Goal: Transaction & Acquisition: Purchase product/service

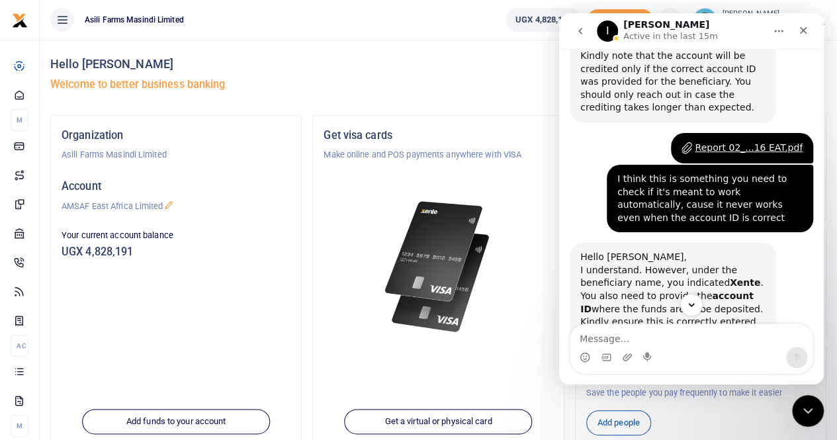
scroll to position [231, 0]
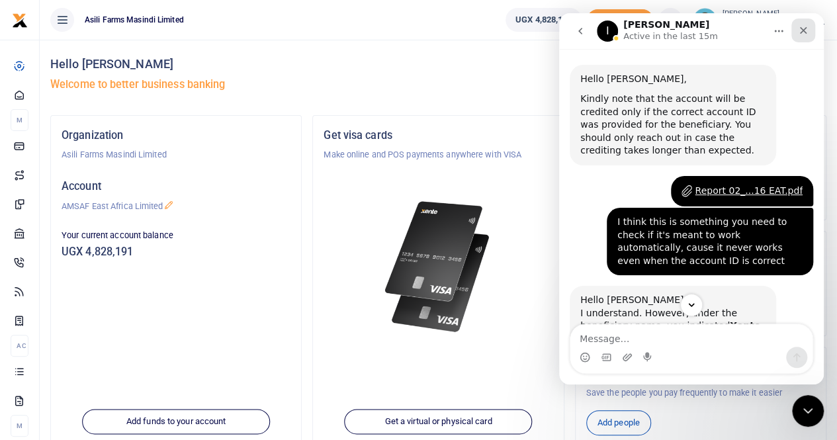
click at [803, 32] on icon "Close" at bounding box center [803, 30] width 11 height 11
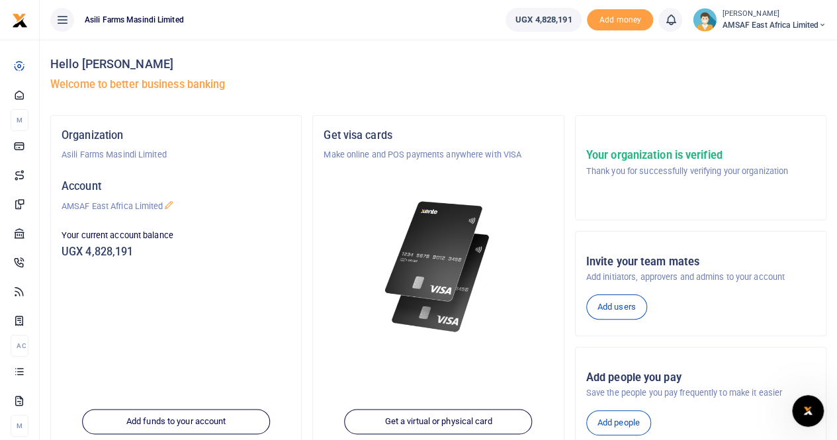
scroll to position [496, 0]
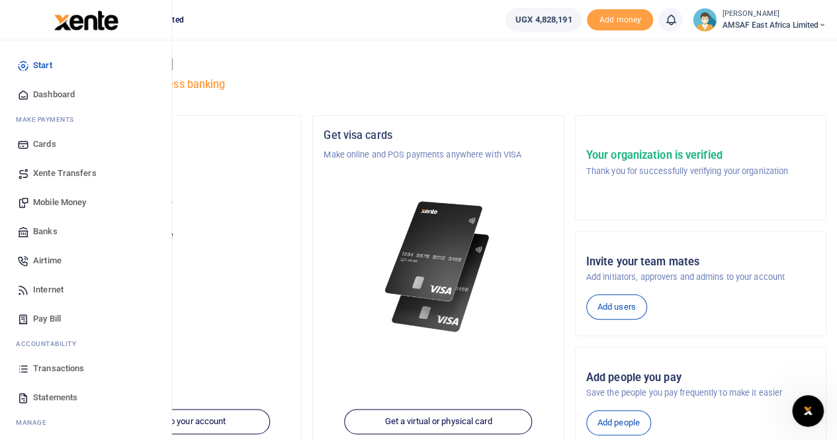
click at [44, 68] on span "Start" at bounding box center [42, 65] width 19 height 13
click at [66, 202] on span "Mobile Money" at bounding box center [59, 202] width 53 height 13
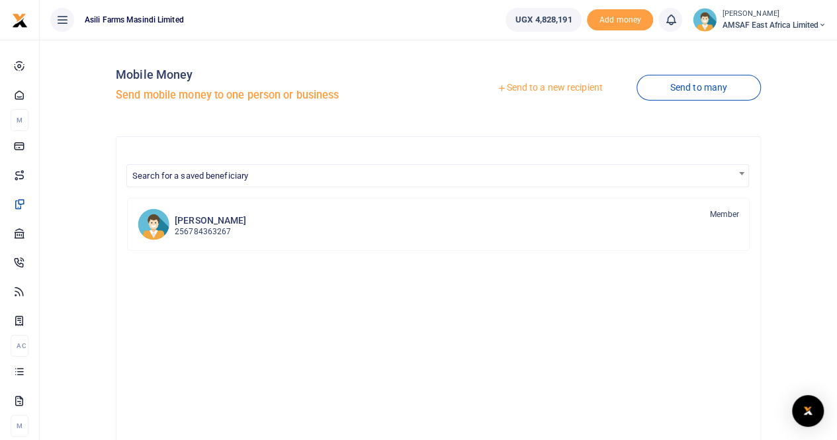
click at [556, 90] on link "Send to a new recipient" at bounding box center [549, 88] width 173 height 24
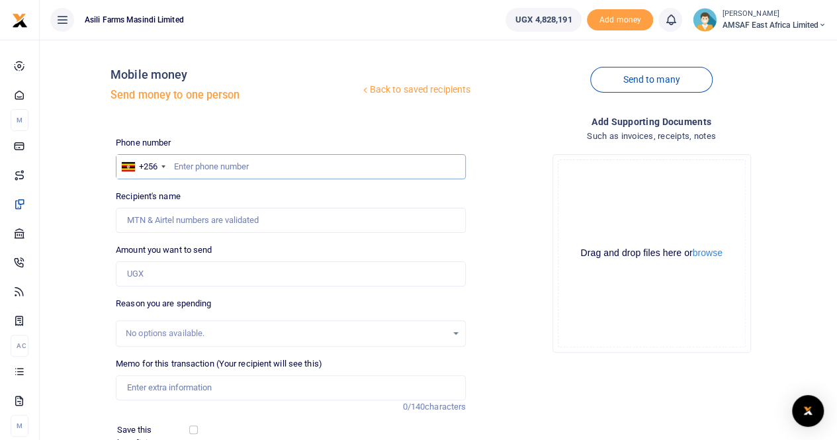
click at [291, 169] on input "text" at bounding box center [291, 166] width 350 height 25
type input "752601369"
click at [213, 267] on input "Amount you want to send" at bounding box center [291, 273] width 350 height 25
type input "300"
type input "Nelson Bamwine"
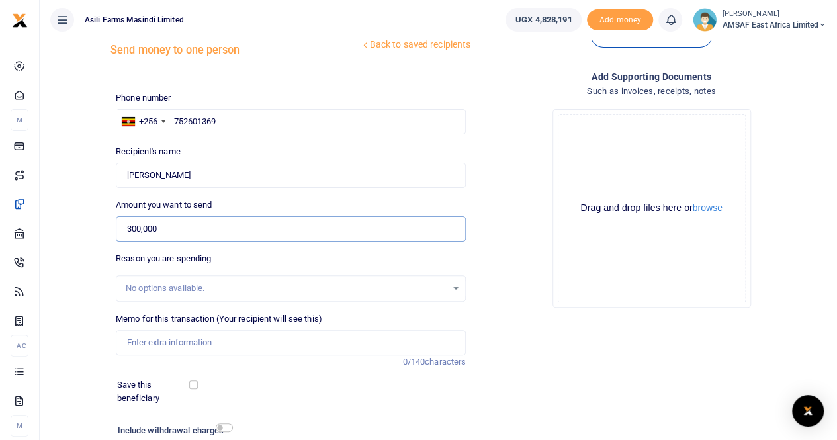
scroll to position [66, 0]
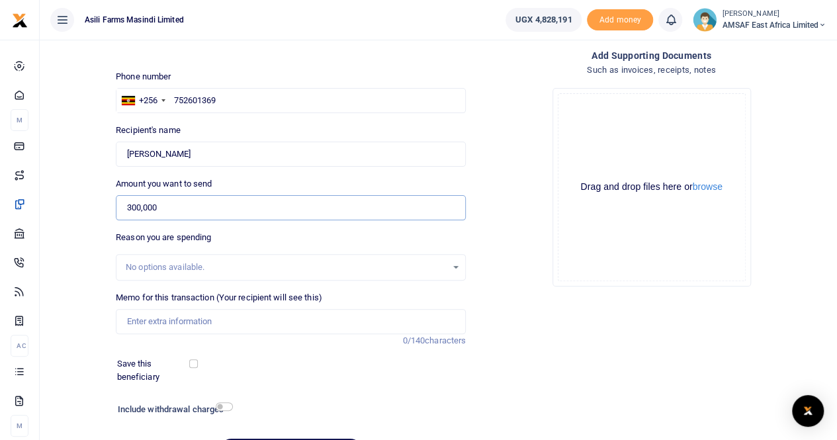
type input "300,000"
click at [173, 318] on input "Memo for this transaction (Your recipient will see this)" at bounding box center [291, 321] width 350 height 25
type input "September communication allowance"
drag, startPoint x: 569, startPoint y: 334, endPoint x: 540, endPoint y: 328, distance: 29.9
click at [565, 334] on div "Add supporting Documents Such as invoices, receipts, notes Drop your files here…" at bounding box center [651, 261] width 361 height 427
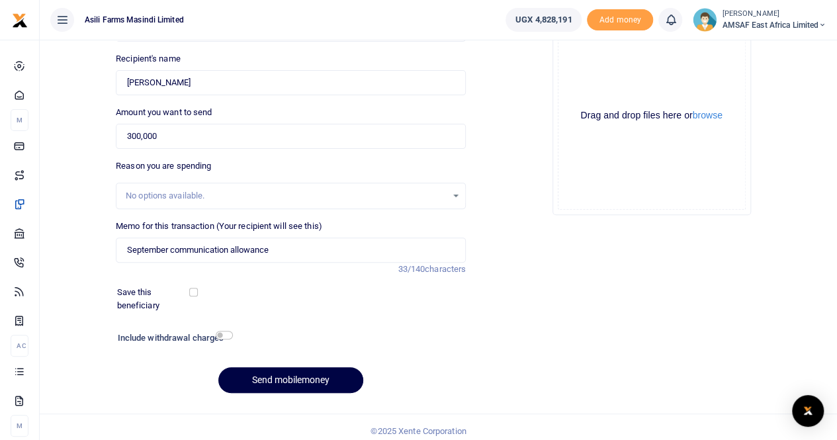
scroll to position [144, 0]
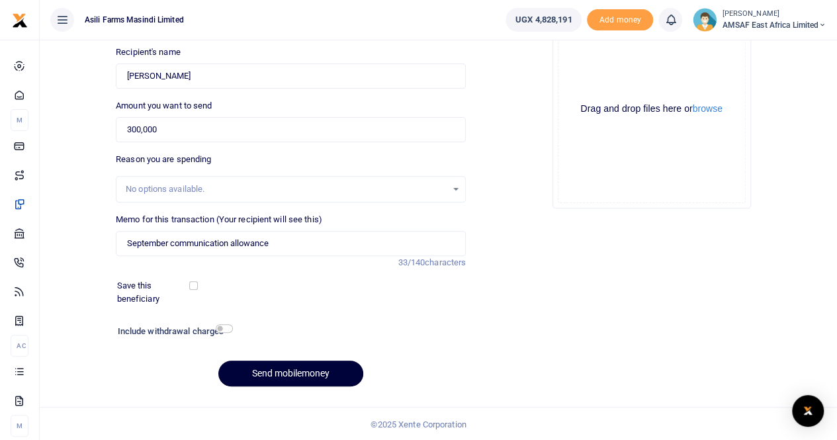
click at [269, 369] on button "Send mobilemoney" at bounding box center [290, 374] width 145 height 26
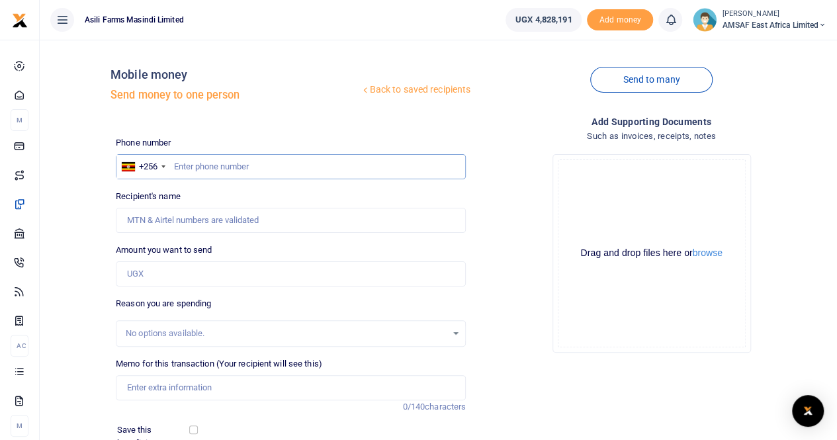
click at [293, 169] on input "text" at bounding box center [291, 166] width 350 height 25
type input "789373033"
type input "[PERSON_NAME]"
type input "789373033"
click at [233, 269] on input "Amount you want to send" at bounding box center [291, 273] width 350 height 25
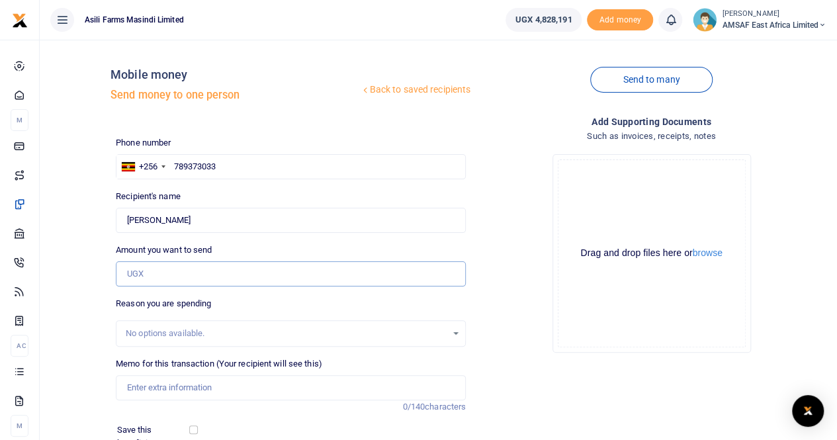
type input "300,000"
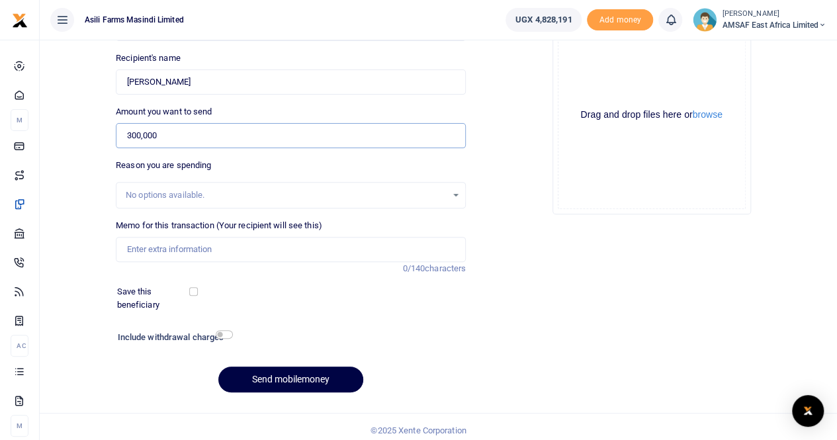
scroll to position [144, 0]
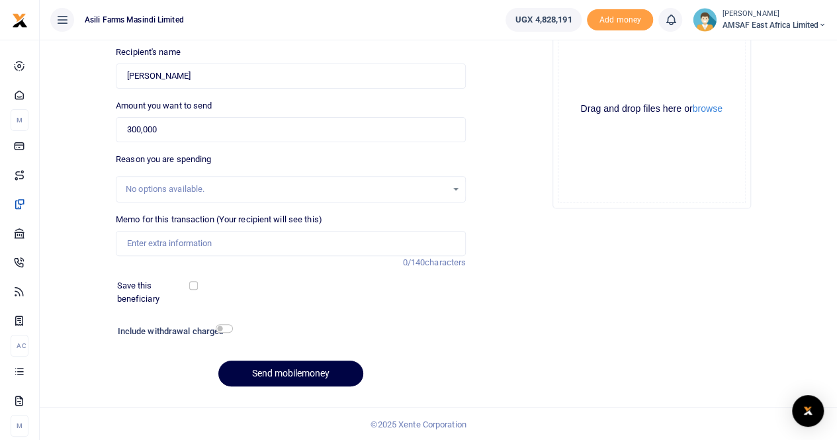
click at [238, 256] on div "Memo for this transaction (Your recipient will see this) Reason is required. 0/…" at bounding box center [291, 241] width 361 height 56
click at [245, 246] on input "Memo for this transaction (Your recipient will see this)" at bounding box center [291, 243] width 350 height 25
type input "September communication allowance"
click at [329, 369] on button "Send mobilemoney" at bounding box center [290, 374] width 145 height 26
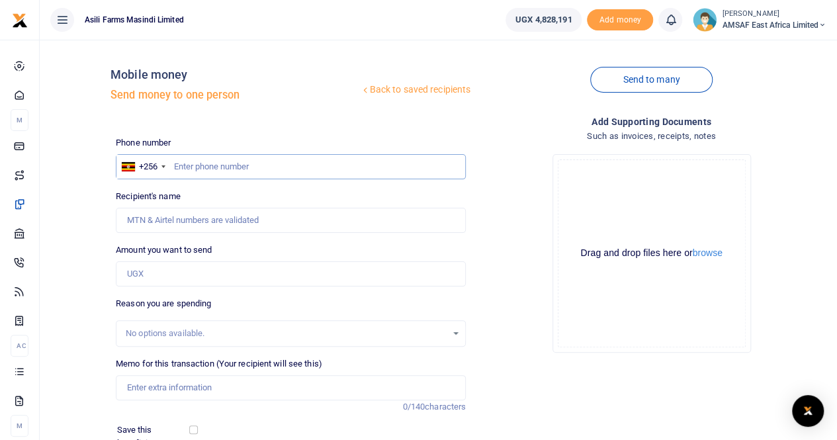
click at [302, 175] on input "text" at bounding box center [291, 166] width 350 height 25
type input "701752673"
click at [180, 277] on input "Amount you want to send" at bounding box center [291, 273] width 350 height 25
type input "Naster Nansumbi"
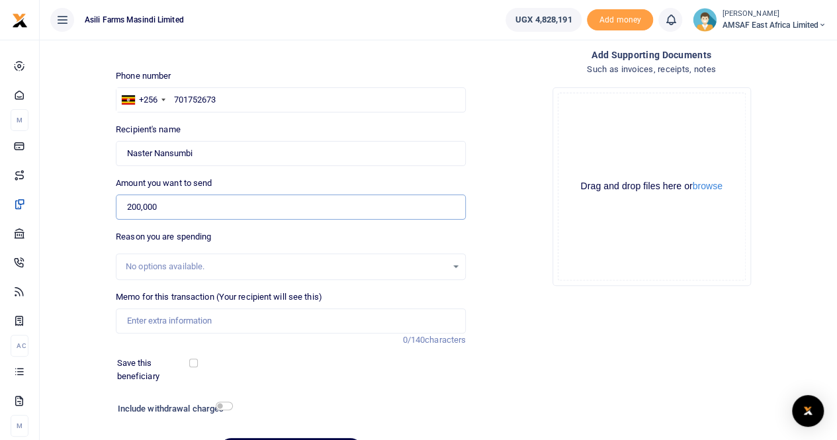
scroll to position [132, 0]
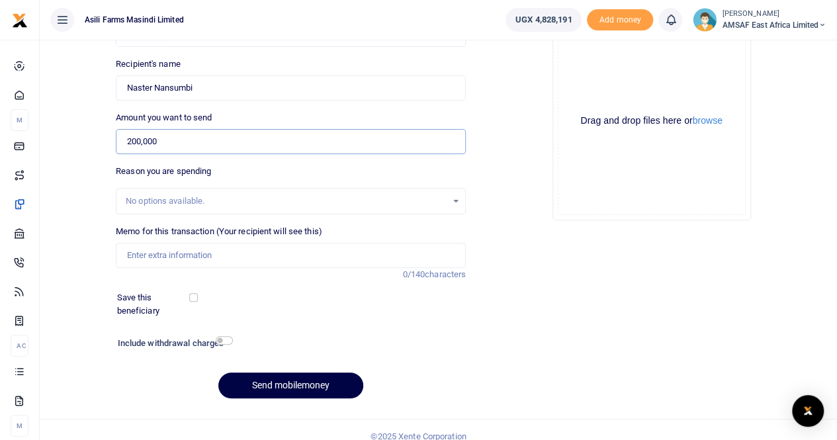
type input "200,000"
click at [248, 250] on input "Memo for this transaction (Your recipient will see this)" at bounding box center [291, 255] width 350 height 25
type input "September communication allowance"
click at [275, 383] on button "Send mobilemoney" at bounding box center [290, 386] width 145 height 26
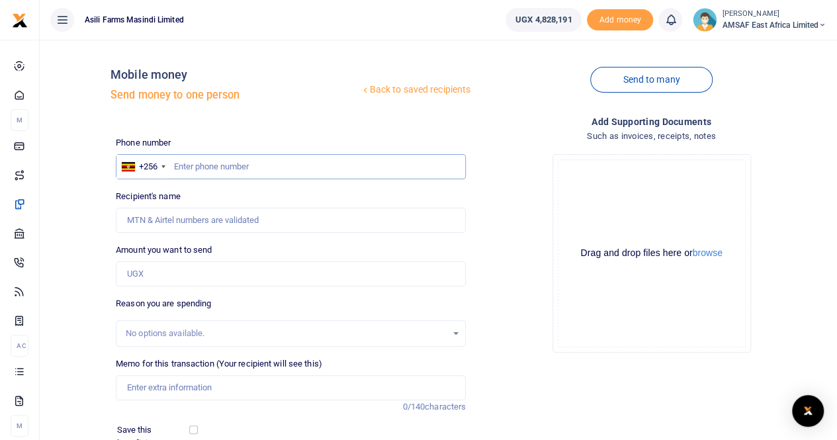
click at [272, 169] on input "text" at bounding box center [291, 166] width 350 height 25
type input "772710167"
type input "[PERSON_NAME]"
type input "772710167"
click at [222, 259] on div "Amount you want to send Amount is required." at bounding box center [291, 265] width 350 height 43
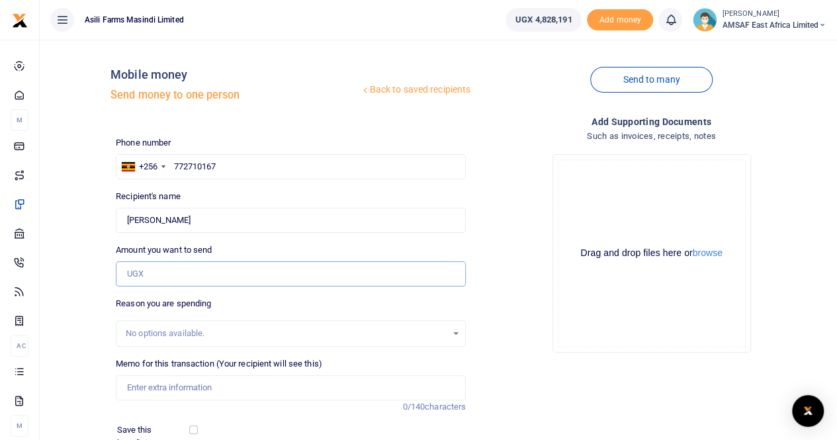
click at [222, 269] on input "Amount you want to send" at bounding box center [291, 273] width 350 height 25
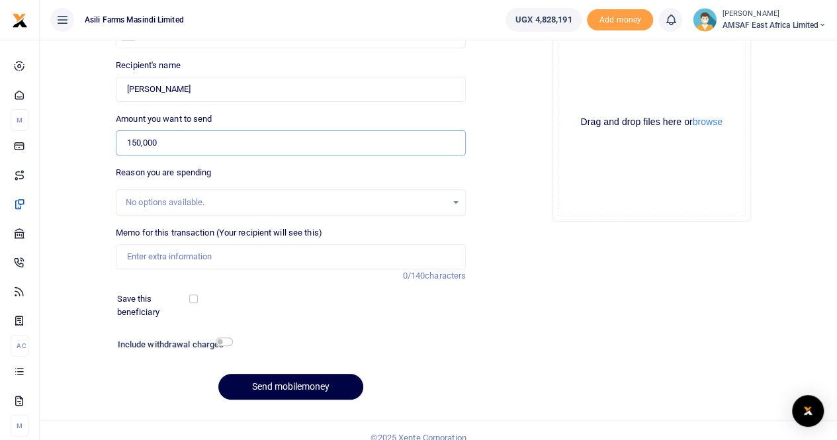
scroll to position [132, 0]
type input "150,000"
click at [248, 253] on input "Memo for this transaction (Your recipient will see this)" at bounding box center [291, 255] width 350 height 25
type input "September communication allowance"
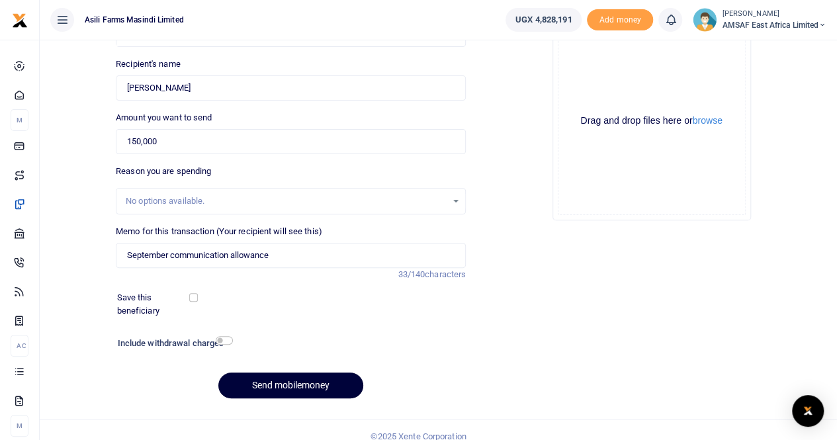
click at [286, 379] on button "Send mobilemoney" at bounding box center [290, 386] width 145 height 26
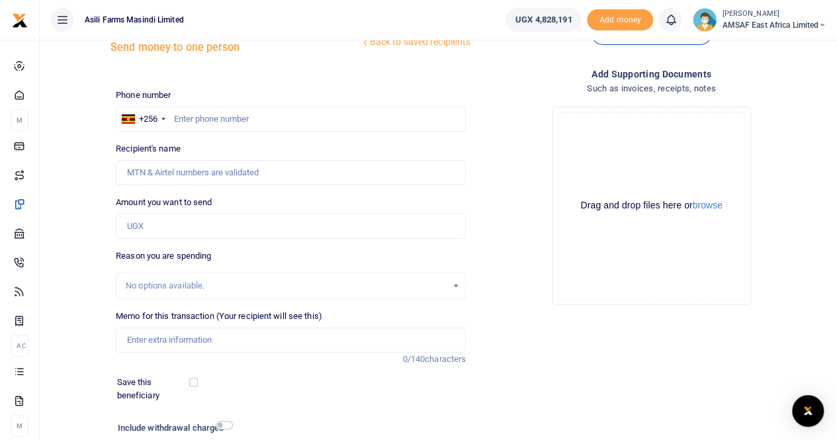
scroll to position [66, 0]
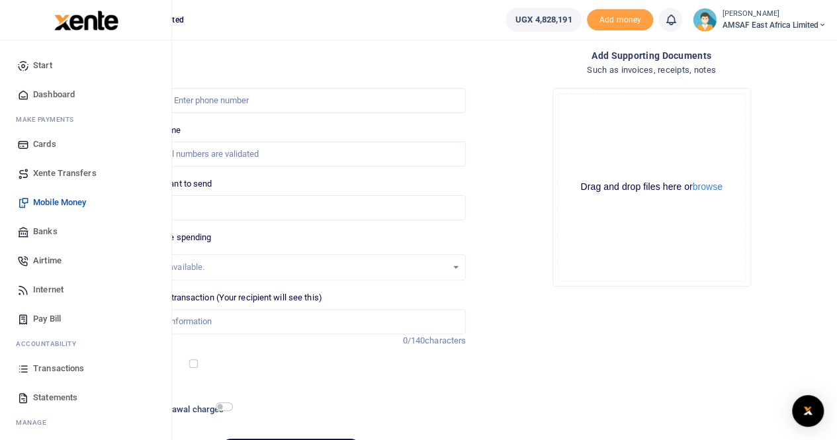
click at [64, 203] on span "Mobile Money" at bounding box center [59, 202] width 53 height 13
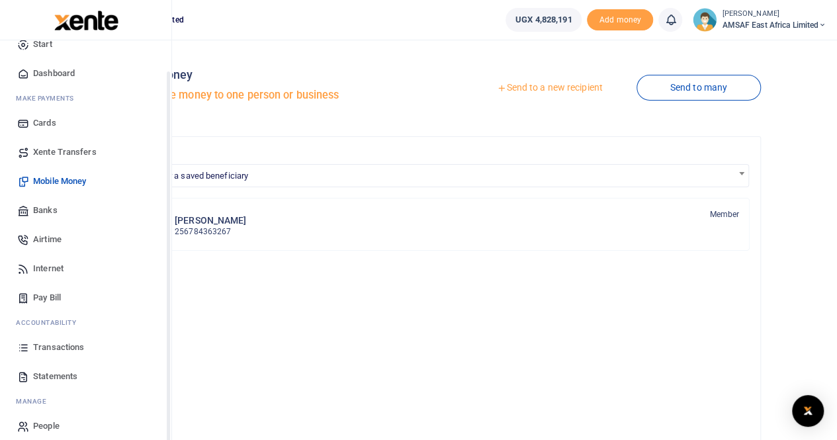
scroll to position [32, 0]
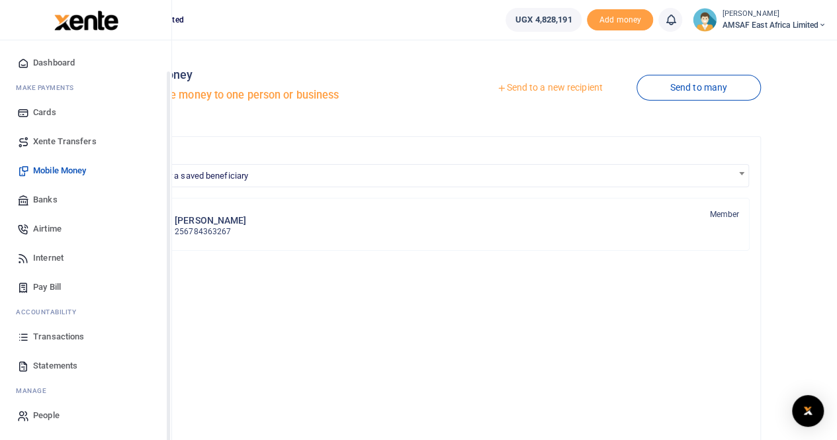
click at [52, 337] on span "Transactions" at bounding box center [58, 336] width 51 height 13
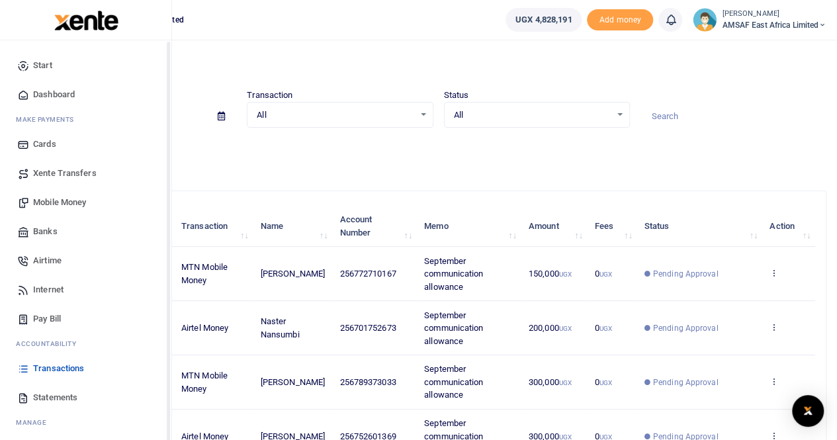
click at [42, 66] on span "Start" at bounding box center [42, 65] width 19 height 13
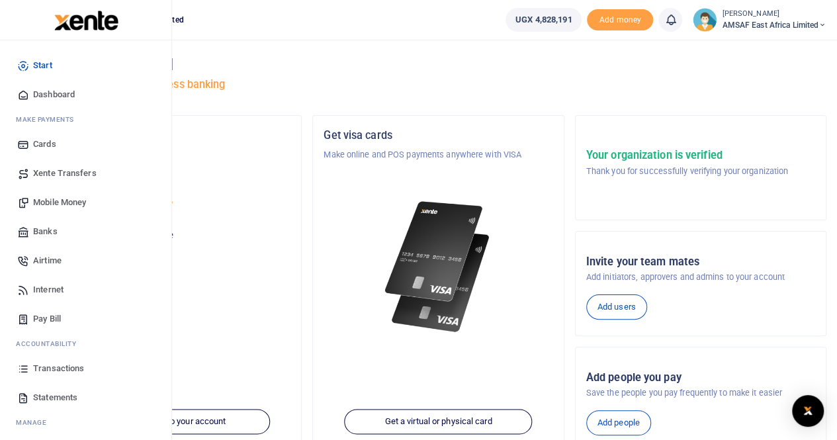
click at [58, 369] on span "Transactions" at bounding box center [58, 368] width 51 height 13
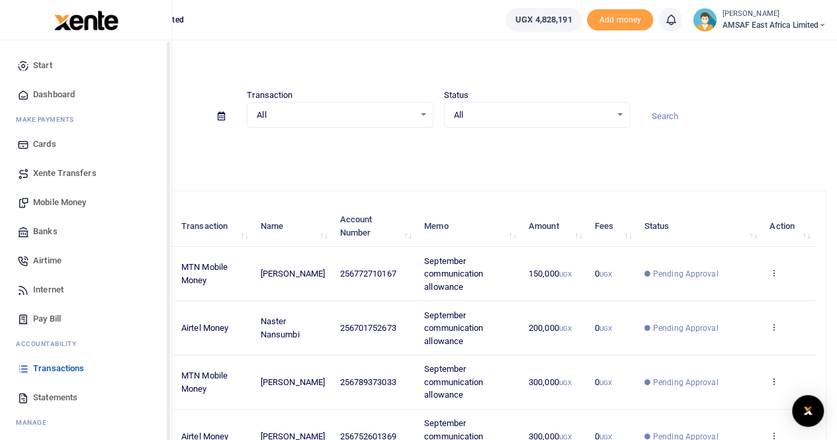
click at [30, 68] on link "Start" at bounding box center [86, 65] width 150 height 29
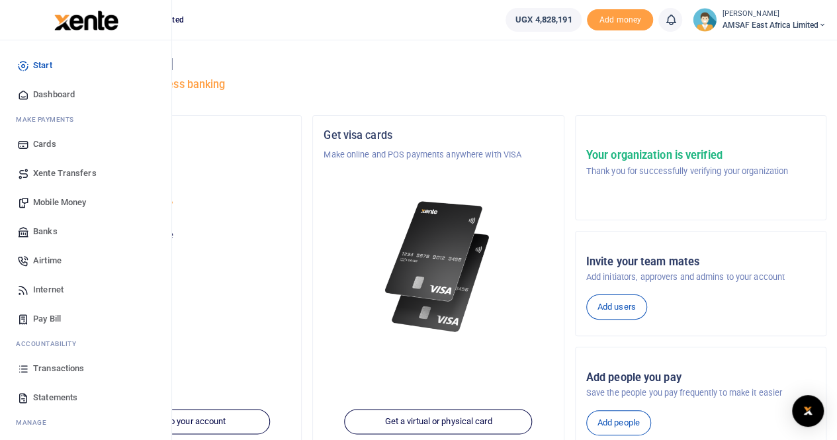
click at [77, 368] on span "Transactions" at bounding box center [58, 368] width 51 height 13
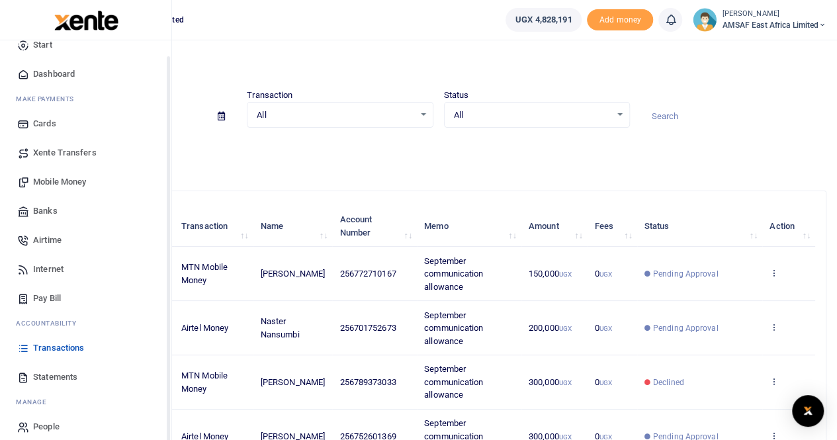
scroll to position [32, 0]
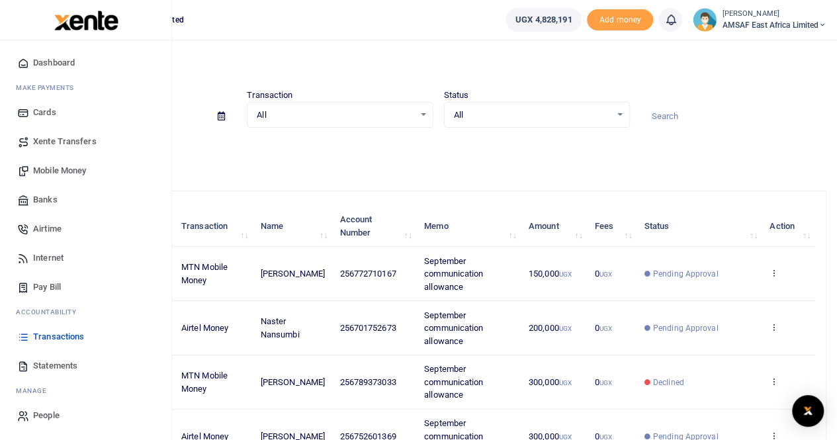
click at [86, 167] on span "Mobile Money" at bounding box center [59, 170] width 53 height 13
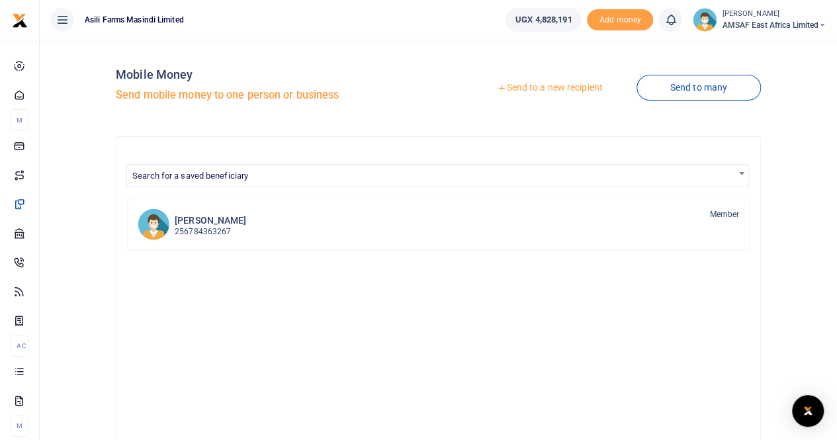
click at [518, 91] on link "Send to a new recipient" at bounding box center [549, 88] width 173 height 24
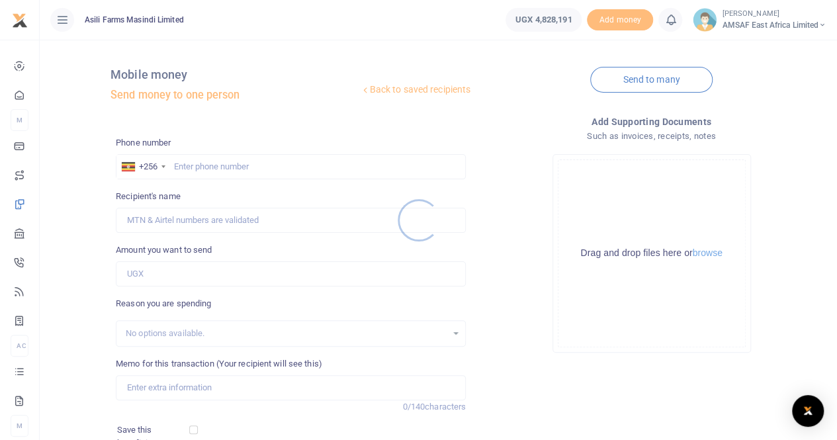
click at [248, 166] on div at bounding box center [418, 220] width 837 height 440
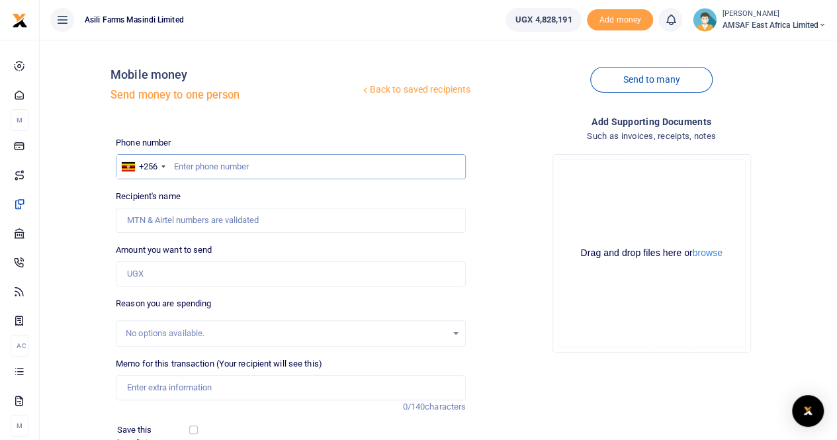
click at [246, 163] on input "text" at bounding box center [291, 166] width 350 height 25
type input "776165554"
type input "Dorothy Asiimwe"
type input "776165554"
click at [220, 268] on input "Amount you want to send" at bounding box center [291, 273] width 350 height 25
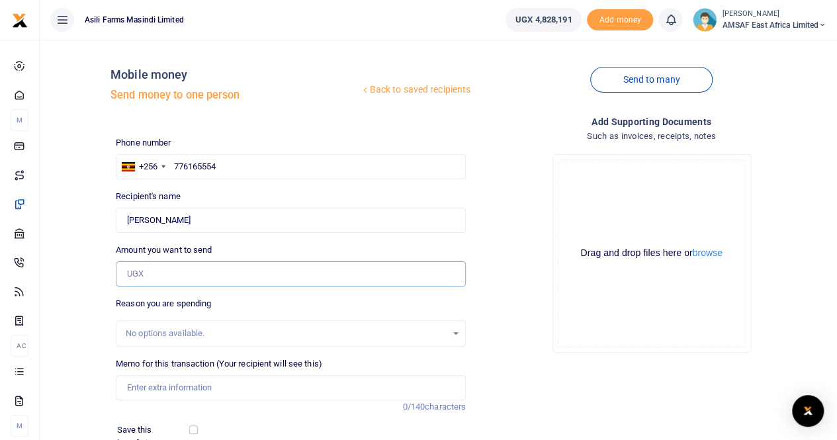
type input "300,000"
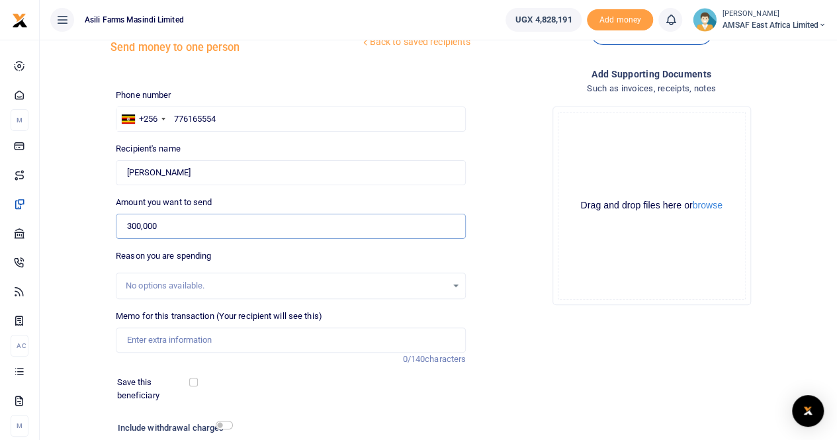
scroll to position [66, 0]
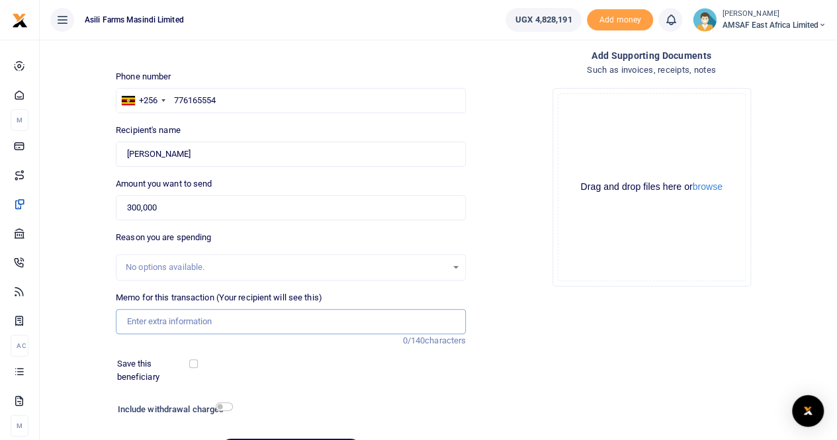
click at [224, 326] on input "Memo for this transaction (Your recipient will see this)" at bounding box center [291, 321] width 350 height 25
type input "September communication allowance"
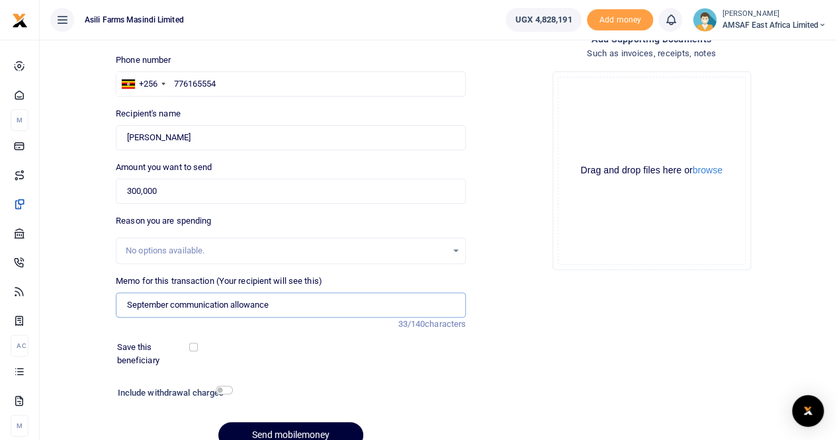
scroll to position [144, 0]
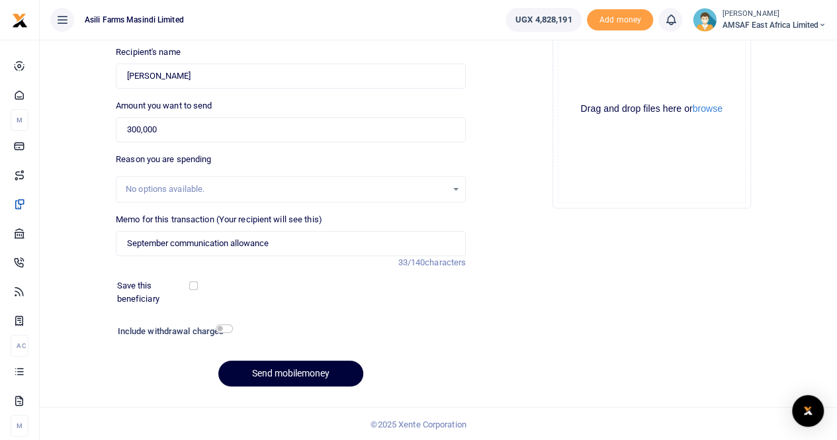
click at [304, 378] on button "Send mobilemoney" at bounding box center [290, 374] width 145 height 26
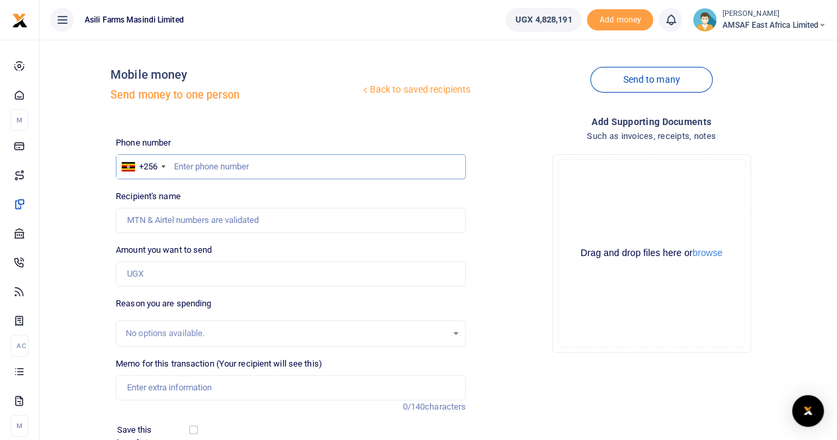
click at [264, 167] on input "text" at bounding box center [291, 166] width 350 height 25
type input "789373033"
type input "[PERSON_NAME]"
type input "789373033"
click at [197, 273] on input "Amount you want to send" at bounding box center [291, 273] width 350 height 25
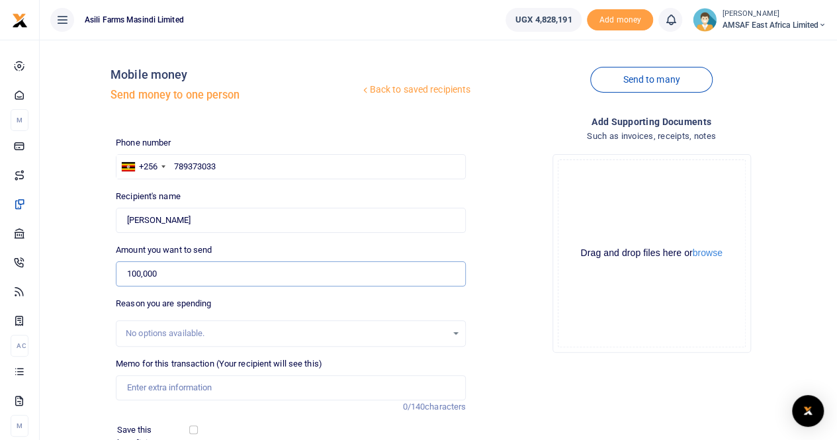
type input "100,000"
click at [202, 383] on input "Memo for this transaction (Your recipient will see this)" at bounding box center [291, 387] width 350 height 25
type input "September communication allowance"
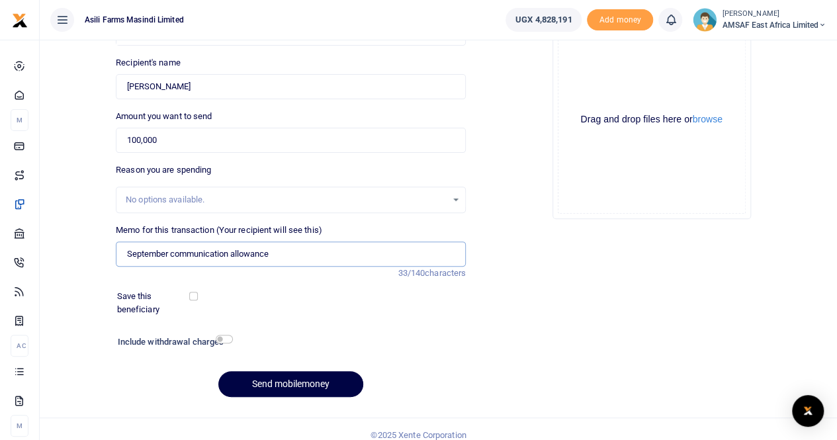
scroll to position [132, 0]
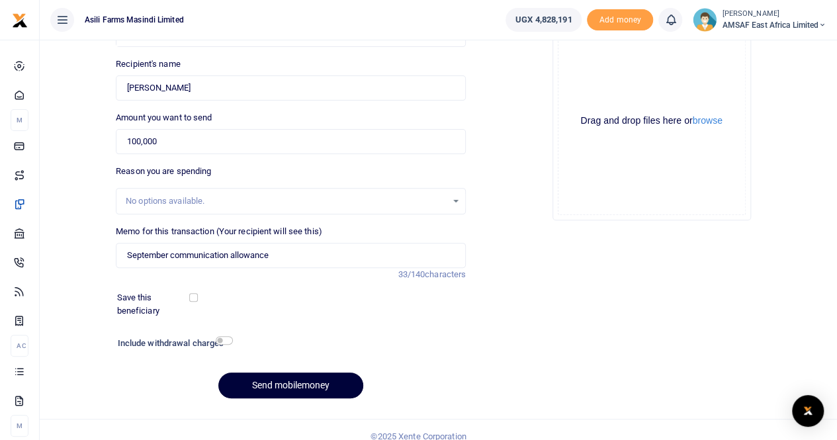
click at [280, 378] on button "Send mobilemoney" at bounding box center [290, 386] width 145 height 26
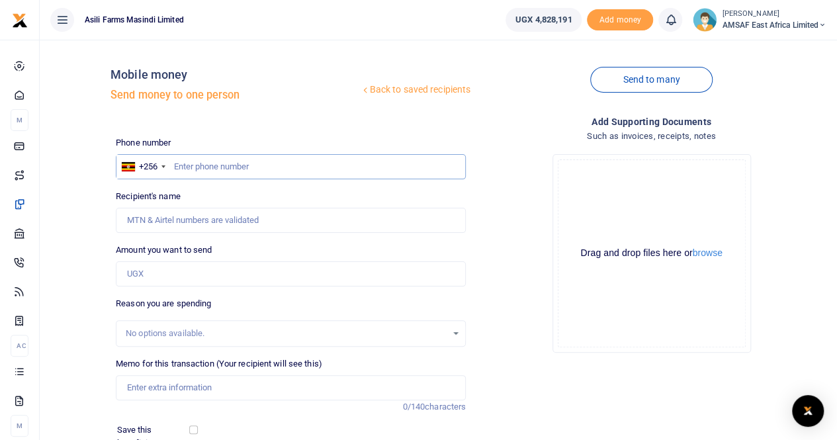
click at [215, 163] on input "text" at bounding box center [291, 166] width 350 height 25
type input "770785074"
type input "[PERSON_NAME]"
type input "770785074"
click at [214, 279] on input "Amount you want to send" at bounding box center [291, 273] width 350 height 25
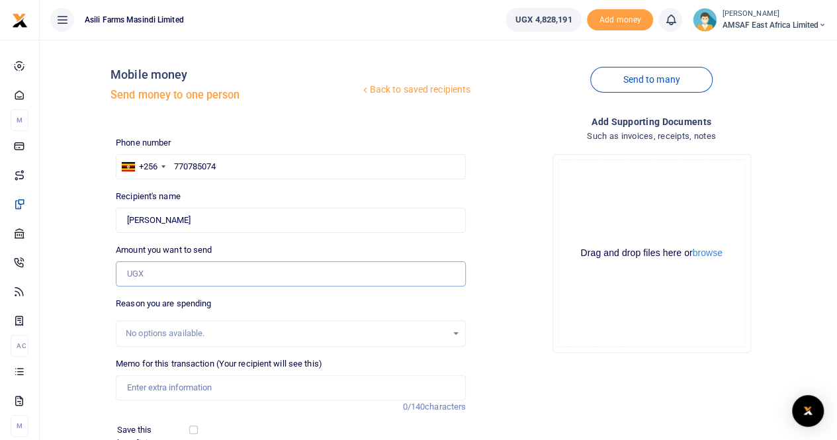
type input "100,000"
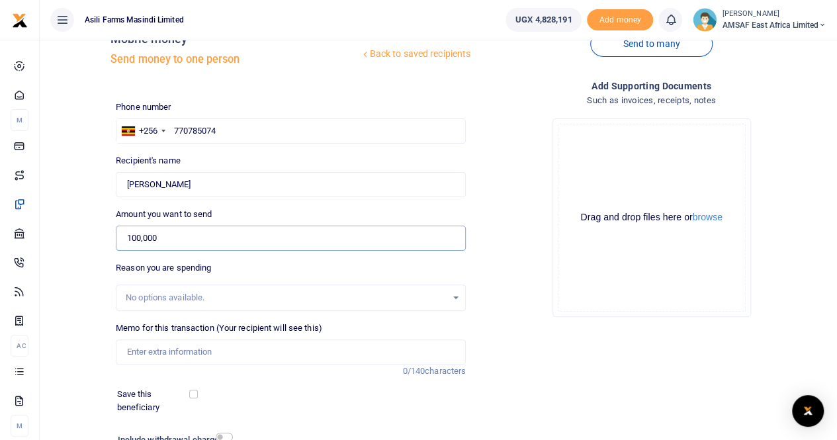
scroll to position [66, 0]
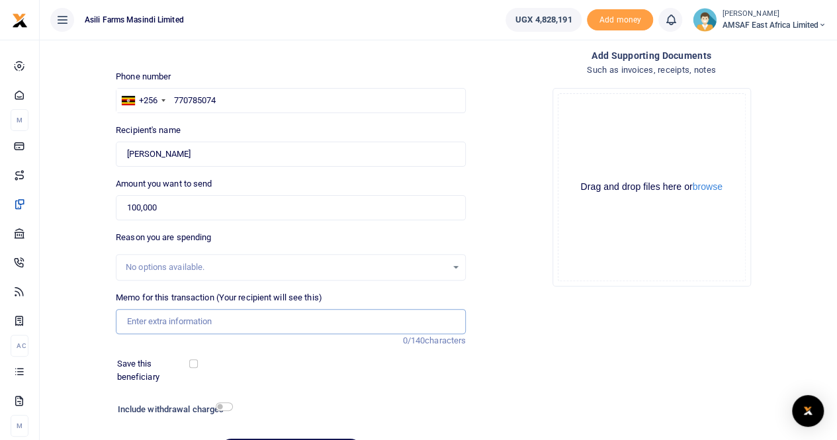
click at [210, 322] on input "Memo for this transaction (Your recipient will see this)" at bounding box center [291, 321] width 350 height 25
type input "September communication allowance"
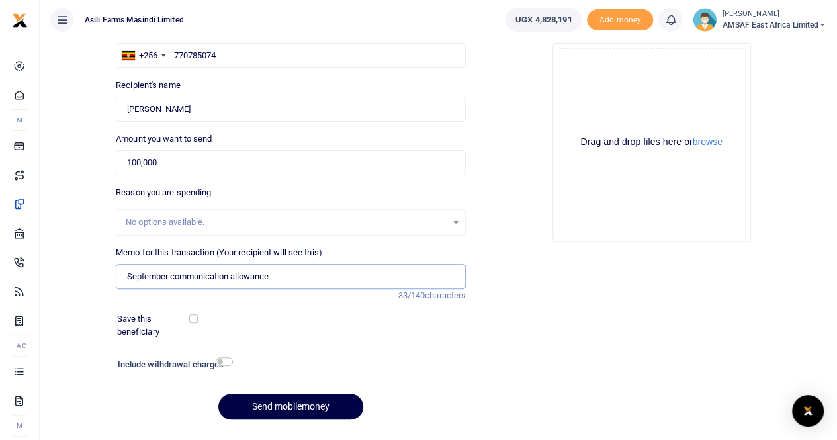
scroll to position [144, 0]
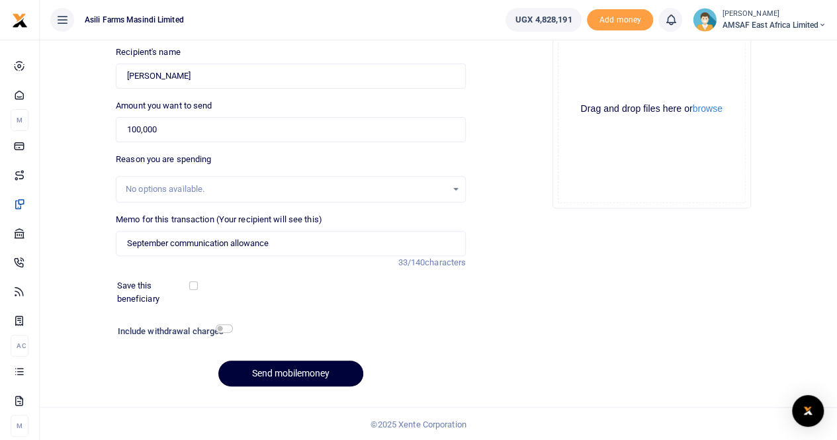
click at [281, 370] on button "Send mobilemoney" at bounding box center [290, 374] width 145 height 26
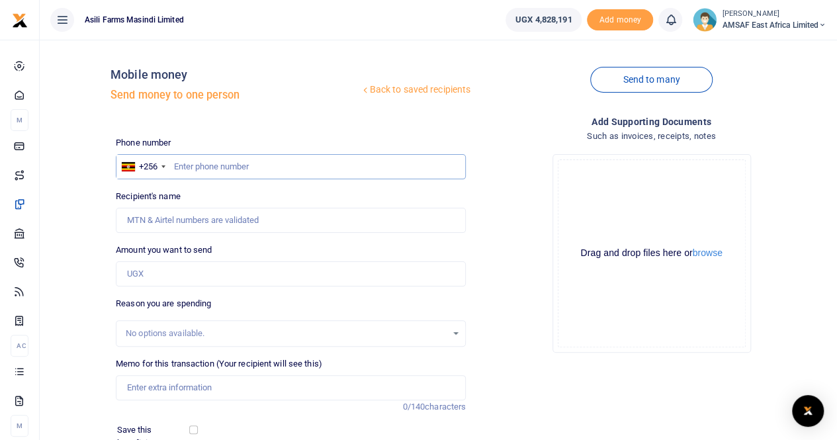
click at [241, 172] on input "text" at bounding box center [291, 166] width 350 height 25
type input "772233209"
type input "[PERSON_NAME]"
type input "772233209"
click at [206, 275] on input "Amount you want to send" at bounding box center [291, 273] width 350 height 25
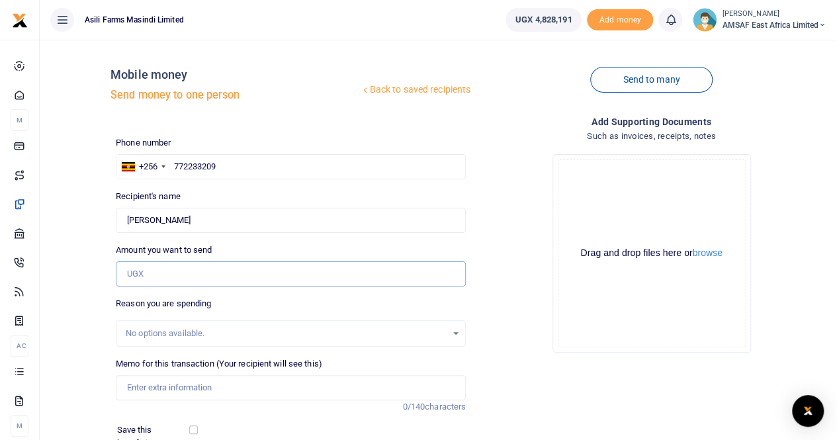
type input "100,000"
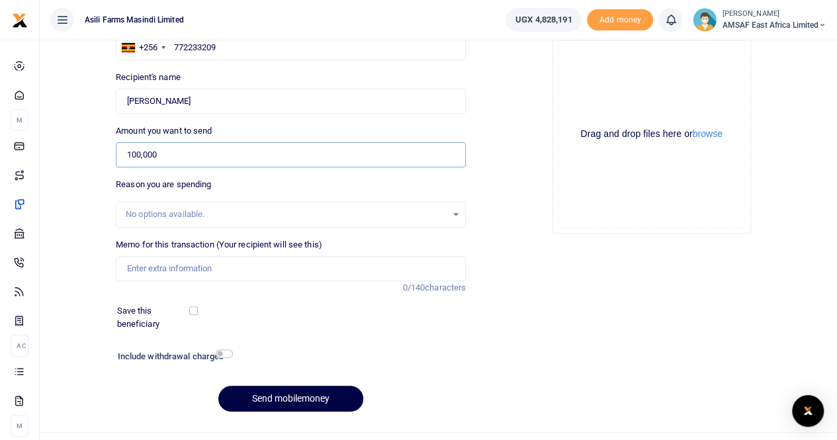
scroll to position [132, 0]
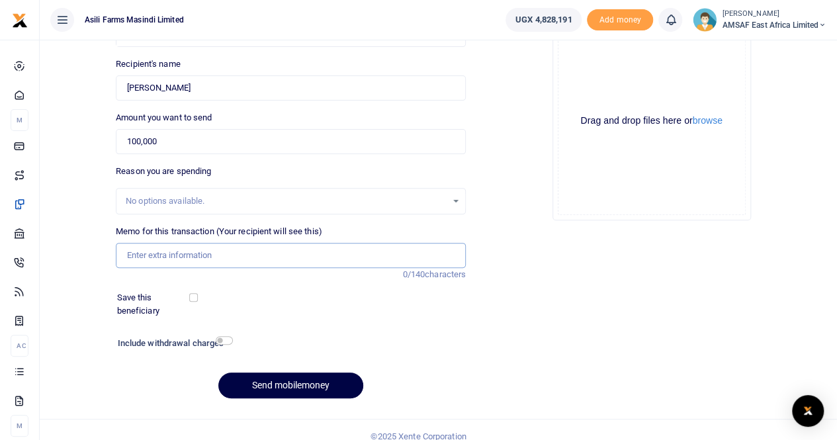
click at [220, 248] on input "Memo for this transaction (Your recipient will see this)" at bounding box center [291, 255] width 350 height 25
type input "September communication allowance"
click at [299, 385] on button "Send mobilemoney" at bounding box center [290, 386] width 145 height 26
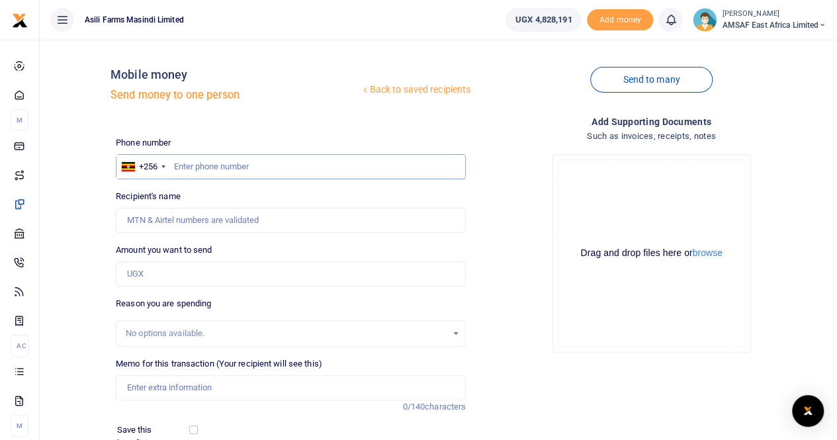
click at [264, 167] on input "text" at bounding box center [291, 166] width 350 height 25
type input "787968276"
type input "[PERSON_NAME] Andruga"
type input "787968276"
click at [222, 280] on input "Amount you want to send" at bounding box center [291, 273] width 350 height 25
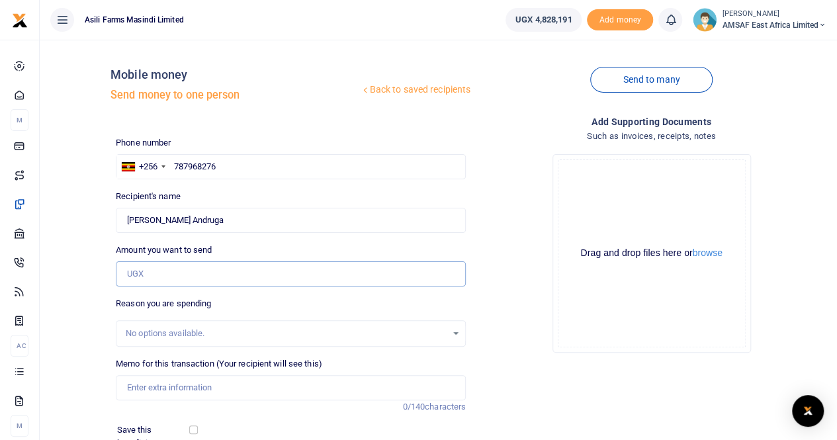
type input "100,000"
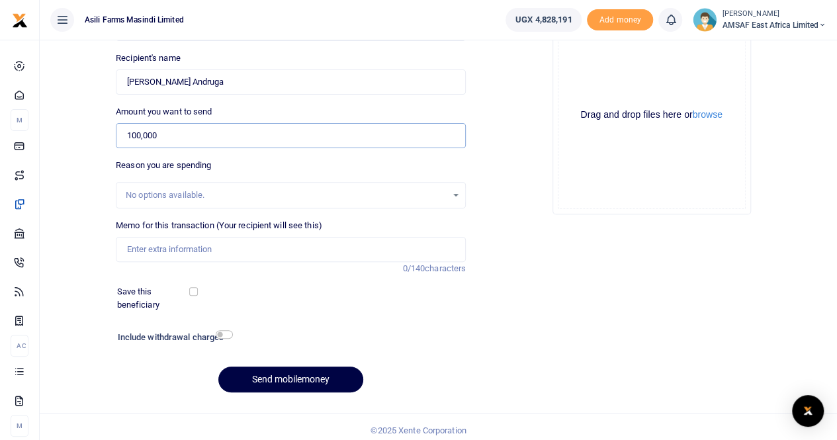
scroll to position [144, 0]
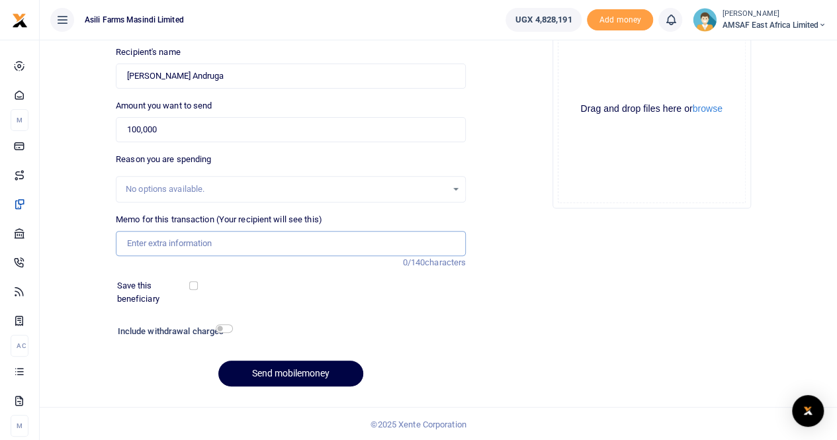
click at [204, 250] on input "Memo for this transaction (Your recipient will see this)" at bounding box center [291, 243] width 350 height 25
type input "September communication allowance"
click at [245, 377] on button "Send mobilemoney" at bounding box center [290, 374] width 145 height 26
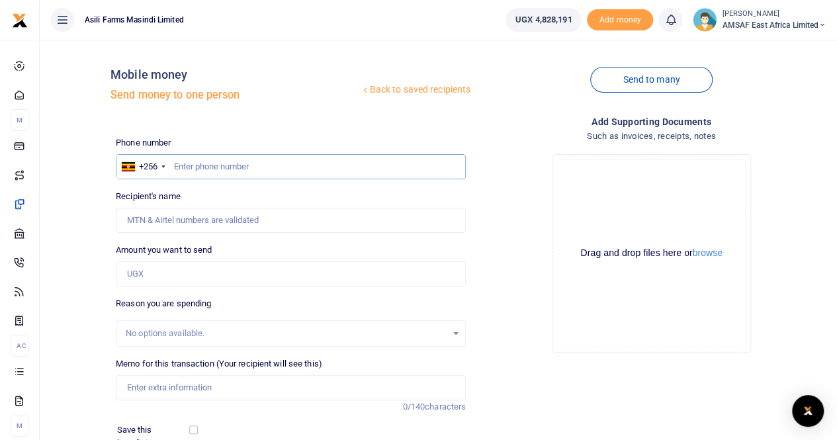
click at [216, 169] on input "text" at bounding box center [291, 166] width 350 height 25
type input "703233991"
click at [169, 285] on input "Amount you want to send" at bounding box center [291, 273] width 350 height 25
type input "100,000"
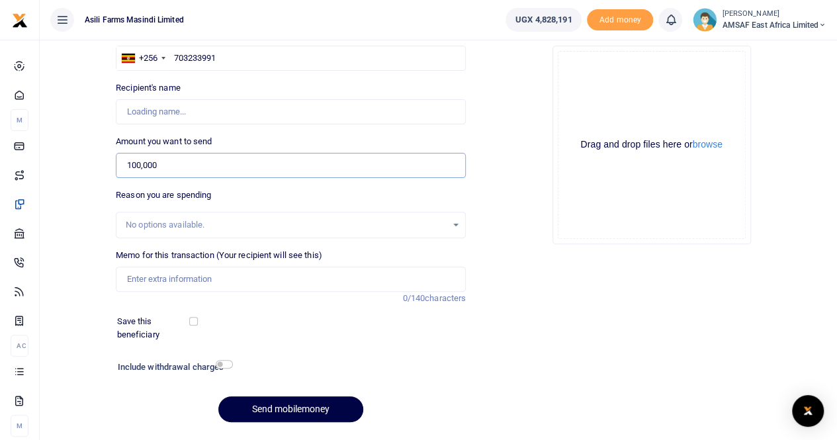
scroll to position [144, 0]
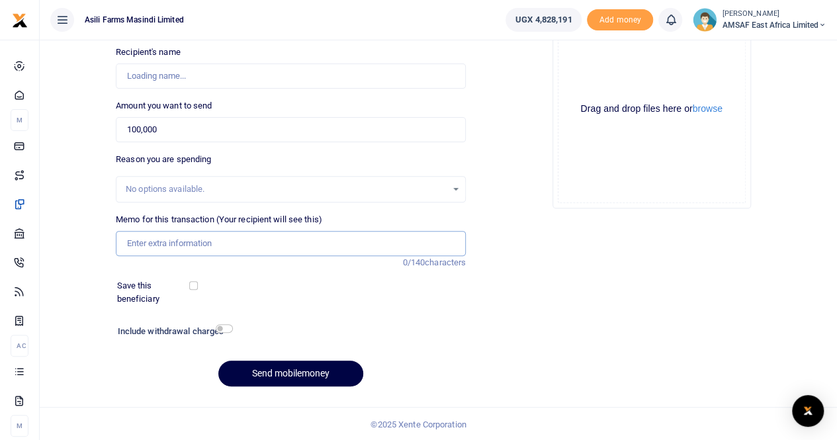
click at [232, 242] on input "Memo for this transaction (Your recipient will see this)" at bounding box center [291, 243] width 350 height 25
type input "September communication allowance"
type input "[PERSON_NAME]"
click at [331, 375] on button "Send mobilemoney" at bounding box center [290, 374] width 145 height 26
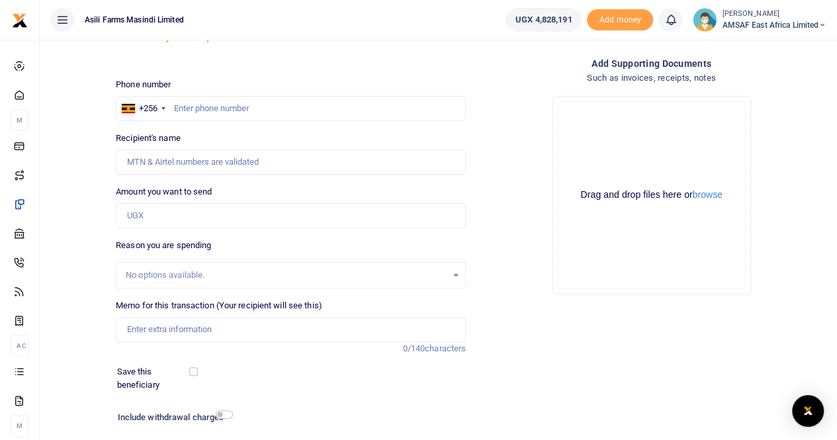
scroll to position [11, 0]
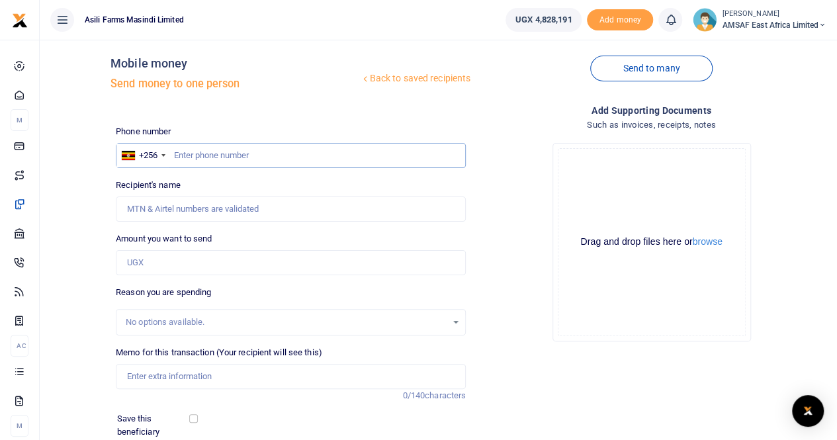
click at [248, 163] on input "text" at bounding box center [291, 155] width 350 height 25
type input "780255512"
type input "[PERSON_NAME]"
type input "780255512"
click at [204, 263] on input "Amount you want to send" at bounding box center [291, 262] width 350 height 25
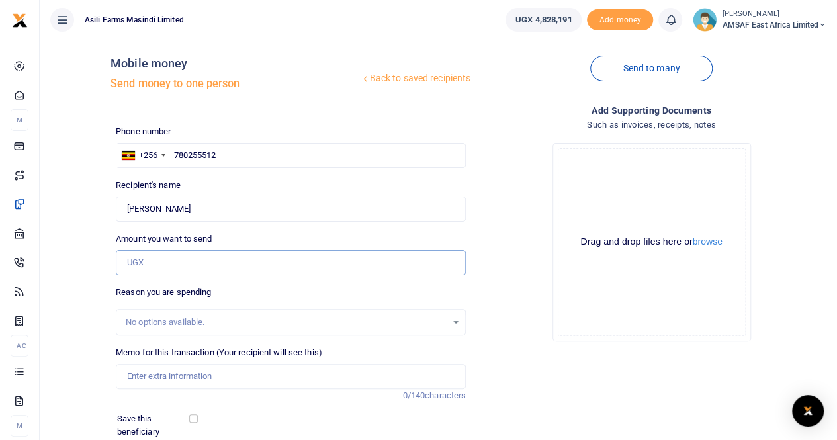
type input "100,000"
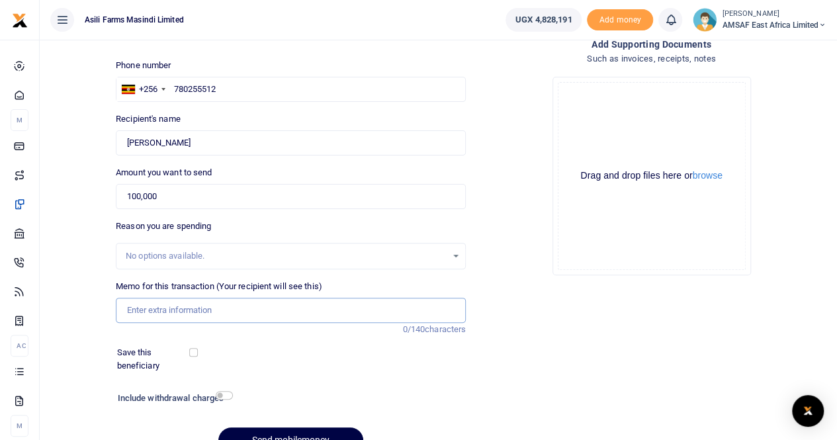
click at [221, 312] on input "Memo for this transaction (Your recipient will see this)" at bounding box center [291, 310] width 350 height 25
type input "September communication allowance"
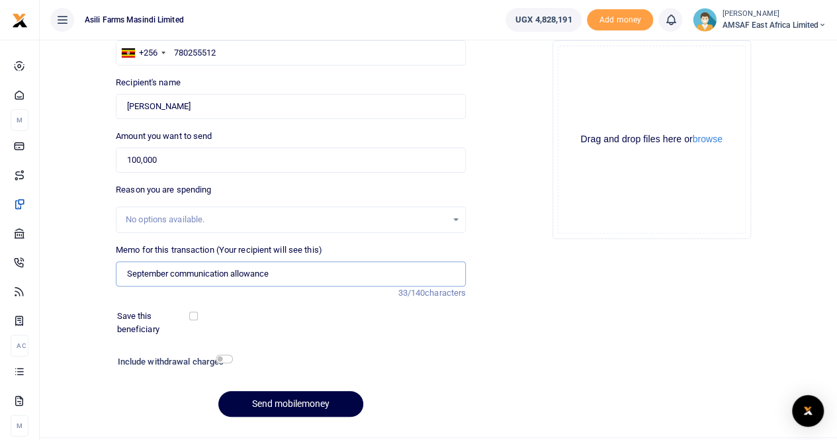
scroll to position [144, 0]
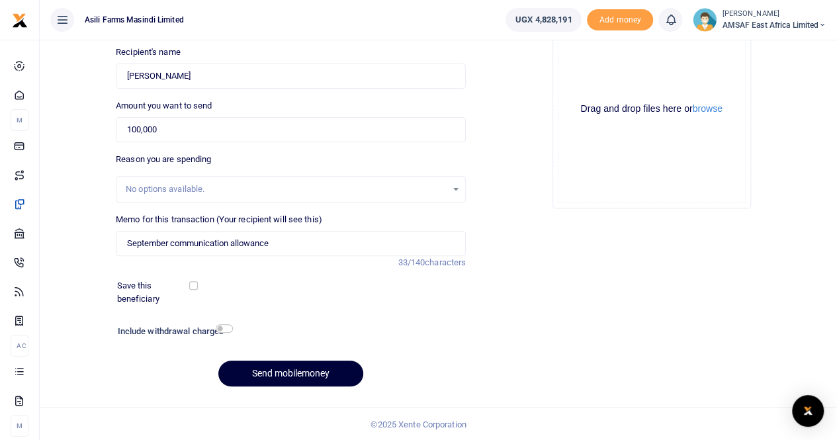
click at [335, 370] on button "Send mobilemoney" at bounding box center [290, 374] width 145 height 26
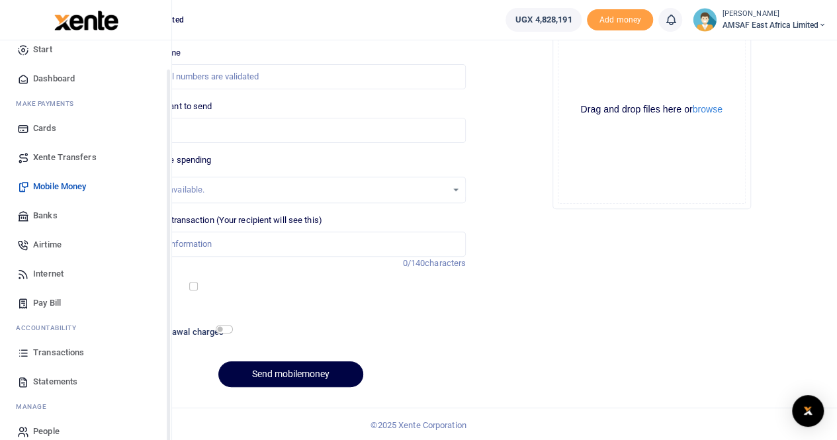
scroll to position [32, 0]
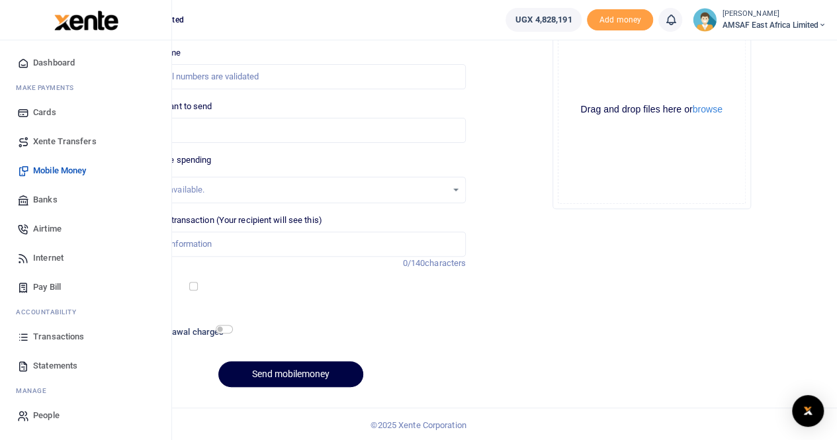
click at [86, 338] on link "Transactions" at bounding box center [86, 336] width 150 height 29
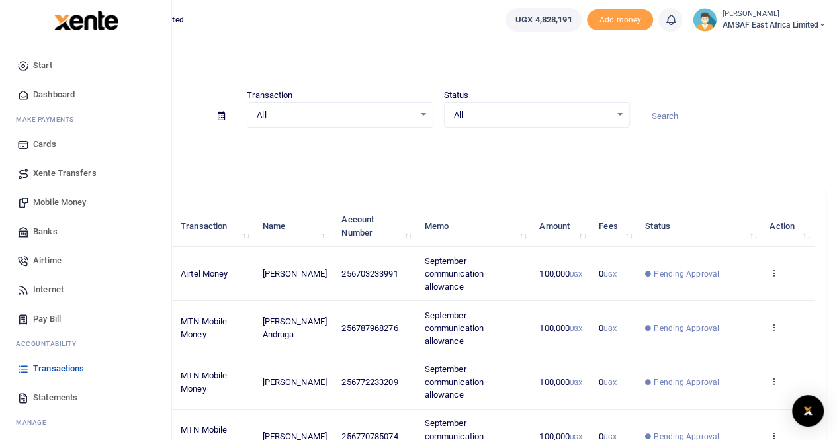
click at [80, 365] on span "Transactions" at bounding box center [58, 368] width 51 height 13
click at [77, 370] on span "Transactions" at bounding box center [58, 368] width 51 height 13
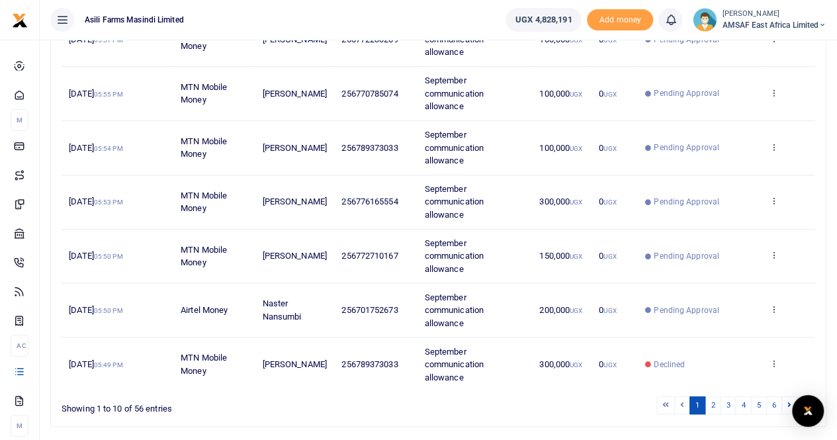
click at [236, 406] on div "Showing 1 to 10 of 56 entries" at bounding box center [216, 405] width 309 height 21
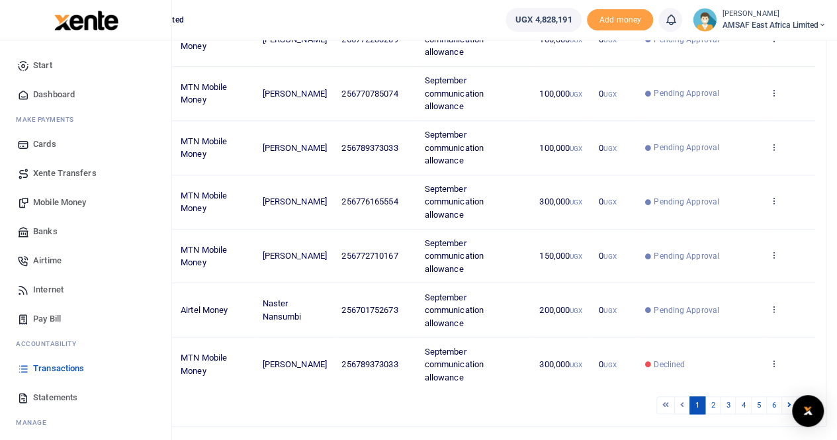
click at [75, 203] on span "Mobile Money" at bounding box center [59, 202] width 53 height 13
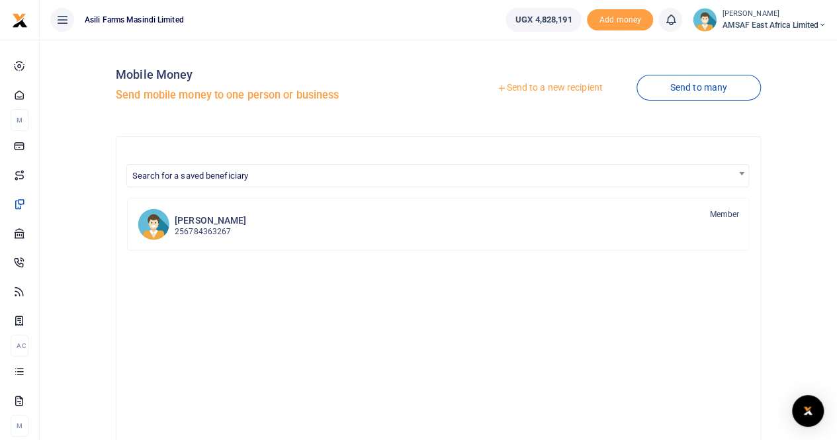
click at [539, 89] on link "Send to a new recipient" at bounding box center [549, 88] width 173 height 24
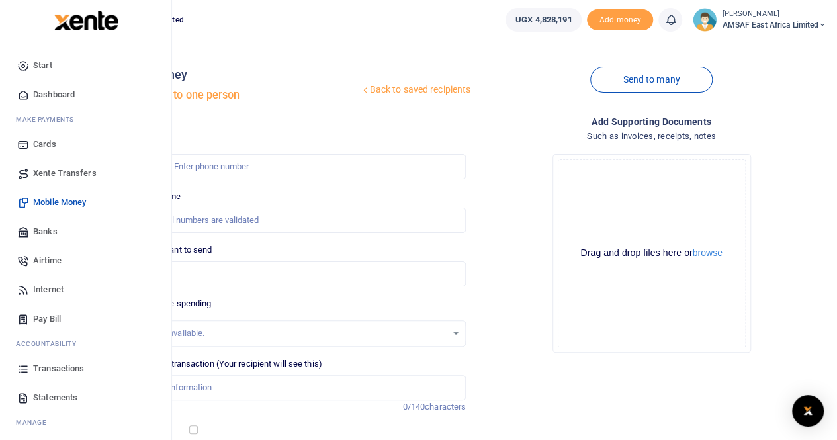
click at [82, 365] on span "Transactions" at bounding box center [58, 368] width 51 height 13
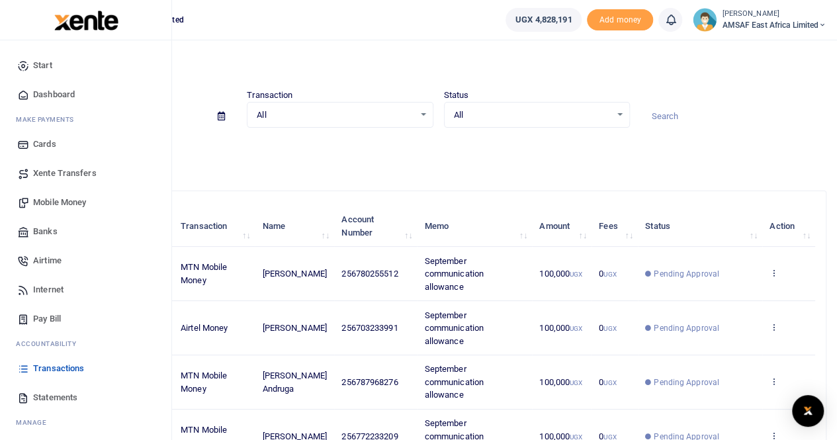
click at [69, 203] on span "Mobile Money" at bounding box center [59, 202] width 53 height 13
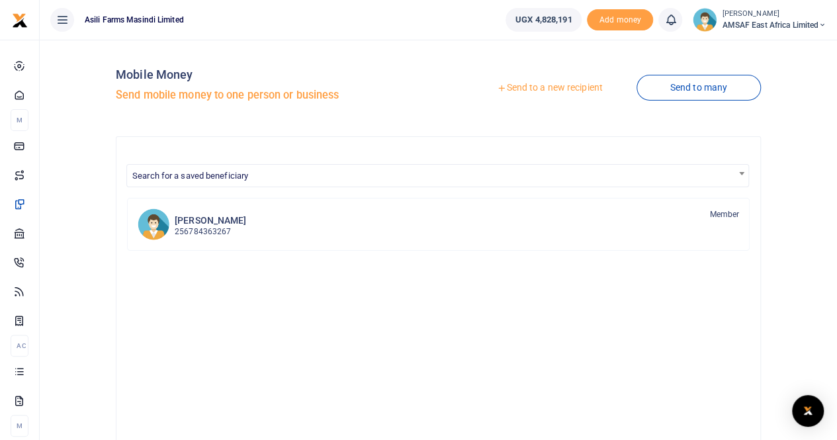
click at [543, 85] on link "Send to a new recipient" at bounding box center [549, 88] width 173 height 24
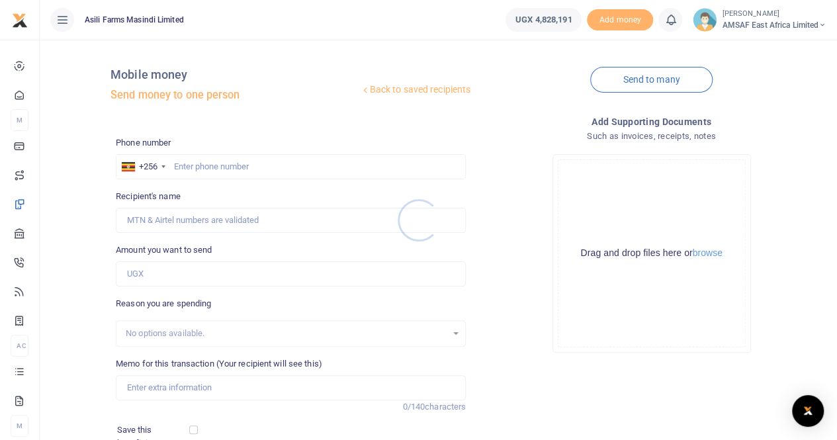
click at [232, 167] on div at bounding box center [418, 220] width 837 height 440
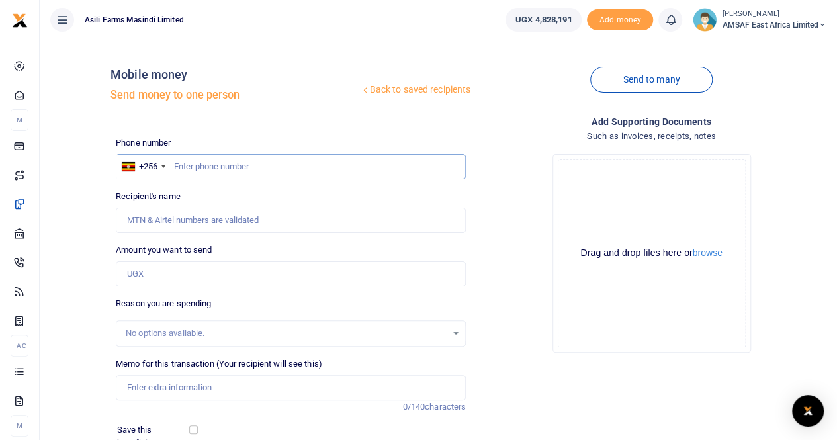
click at [235, 164] on input "text" at bounding box center [291, 166] width 350 height 25
type input "789373033"
type input "[PERSON_NAME]"
type input "789373033"
click at [204, 282] on input "Amount you want to send" at bounding box center [291, 273] width 350 height 25
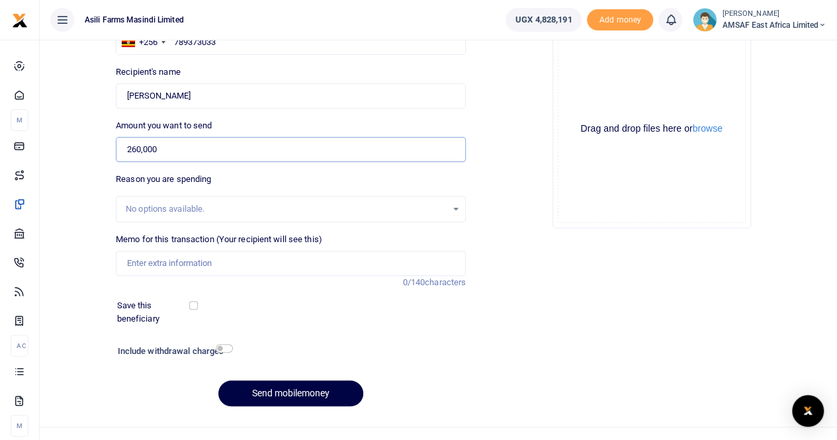
scroll to position [144, 0]
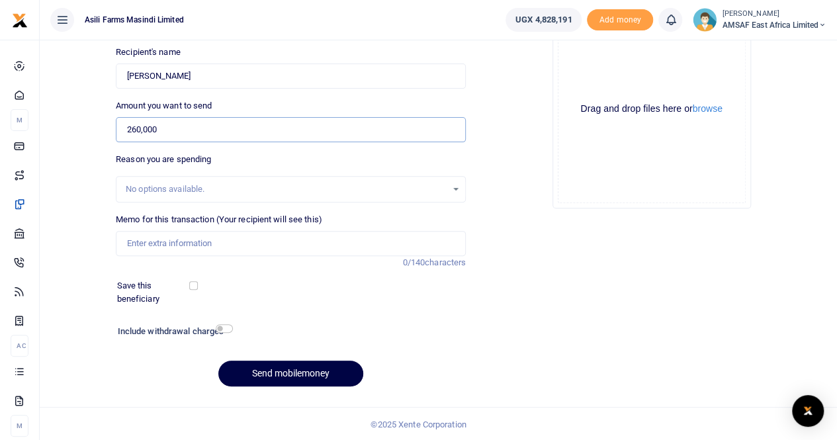
type input "260,000"
click at [216, 242] on input "Memo for this transaction (Your recipient will see this)" at bounding box center [291, 243] width 350 height 25
click at [203, 239] on input "September communication allowance" at bounding box center [291, 243] width 350 height 25
type input "September lunch allowance"
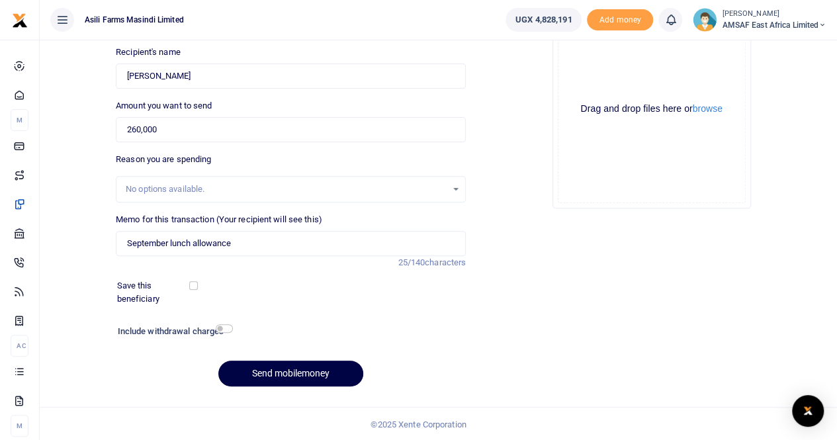
click at [101, 256] on div "Back to saved recipients Mobile money Send money to one person Send to many Pho…" at bounding box center [438, 151] width 787 height 491
click at [283, 371] on button "Send mobilemoney" at bounding box center [290, 374] width 145 height 26
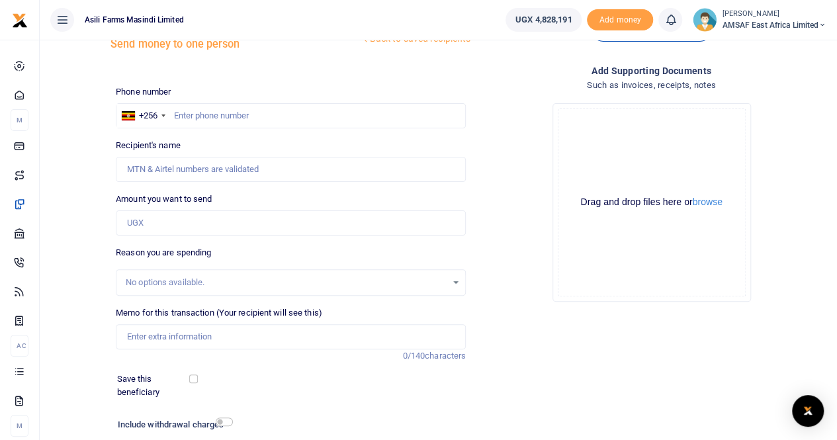
scroll to position [12, 0]
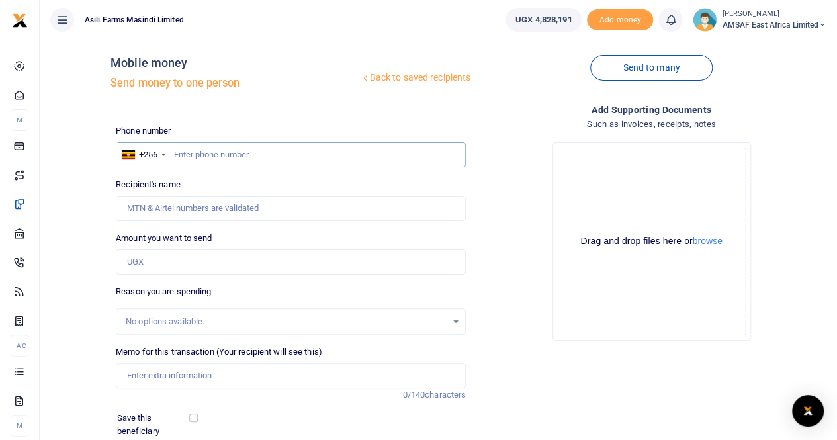
click at [226, 149] on input "text" at bounding box center [291, 154] width 350 height 25
type input "770785074"
type input "[PERSON_NAME]"
type input "770785074"
click at [187, 267] on input "Amount you want to send" at bounding box center [291, 262] width 350 height 25
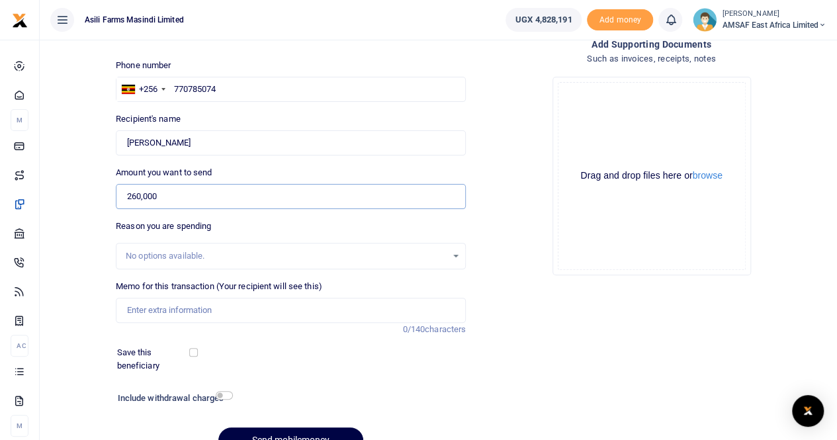
scroll to position [144, 0]
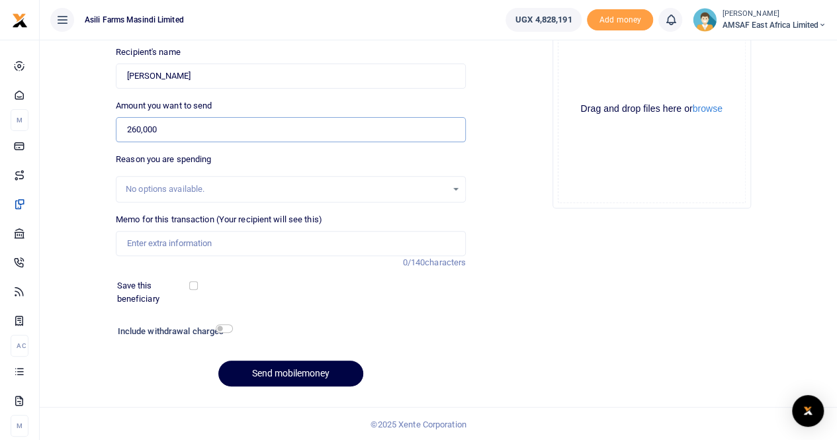
type input "260,000"
click at [224, 248] on input "Memo for this transaction (Your recipient will see this)" at bounding box center [291, 243] width 350 height 25
type input "September lunch allowance"
click at [307, 372] on button "Send mobilemoney" at bounding box center [290, 374] width 145 height 26
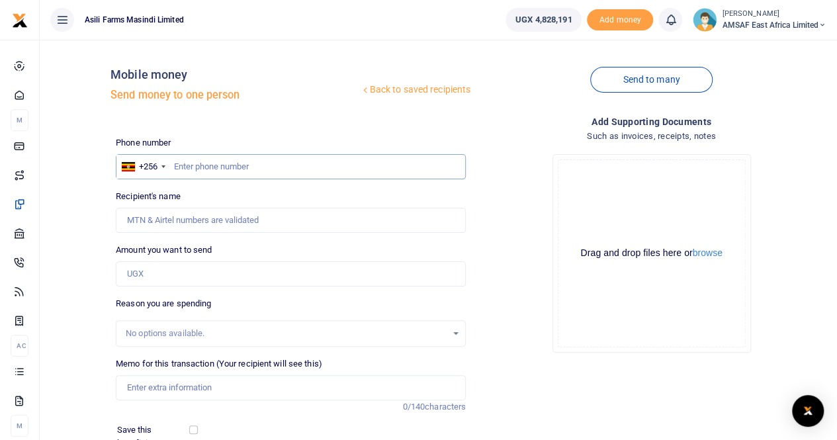
click at [249, 166] on input "text" at bounding box center [291, 166] width 350 height 25
type input "772233209"
type input "Bagaya Joseph"
type input "772233209"
click at [236, 265] on input "Amount you want to send" at bounding box center [291, 273] width 350 height 25
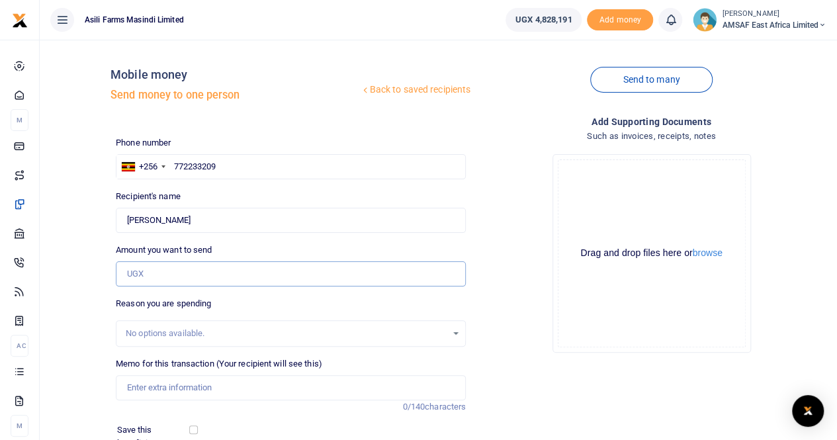
type input "260,000"
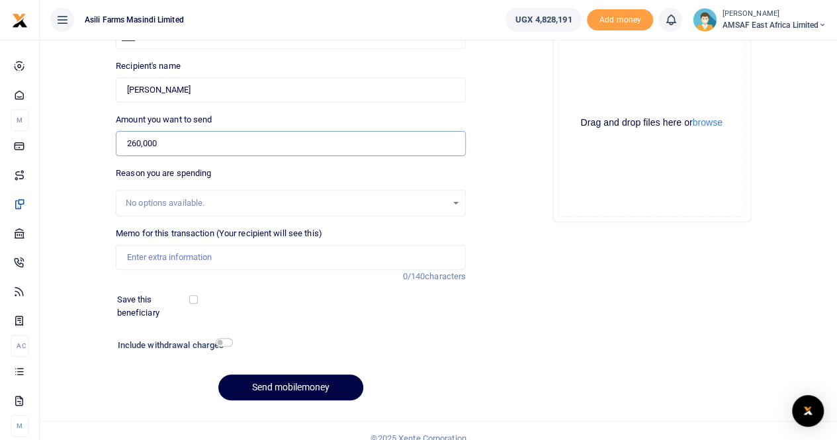
scroll to position [132, 0]
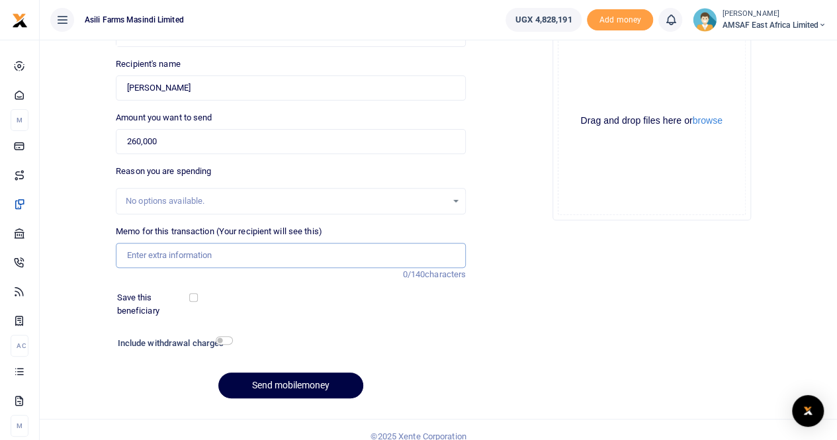
click at [238, 259] on input "Memo for this transaction (Your recipient will see this)" at bounding box center [291, 255] width 350 height 25
type input "September lunch allowance"
click at [255, 383] on button "Send mobilemoney" at bounding box center [290, 386] width 145 height 26
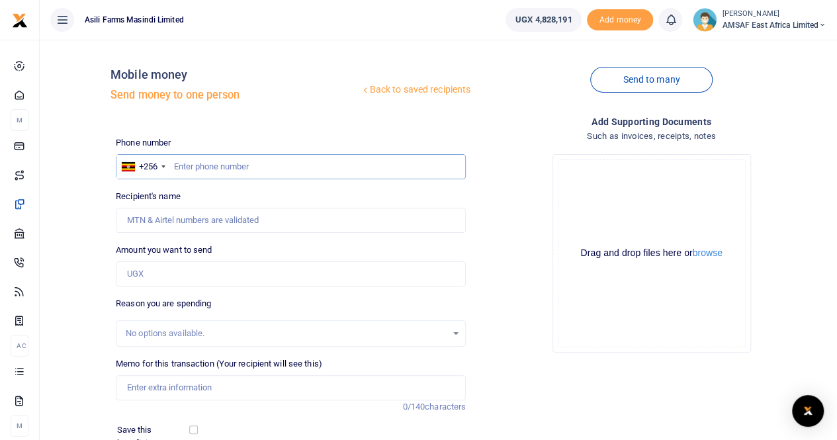
click at [262, 169] on input "text" at bounding box center [291, 166] width 350 height 25
type input "787968276"
type input "Tiondi Tobiolo Andruga"
type input "787968276"
click at [237, 271] on input "Amount you want to send" at bounding box center [291, 273] width 350 height 25
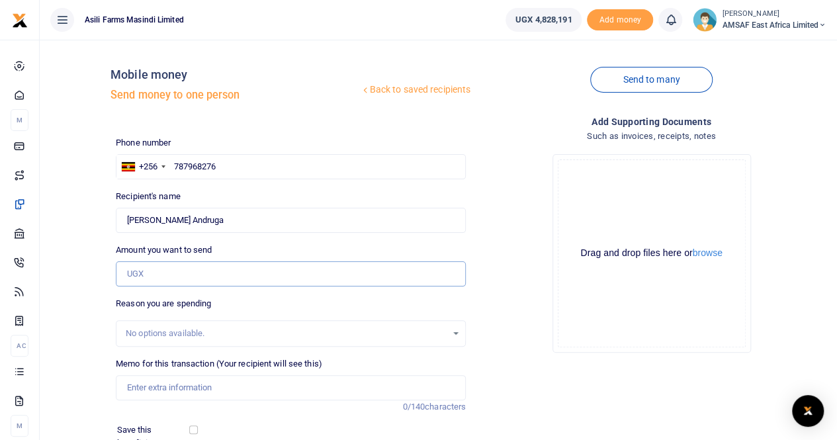
type input "260,000"
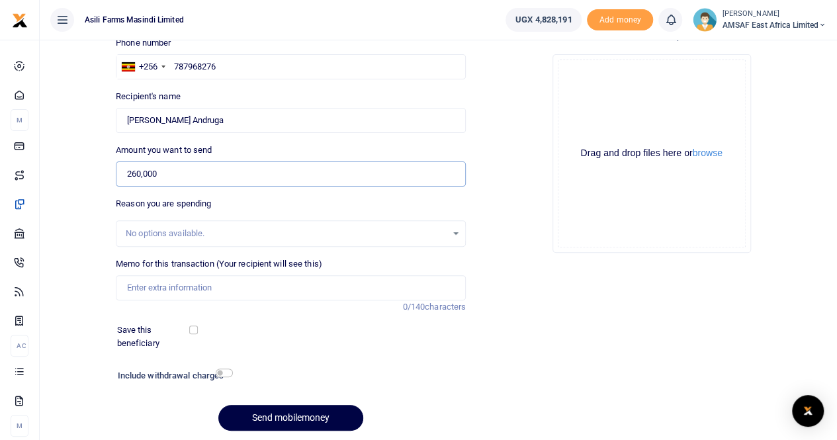
scroll to position [132, 0]
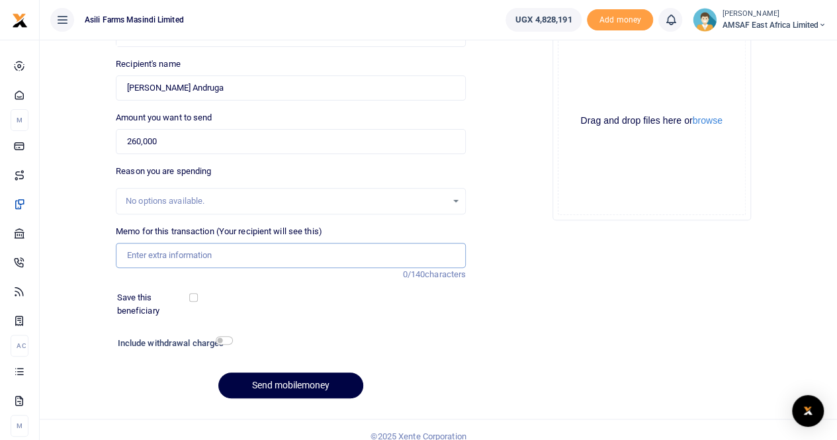
click at [207, 261] on input "Memo for this transaction (Your recipient will see this)" at bounding box center [291, 255] width 350 height 25
type input "September lunch allowance"
click at [304, 392] on button "Send mobilemoney" at bounding box center [290, 386] width 145 height 26
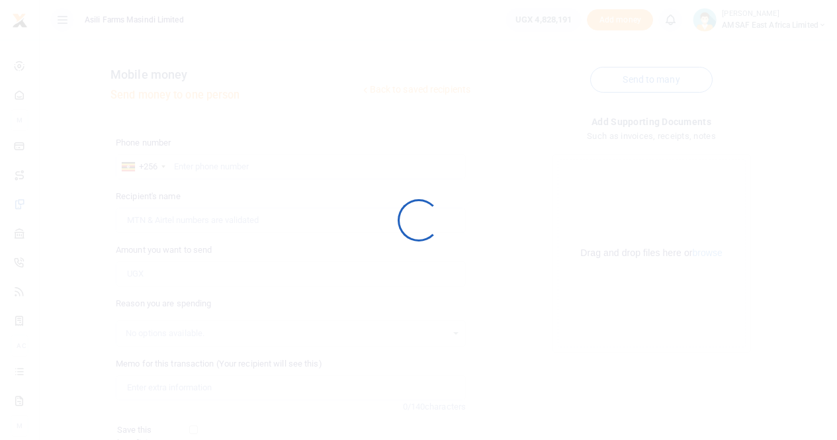
scroll to position [132, 0]
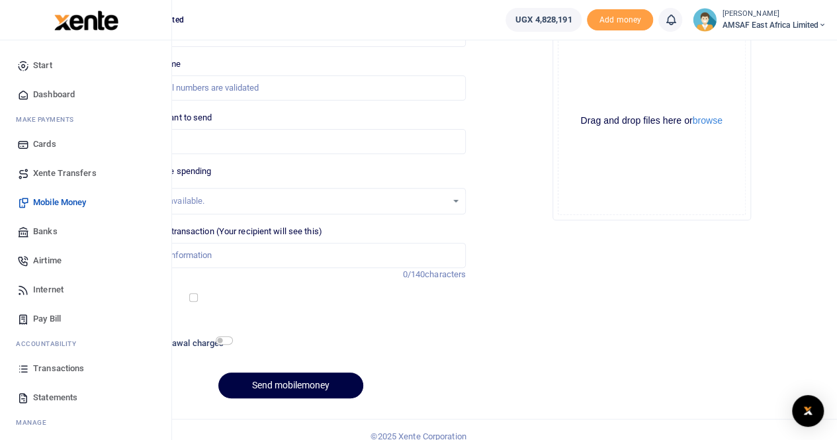
click at [62, 367] on span "Transactions" at bounding box center [58, 368] width 51 height 13
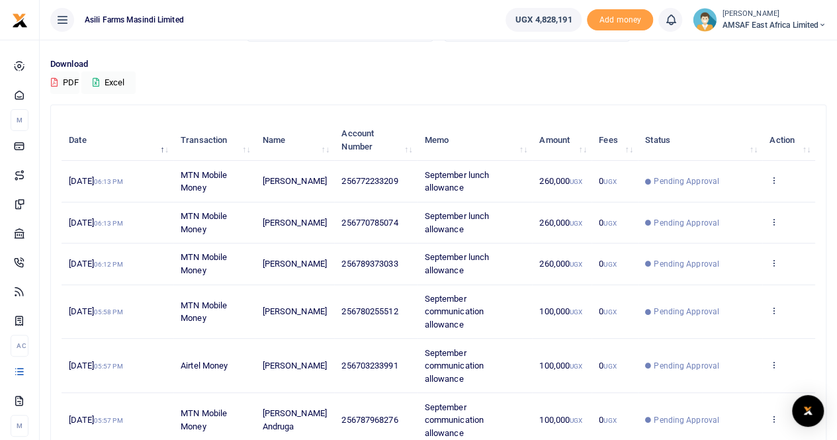
scroll to position [66, 0]
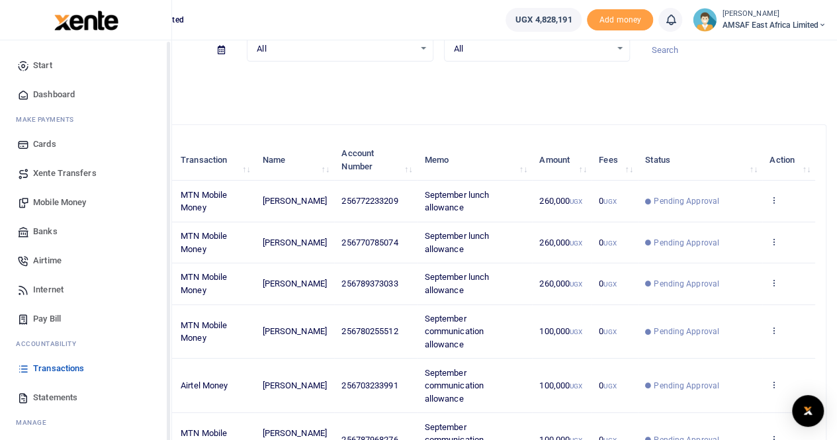
click at [38, 64] on span "Start" at bounding box center [42, 65] width 19 height 13
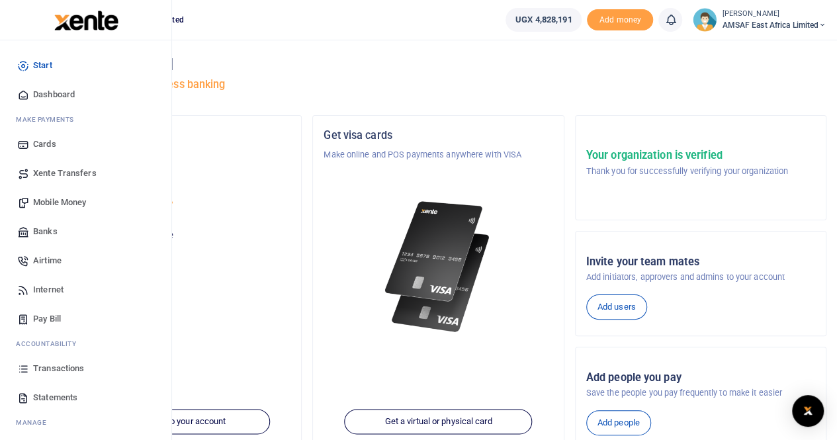
click at [66, 365] on span "Transactions" at bounding box center [58, 368] width 51 height 13
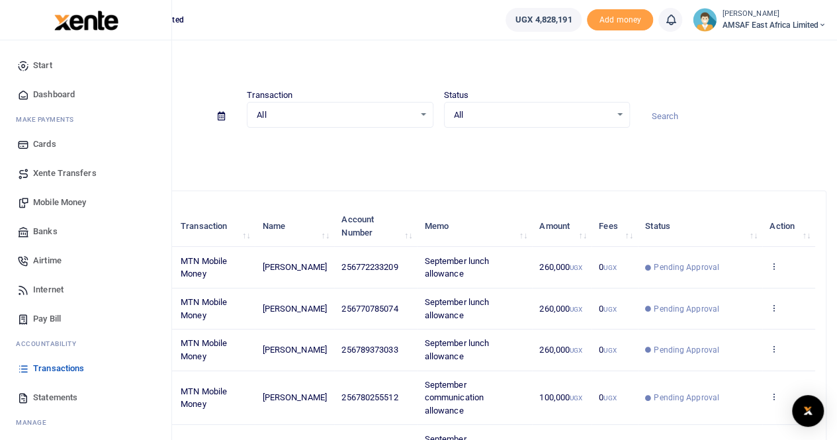
click at [64, 369] on span "Transactions" at bounding box center [58, 368] width 51 height 13
click at [60, 201] on span "Mobile Money" at bounding box center [59, 202] width 53 height 13
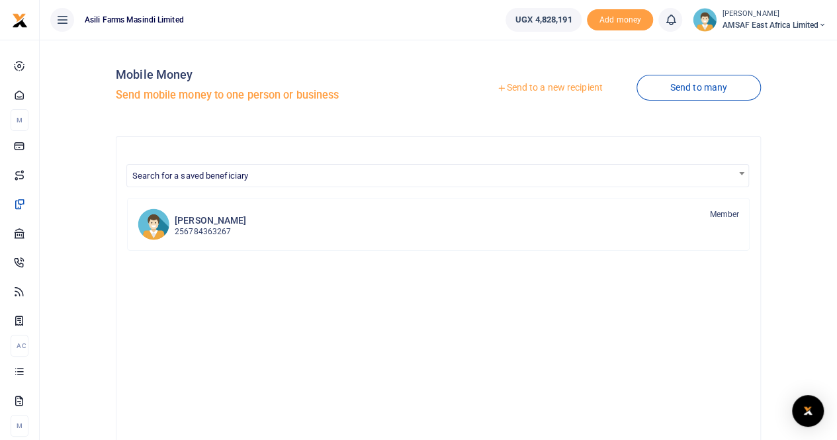
click at [546, 91] on link "Send to a new recipient" at bounding box center [549, 88] width 173 height 24
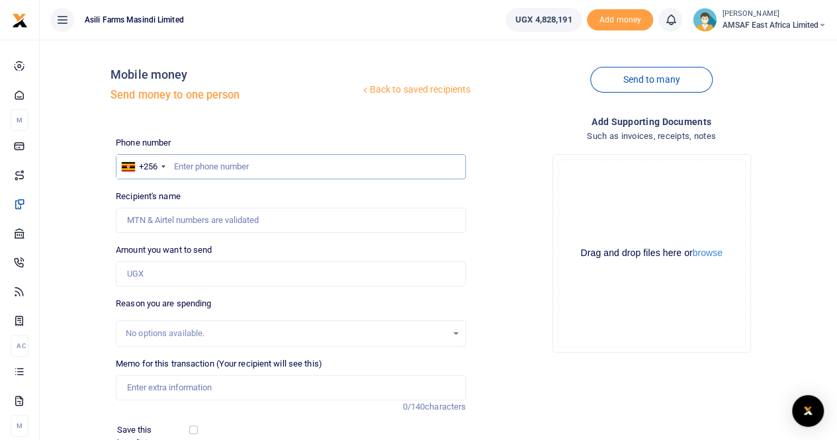
click at [233, 164] on input "text" at bounding box center [291, 166] width 350 height 25
type input "787968276"
type input "[PERSON_NAME] Andruga"
type input "787968276"
click at [183, 272] on input "Amount you want to send" at bounding box center [291, 273] width 350 height 25
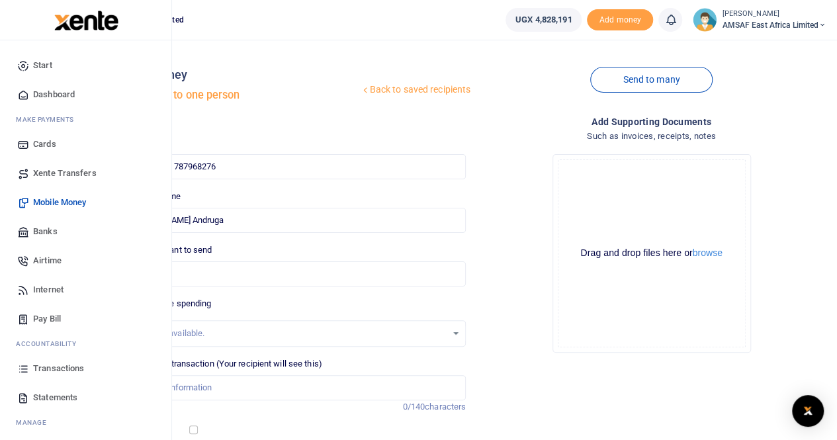
click at [79, 369] on span "Transactions" at bounding box center [58, 368] width 51 height 13
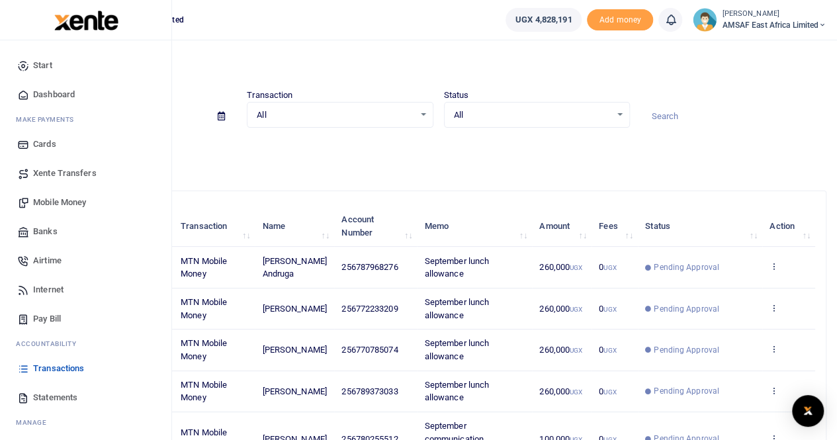
click at [60, 204] on span "Mobile Money" at bounding box center [59, 202] width 53 height 13
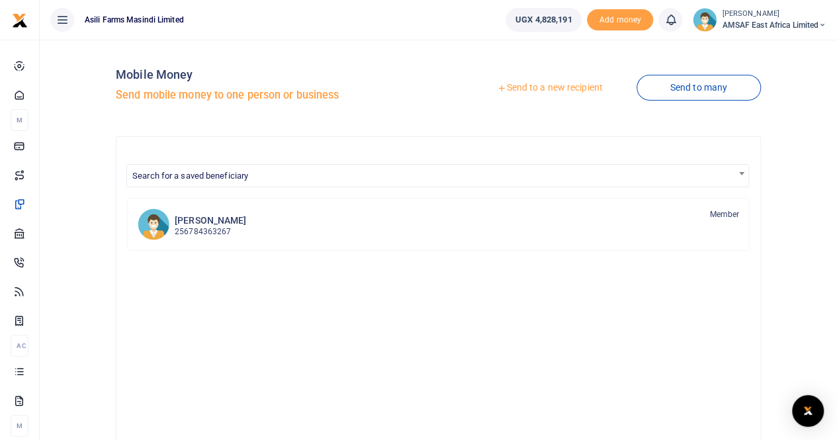
click at [517, 88] on link "Send to a new recipient" at bounding box center [549, 88] width 173 height 24
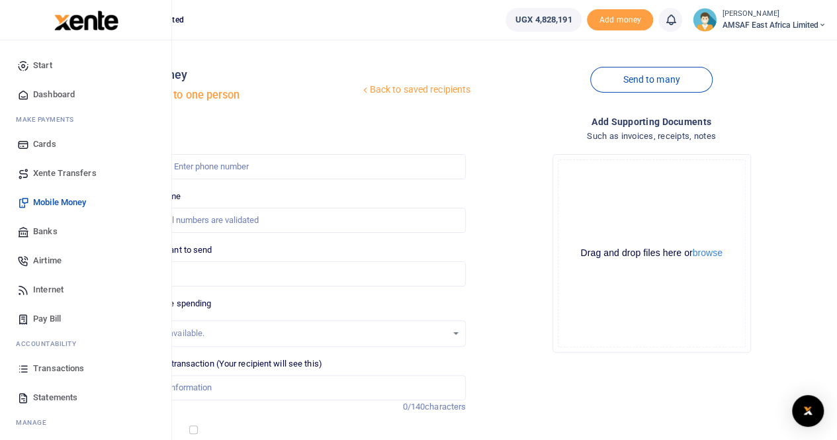
click at [78, 371] on span "Transactions" at bounding box center [58, 368] width 51 height 13
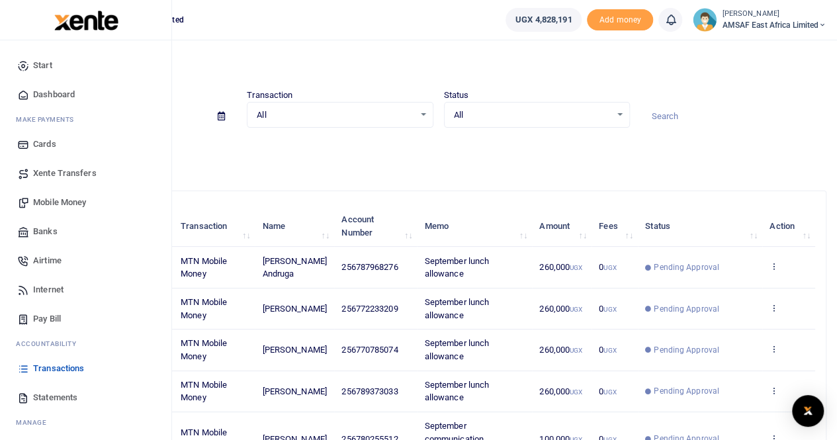
click at [74, 201] on span "Mobile Money" at bounding box center [59, 202] width 53 height 13
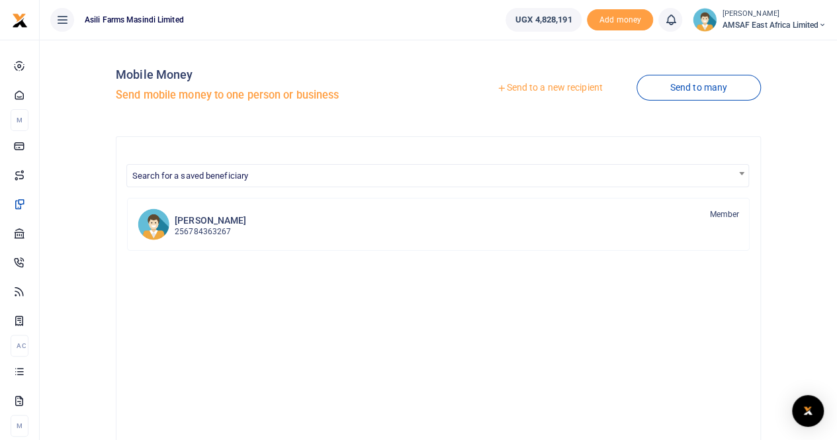
click at [547, 91] on link "Send to a new recipient" at bounding box center [549, 88] width 173 height 24
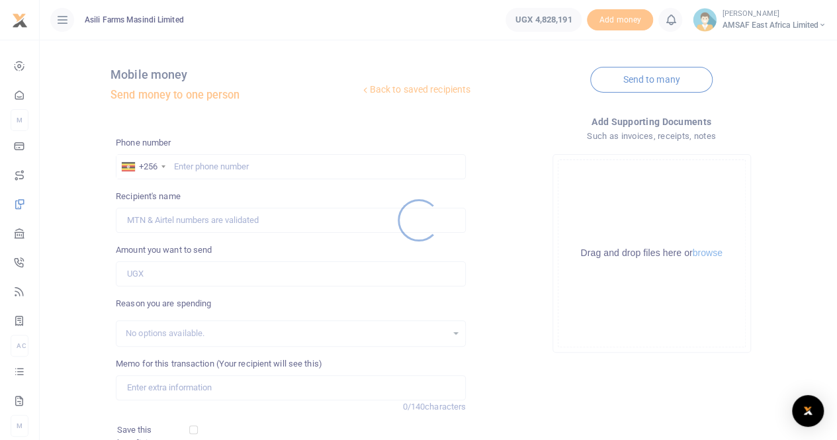
click at [203, 166] on div at bounding box center [418, 220] width 837 height 440
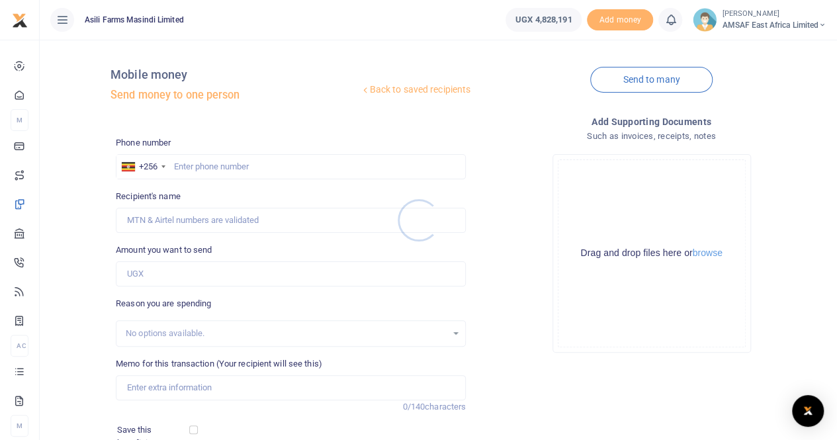
click at [203, 166] on div at bounding box center [418, 220] width 837 height 440
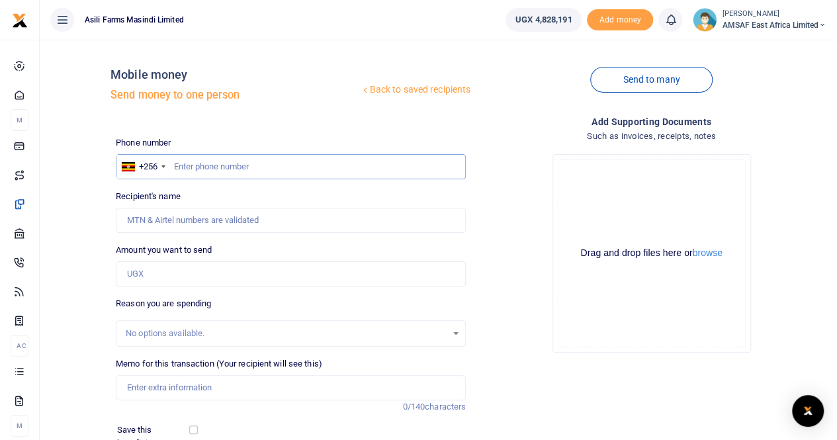
click at [203, 169] on input "text" at bounding box center [291, 166] width 350 height 25
type input "772710167"
type input "[PERSON_NAME]"
type input "772710167"
click at [166, 276] on input "Amount you want to send" at bounding box center [291, 273] width 350 height 25
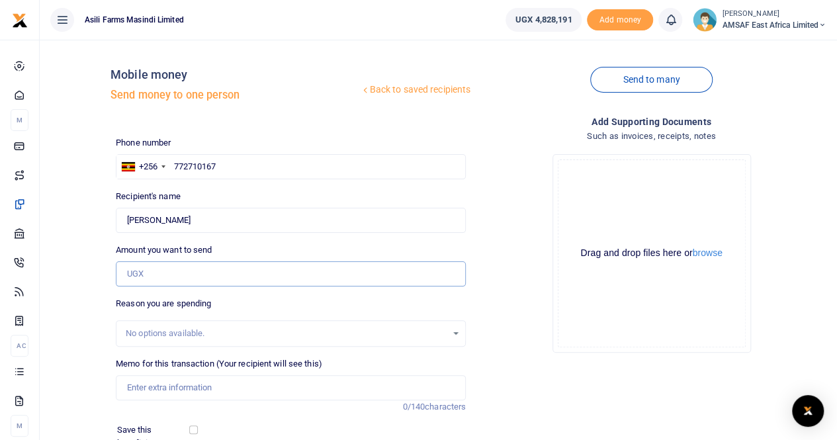
type input "260,000"
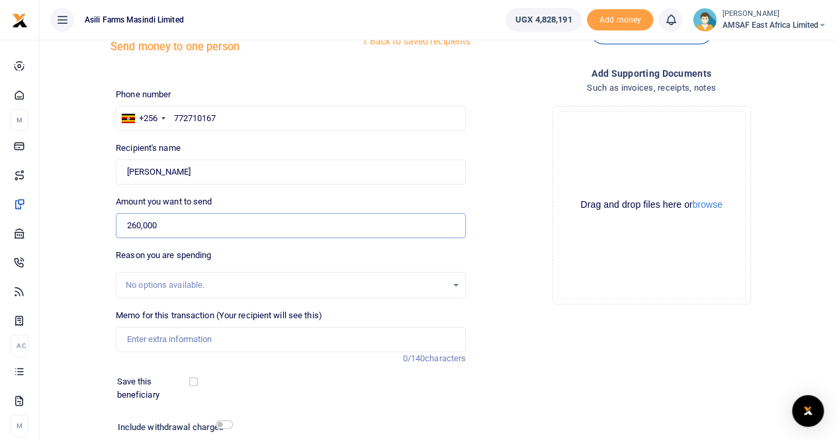
scroll to position [66, 0]
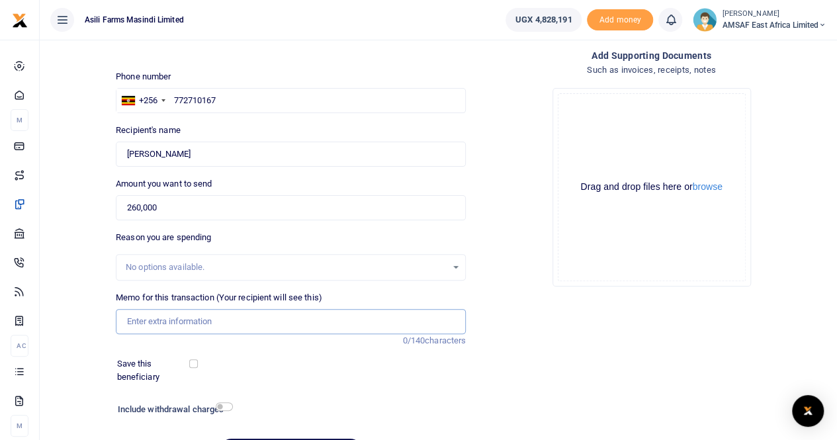
click at [225, 317] on input "Memo for this transaction (Your recipient will see this)" at bounding box center [291, 321] width 350 height 25
type input "September lunch allowance"
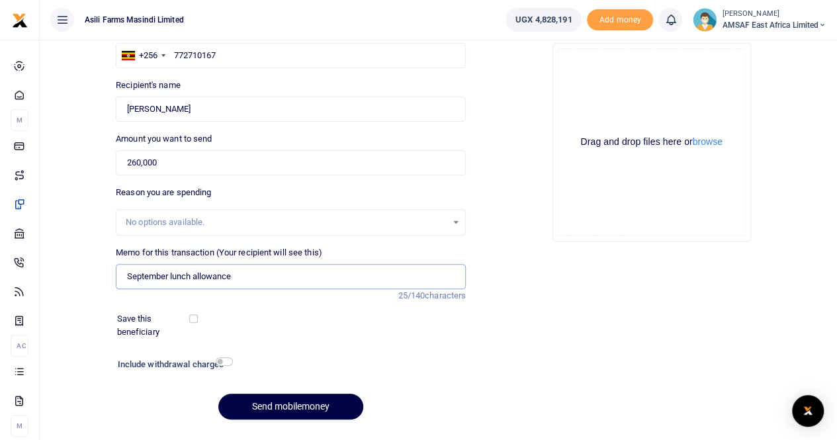
scroll to position [144, 0]
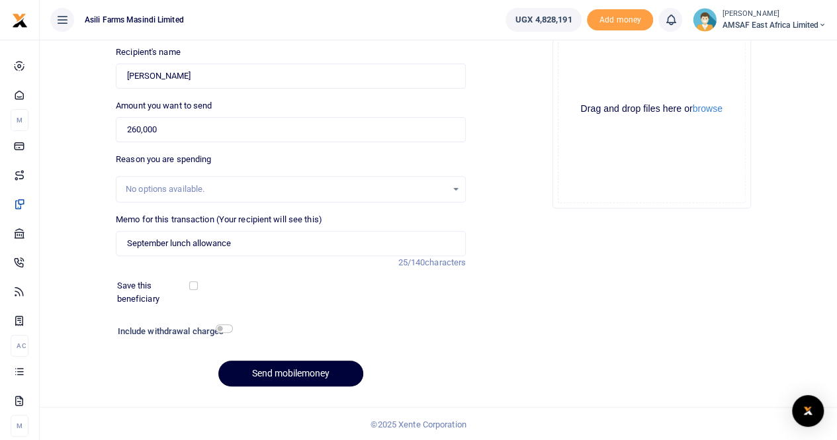
click at [262, 369] on button "Send mobilemoney" at bounding box center [290, 374] width 145 height 26
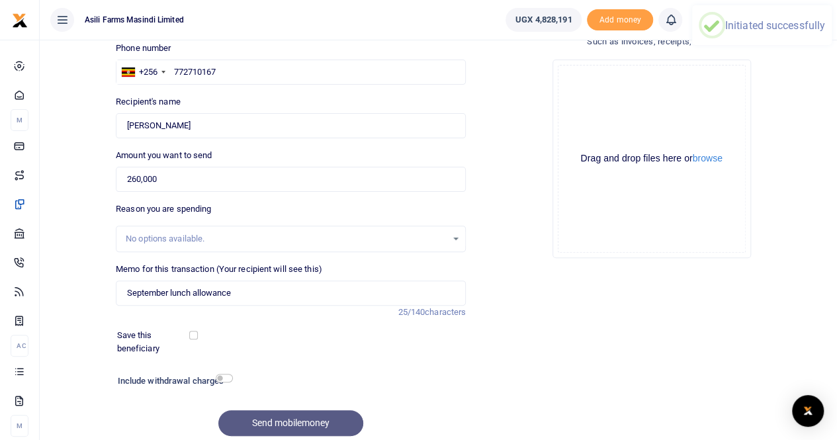
scroll to position [0, 0]
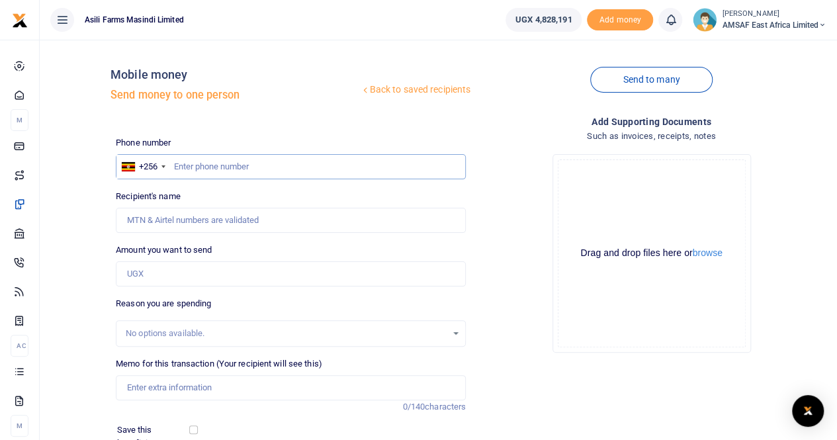
click at [230, 170] on input "text" at bounding box center [291, 166] width 350 height 25
type input "703233991"
click at [158, 269] on input "Amount you want to send" at bounding box center [291, 273] width 350 height 25
type input "260,000"
type input "Emilly Ainembabazi"
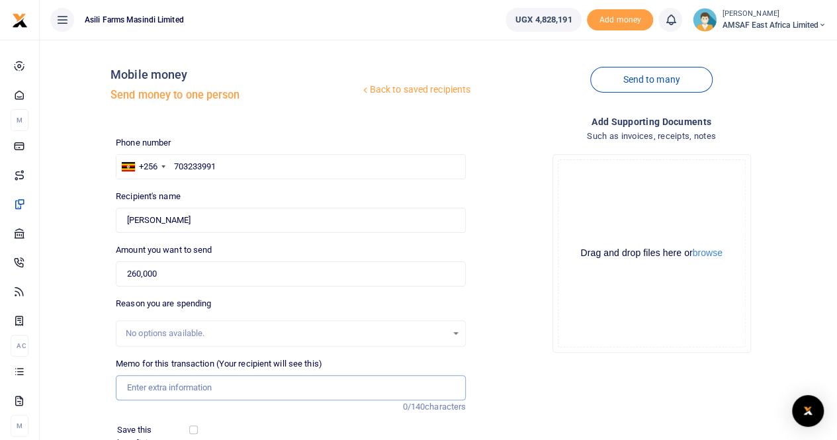
click at [179, 383] on input "Memo for this transaction (Your recipient will see this)" at bounding box center [291, 387] width 350 height 25
type input "September lunch allowance"
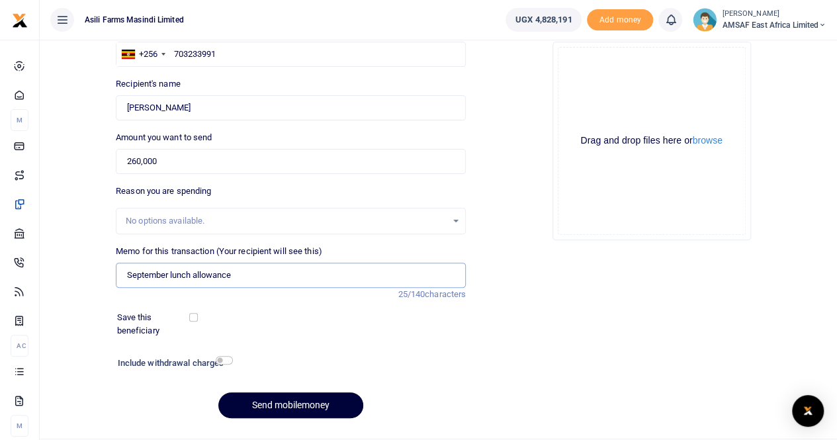
scroll to position [144, 0]
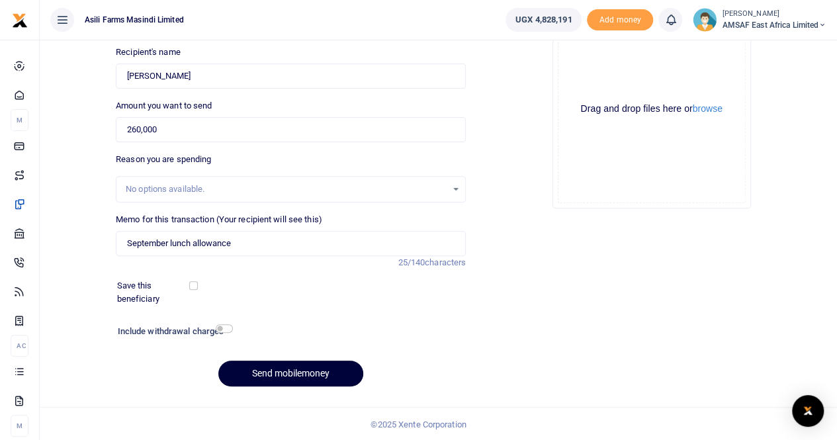
click at [301, 373] on button "Send mobilemoney" at bounding box center [290, 374] width 145 height 26
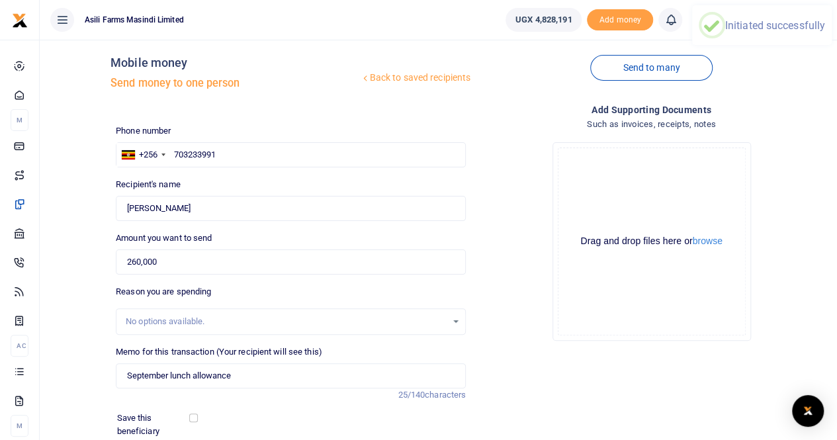
scroll to position [3, 0]
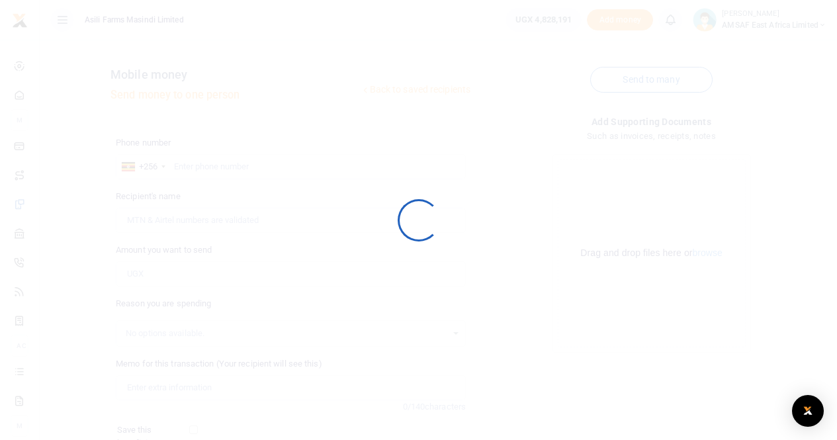
scroll to position [1, 0]
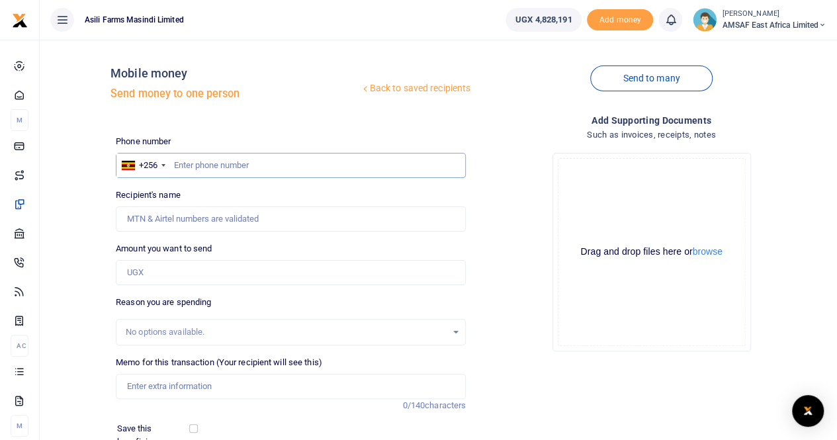
click at [229, 167] on input "text" at bounding box center [291, 165] width 350 height 25
type input "780255512"
type input "[PERSON_NAME]"
type input "780255512"
click at [201, 269] on input "Amount you want to send" at bounding box center [291, 272] width 350 height 25
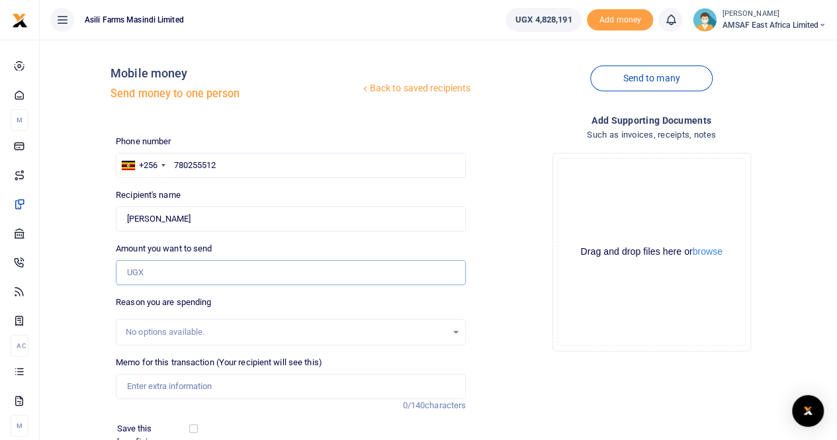
type input "260,000"
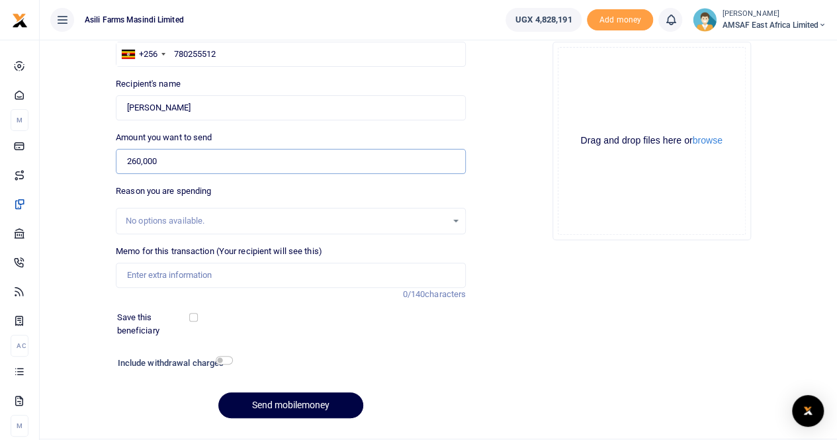
scroll to position [144, 0]
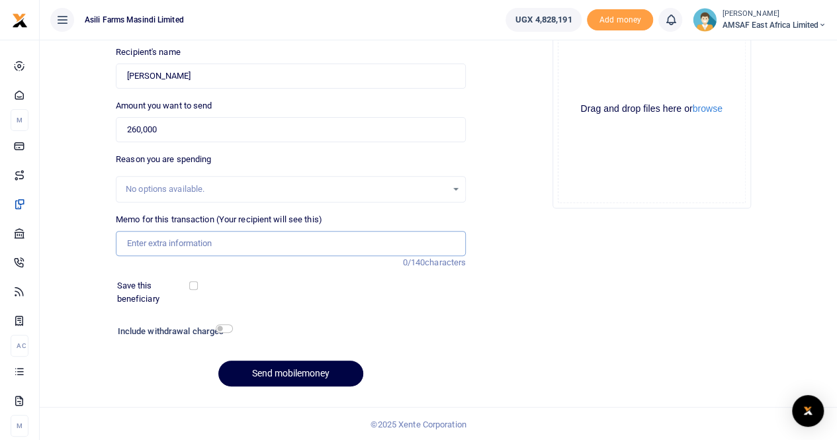
click at [210, 250] on input "Memo for this transaction (Your recipient will see this)" at bounding box center [291, 243] width 350 height 25
type input "September lunch allowance"
click at [267, 369] on button "Send mobilemoney" at bounding box center [290, 374] width 145 height 26
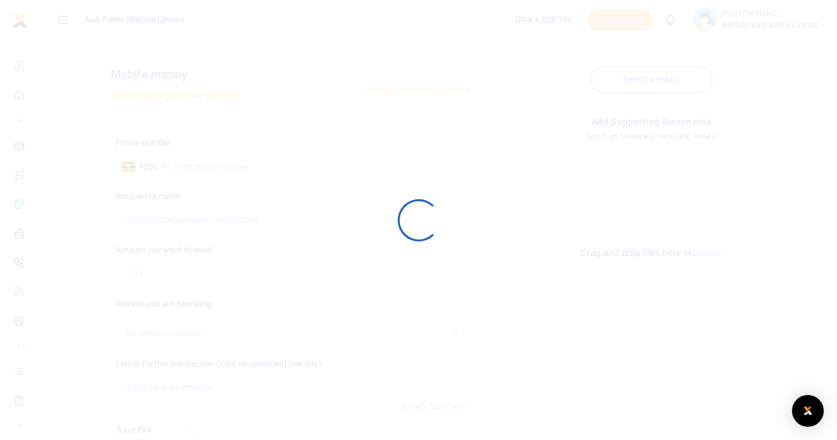
scroll to position [144, 0]
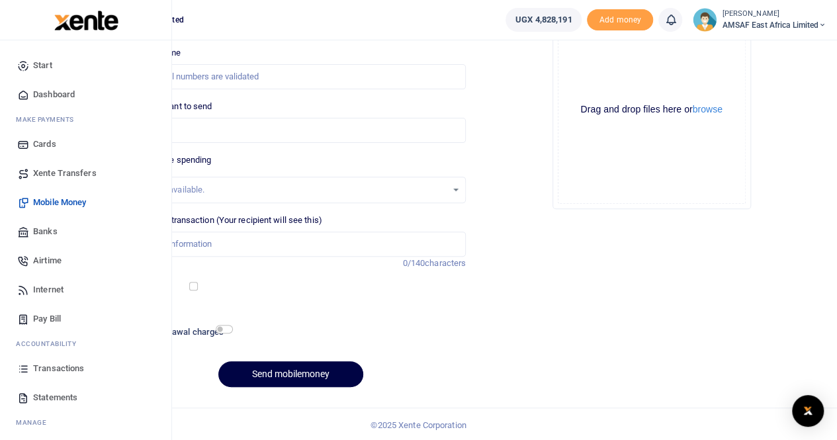
click at [39, 65] on span "Start" at bounding box center [42, 65] width 19 height 13
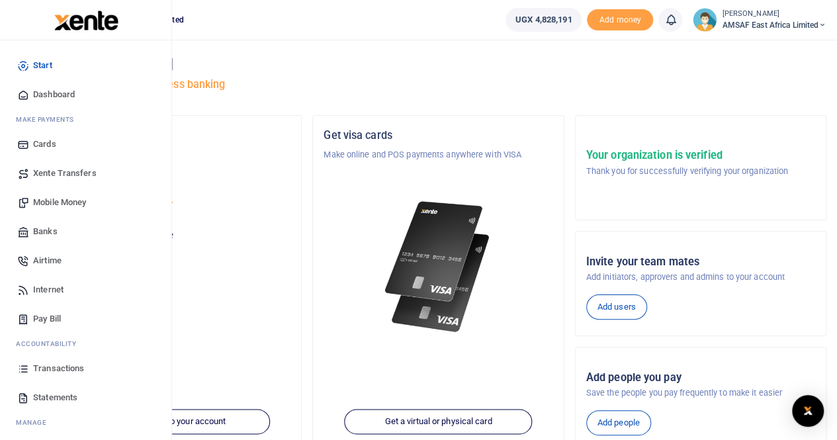
click at [48, 65] on span "Start" at bounding box center [42, 65] width 19 height 13
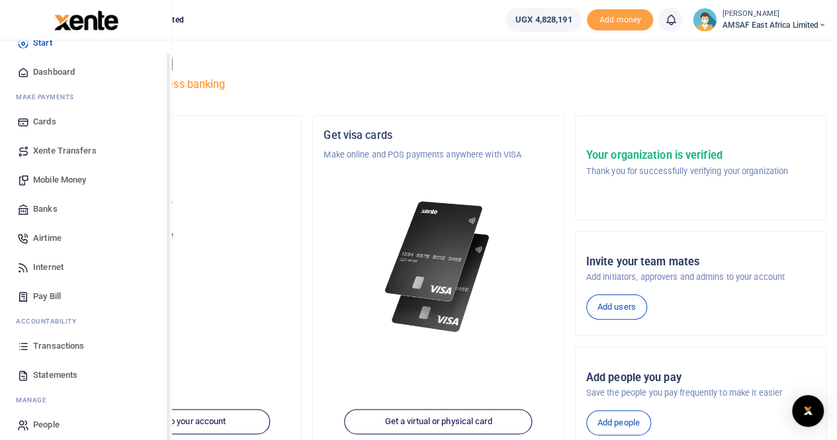
scroll to position [32, 0]
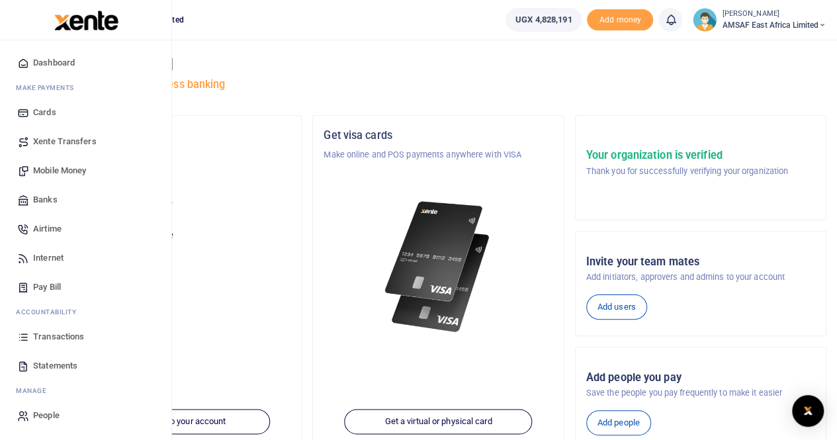
click at [41, 335] on span "Transactions" at bounding box center [58, 336] width 51 height 13
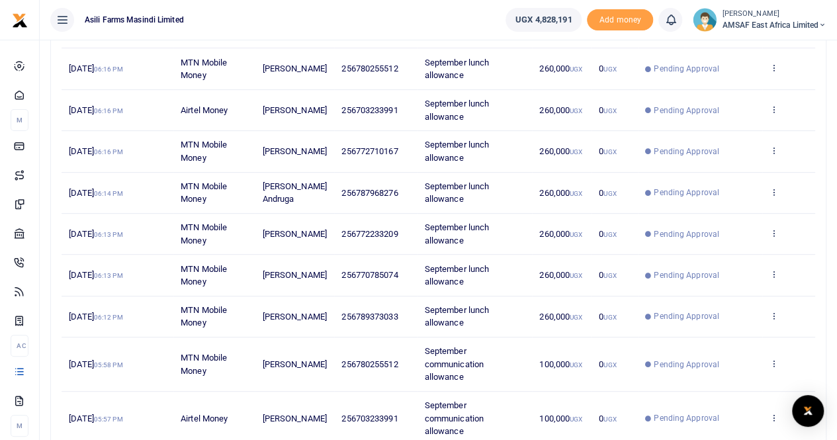
scroll to position [132, 0]
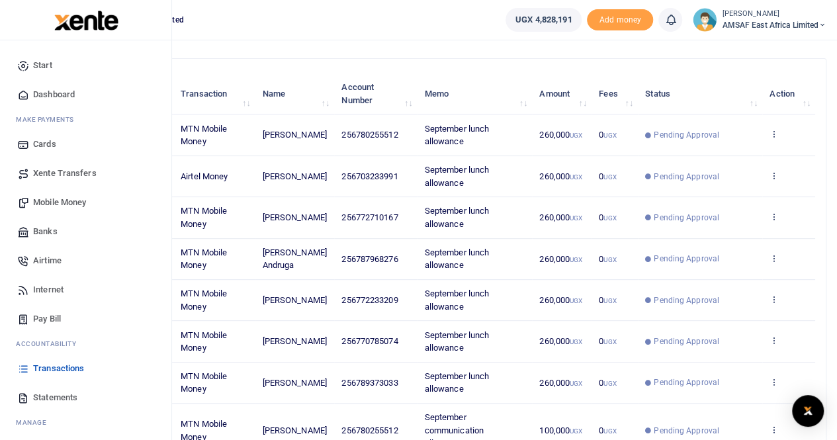
click at [45, 366] on span "Transactions" at bounding box center [58, 368] width 51 height 13
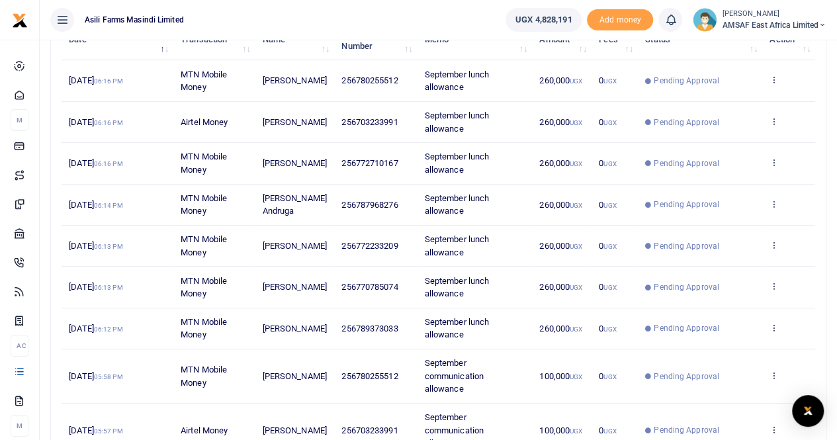
scroll to position [199, 0]
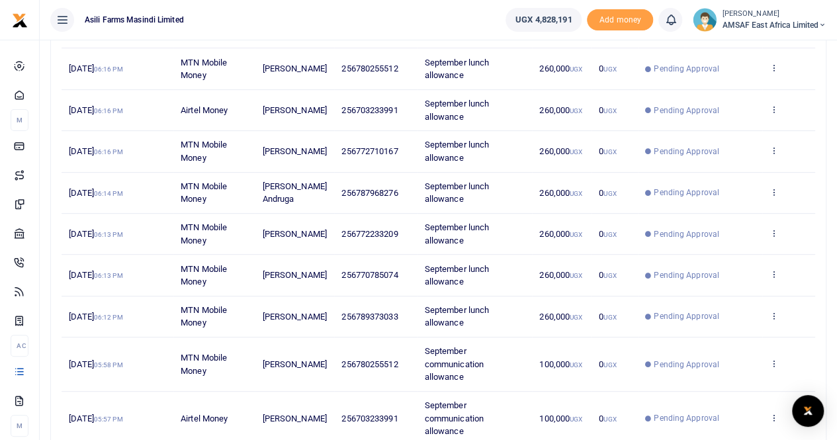
drag, startPoint x: 552, startPoint y: 312, endPoint x: 552, endPoint y: 301, distance: 11.3
click at [552, 304] on td "260,000 UGX" at bounding box center [562, 317] width 60 height 41
drag, startPoint x: 556, startPoint y: 273, endPoint x: 559, endPoint y: 255, distance: 18.2
click at [557, 272] on span "260,000 UGX" at bounding box center [560, 275] width 43 height 10
click at [560, 234] on span "260,000 UGX" at bounding box center [560, 234] width 43 height 10
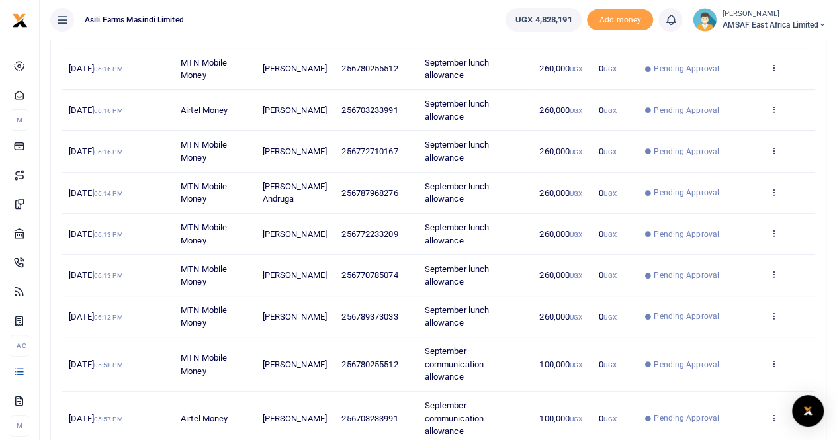
click at [573, 193] on small "UGX" at bounding box center [576, 193] width 13 height 7
drag, startPoint x: 576, startPoint y: 156, endPoint x: 583, endPoint y: 114, distance: 42.9
click at [576, 153] on td "260,000 UGX" at bounding box center [562, 151] width 60 height 41
click at [583, 111] on small "UGX" at bounding box center [576, 110] width 13 height 7
click at [585, 70] on td "260,000 UGX" at bounding box center [562, 68] width 60 height 41
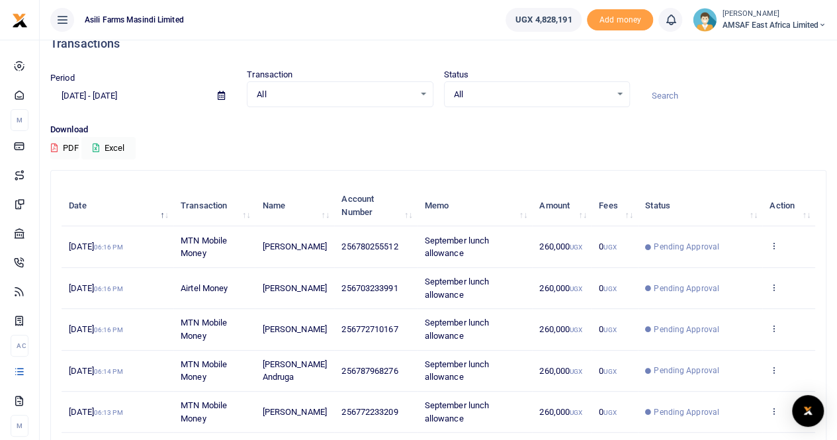
scroll to position [0, 0]
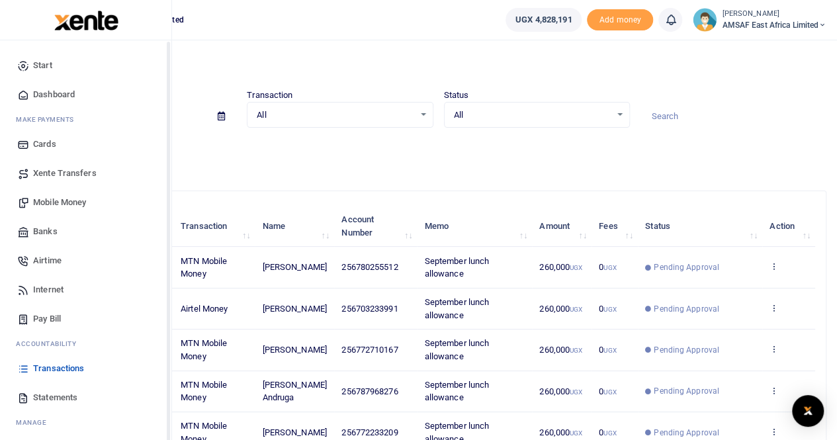
click at [33, 67] on span "Start" at bounding box center [42, 65] width 19 height 13
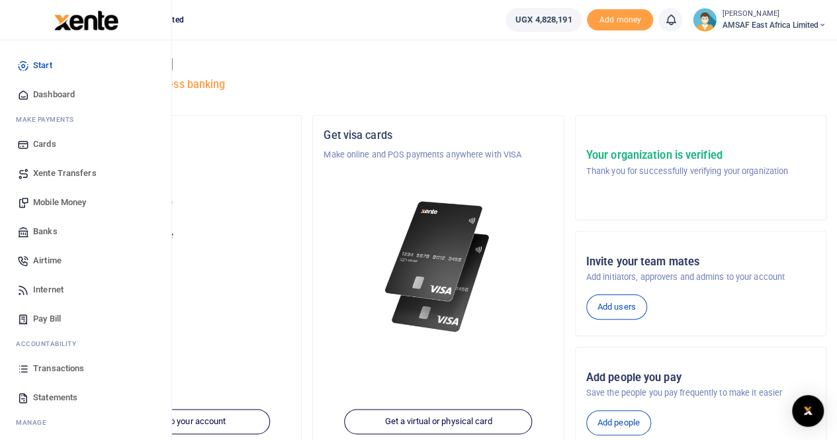
click at [66, 371] on span "Transactions" at bounding box center [58, 368] width 51 height 13
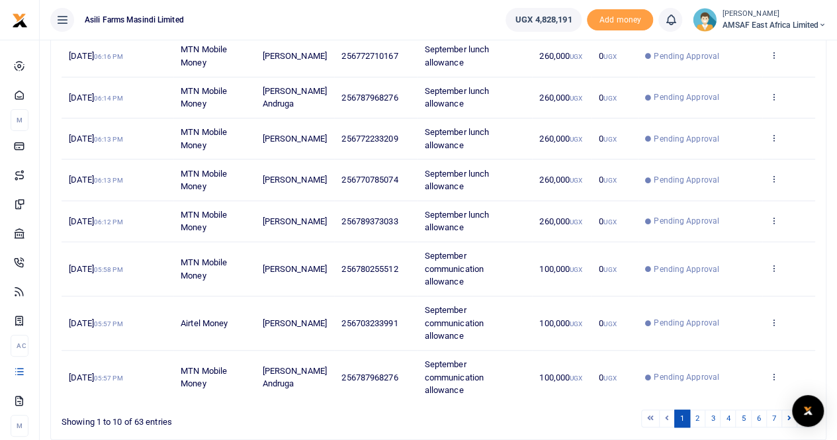
scroll to position [265, 0]
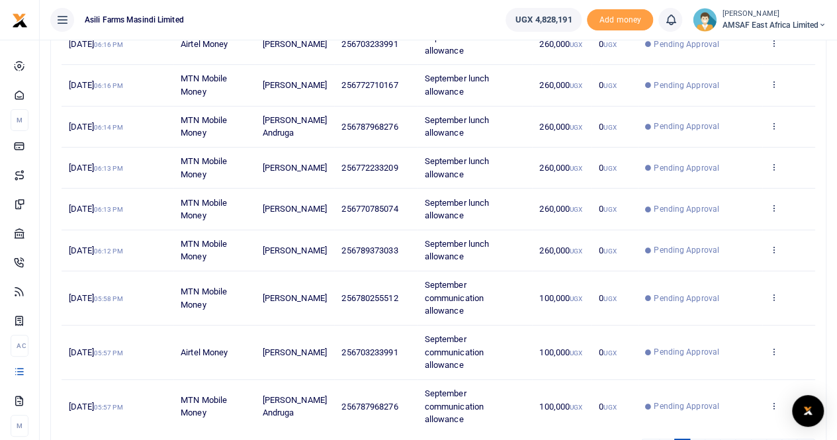
click at [369, 247] on span "256789373033" at bounding box center [370, 251] width 56 height 10
copy span "256789373033"
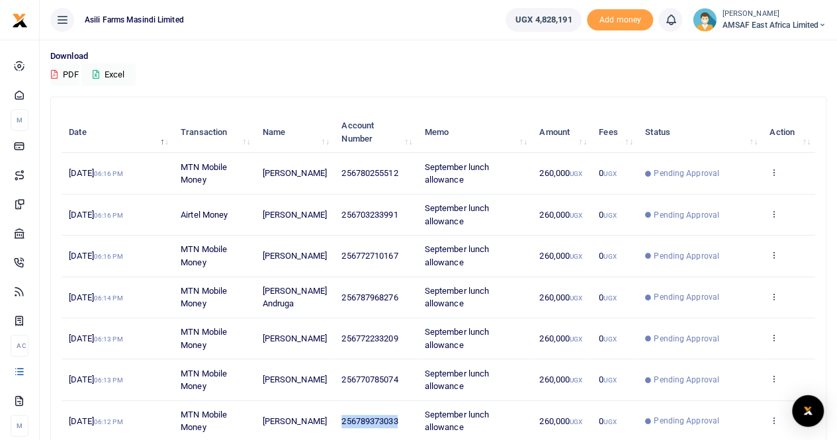
scroll to position [0, 0]
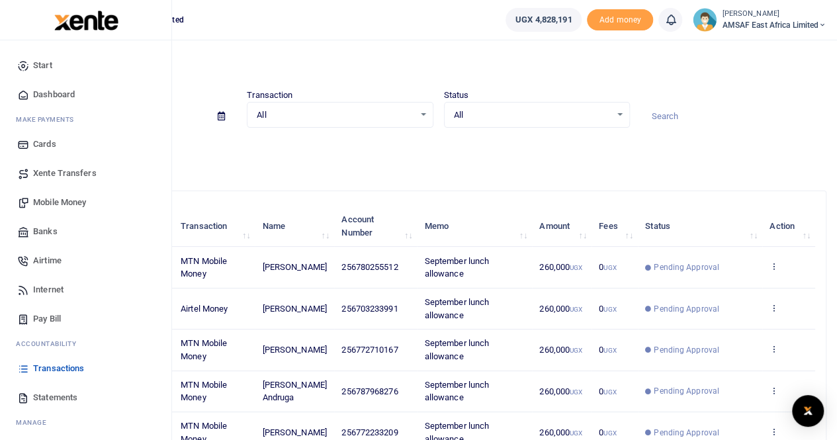
click at [51, 199] on span "Mobile Money" at bounding box center [59, 202] width 53 height 13
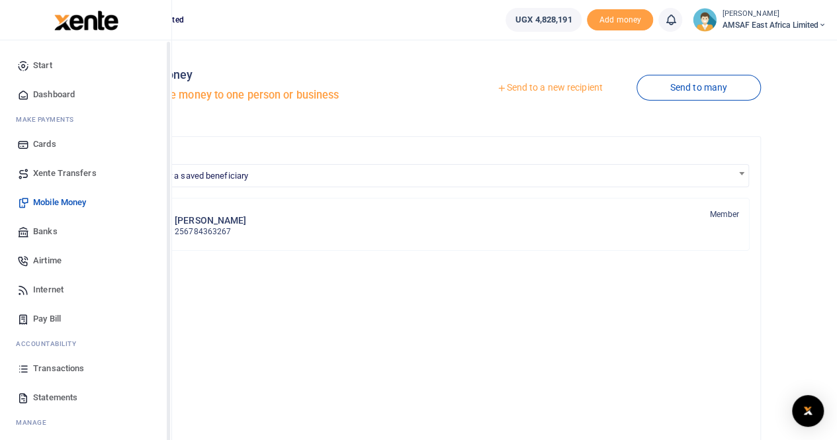
click at [54, 63] on link "Start" at bounding box center [86, 65] width 150 height 29
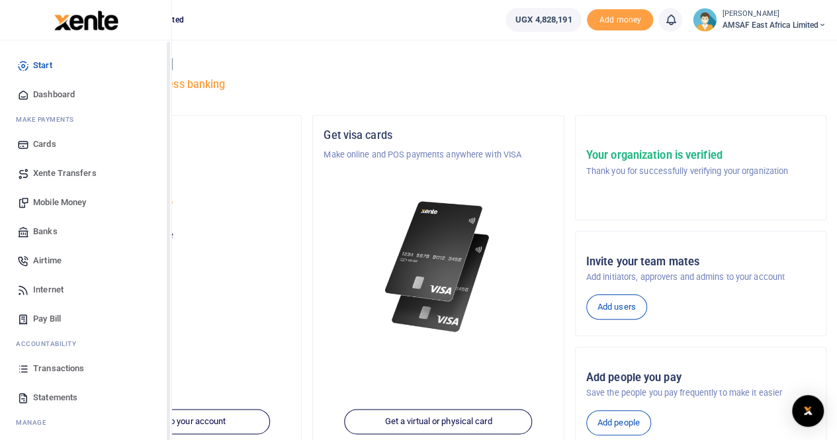
click at [54, 368] on span "Transactions" at bounding box center [58, 368] width 51 height 13
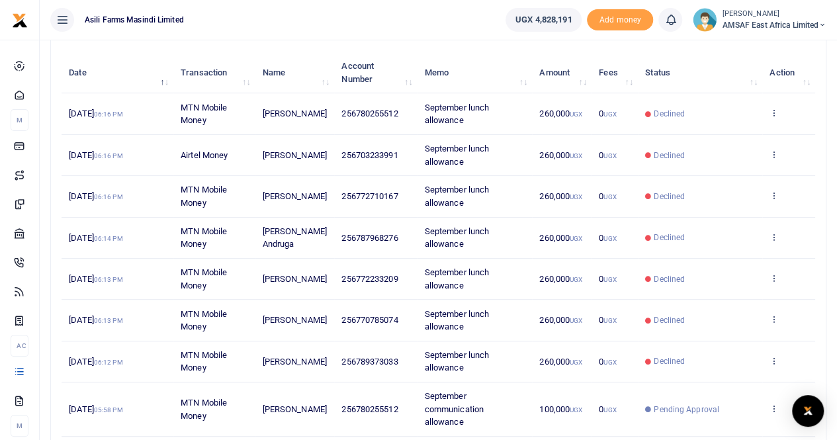
scroll to position [66, 0]
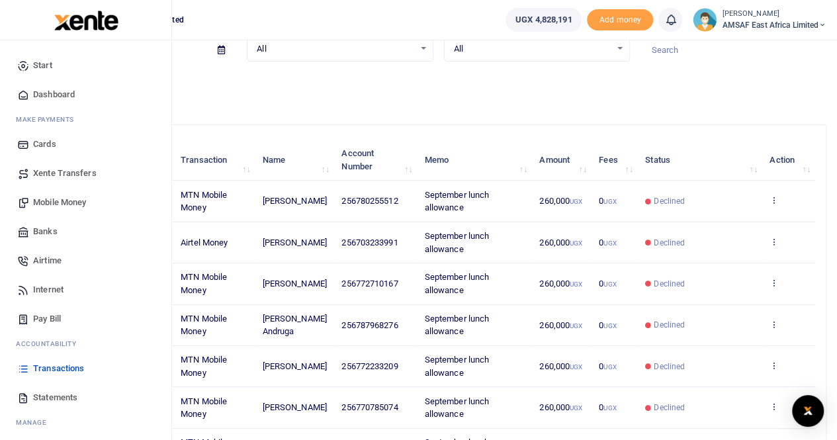
click at [52, 205] on span "Mobile Money" at bounding box center [59, 202] width 53 height 13
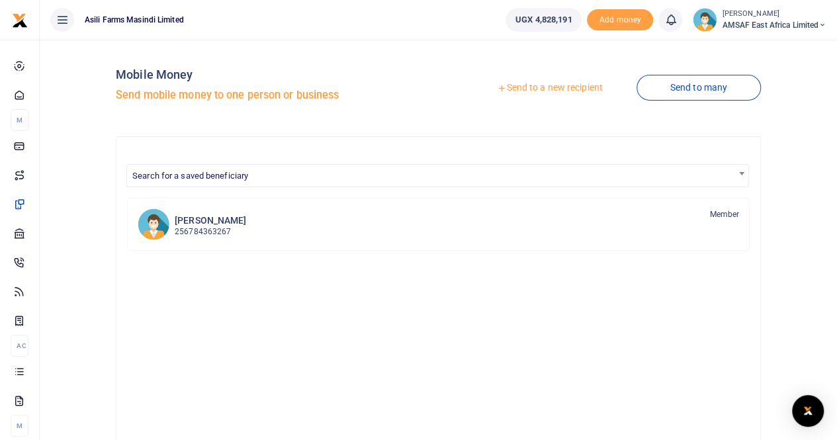
click at [526, 89] on div at bounding box center [418, 220] width 837 height 440
click at [556, 92] on link "Send to a new recipient" at bounding box center [549, 88] width 173 height 24
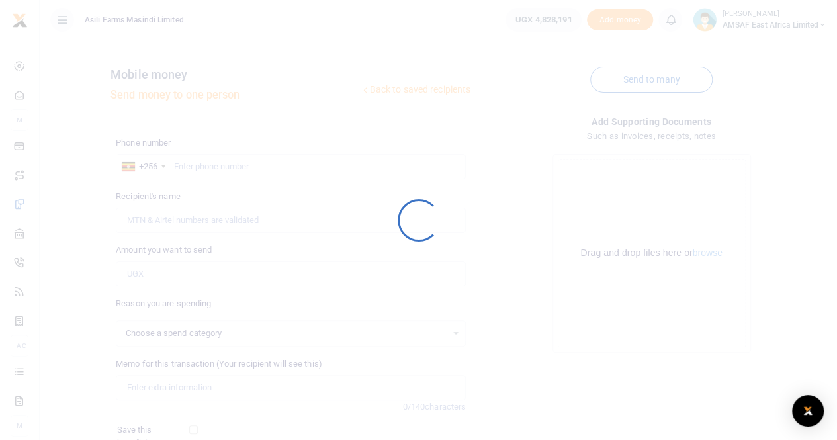
select select
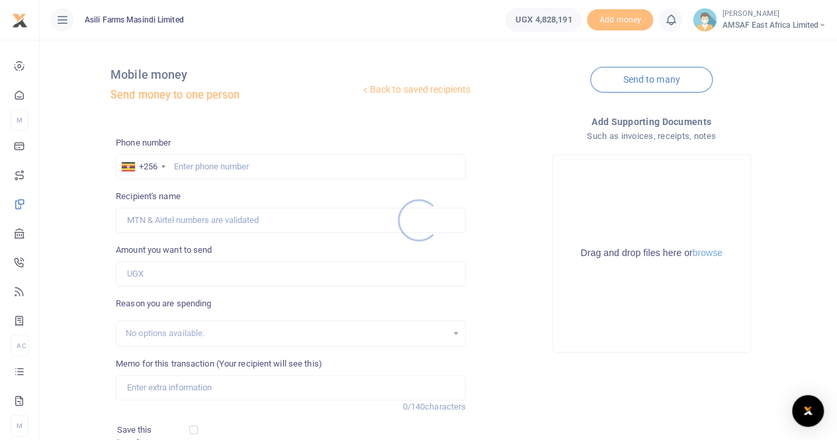
click at [247, 164] on div at bounding box center [418, 220] width 837 height 440
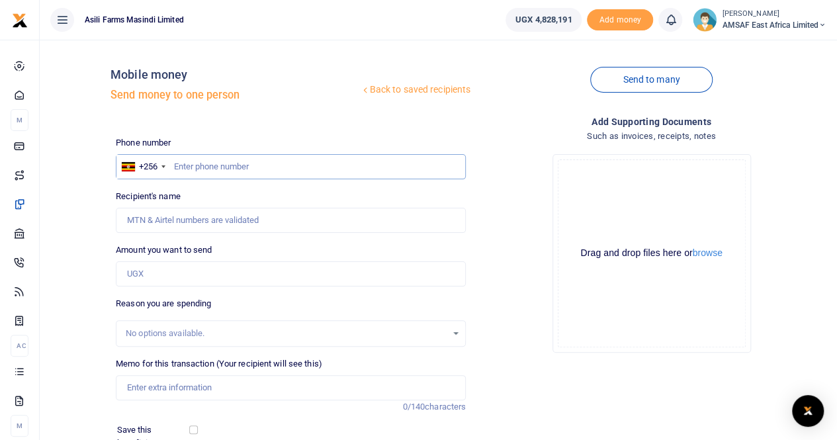
click at [242, 165] on input "text" at bounding box center [291, 166] width 350 height 25
paste input "256789373033"
type input "256789373033"
type input "Patrick Katungi"
click at [191, 170] on input "256789373033" at bounding box center [291, 166] width 350 height 25
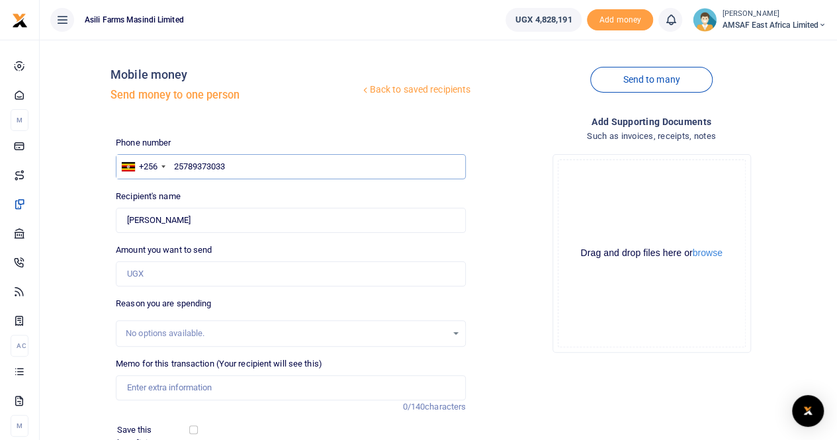
type input "2789373033"
type input "789373033"
type input "Patrick Katungi"
type input "789373033"
click at [169, 276] on input "Amount you want to send" at bounding box center [291, 273] width 350 height 25
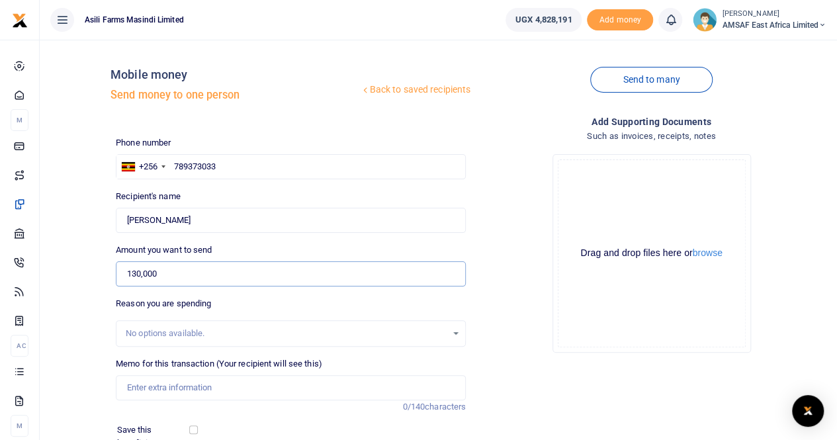
scroll to position [144, 0]
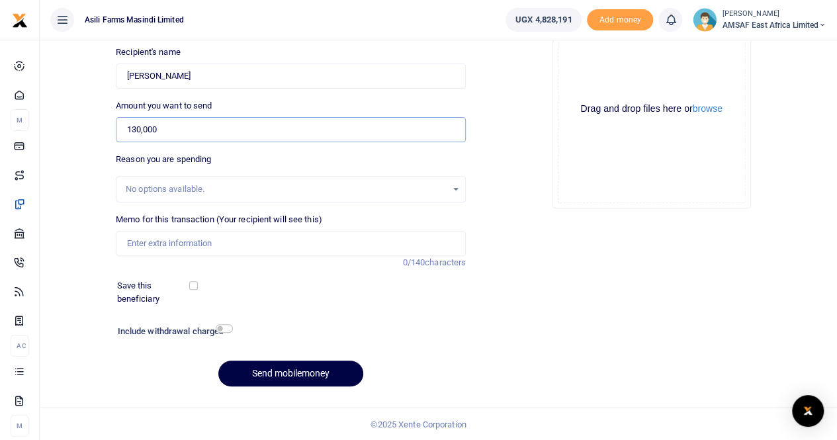
type input "130,000"
click at [224, 250] on input "Memo for this transaction (Your recipient will see this)" at bounding box center [291, 243] width 350 height 25
type input "September lunch allowance"
click at [290, 371] on button "Send mobilemoney" at bounding box center [290, 374] width 145 height 26
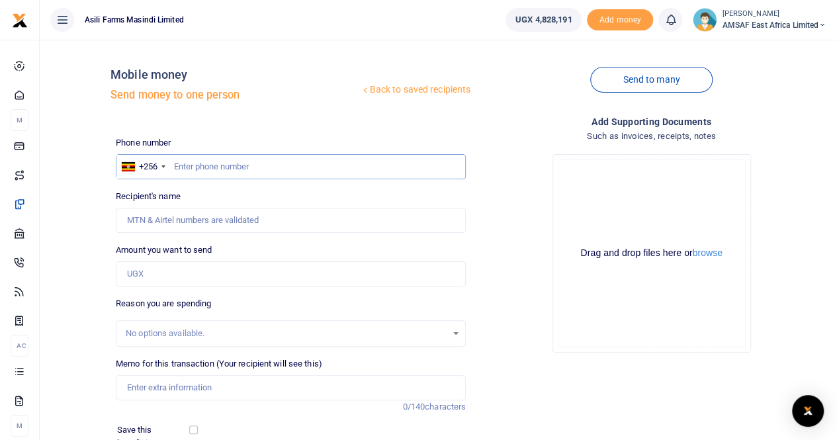
click at [267, 165] on input "text" at bounding box center [291, 166] width 350 height 25
type input "772710167"
type input "Baingana Walter"
type input "772710167"
click at [207, 273] on input "Amount you want to send" at bounding box center [291, 273] width 350 height 25
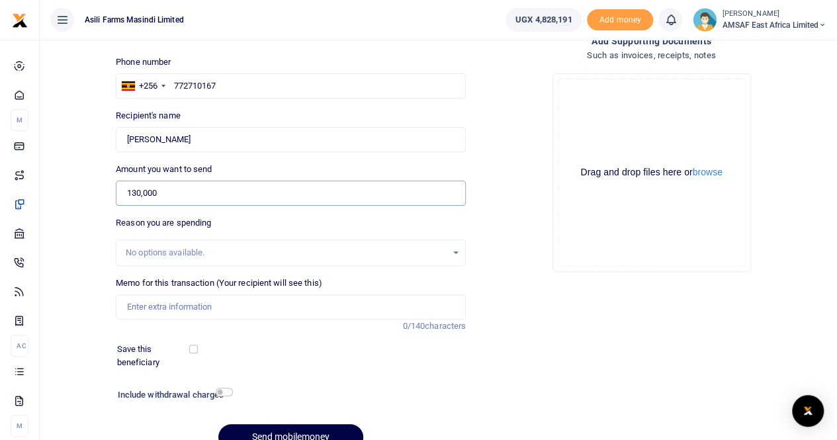
scroll to position [78, 0]
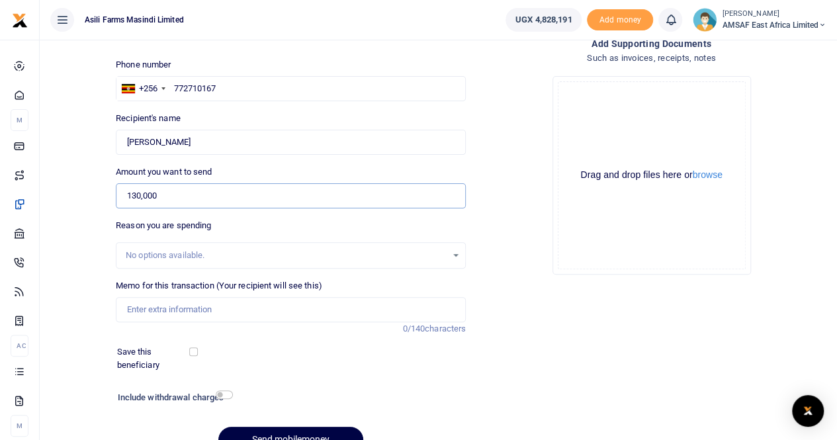
type input "130,000"
click at [216, 307] on input "Memo for this transaction (Your recipient will see this)" at bounding box center [291, 309] width 350 height 25
type input "September lunch allowance"
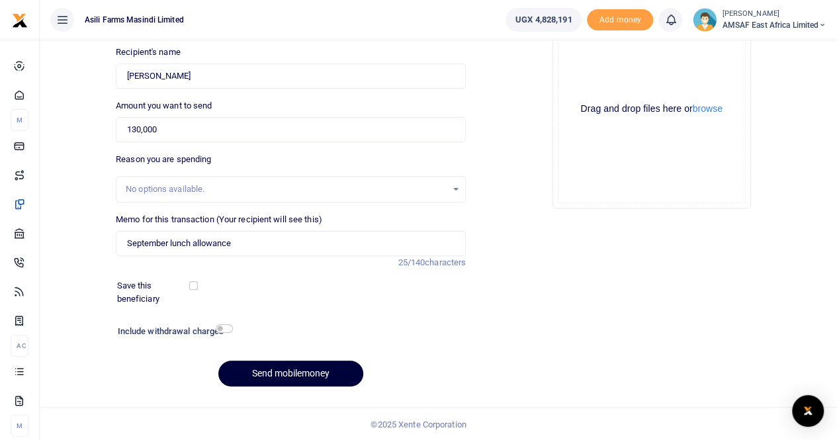
click at [270, 374] on button "Send mobilemoney" at bounding box center [290, 374] width 145 height 26
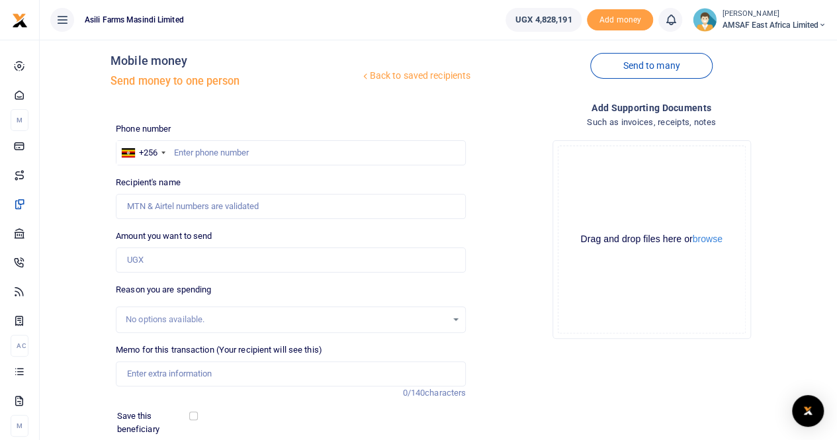
scroll to position [11, 0]
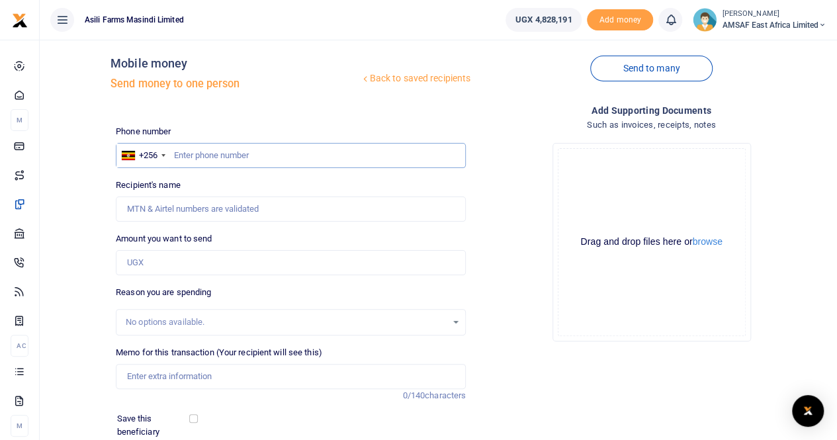
click at [218, 155] on input "text" at bounding box center [291, 155] width 350 height 25
type input "770785074"
type input "Paul Murungi"
type input "770785074"
click at [203, 257] on input "Amount you want to send" at bounding box center [291, 262] width 350 height 25
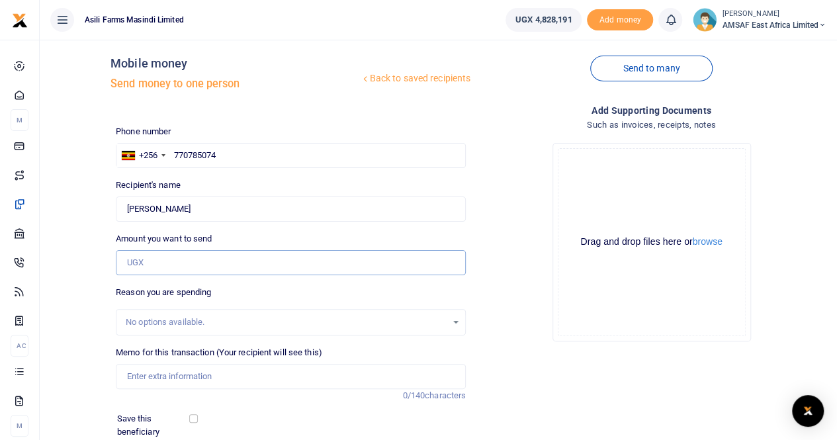
type input "130,000"
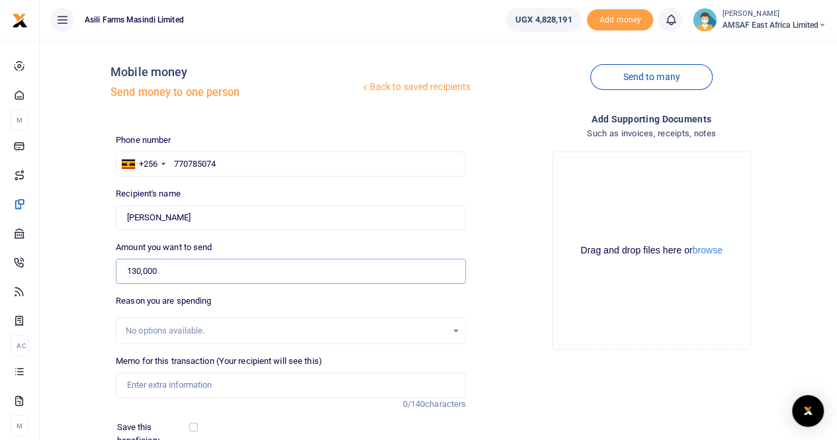
scroll to position [0, 0]
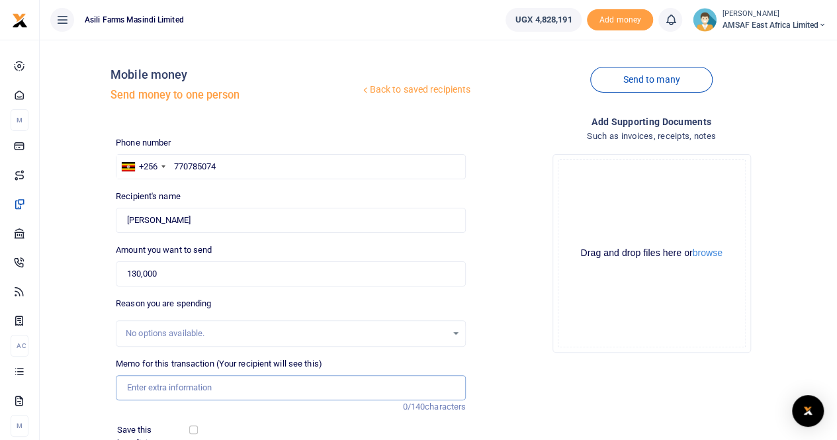
click at [180, 383] on input "Memo for this transaction (Your recipient will see this)" at bounding box center [291, 387] width 350 height 25
type input "September lunch allowance"
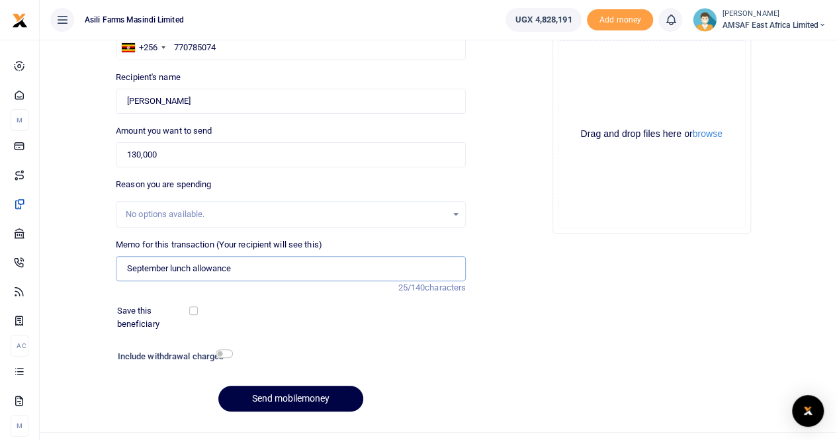
scroll to position [144, 0]
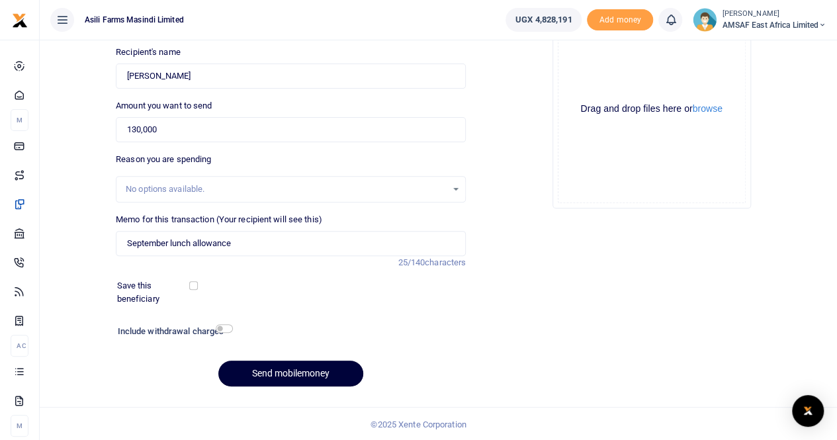
click at [307, 372] on button "Send mobilemoney" at bounding box center [290, 374] width 145 height 26
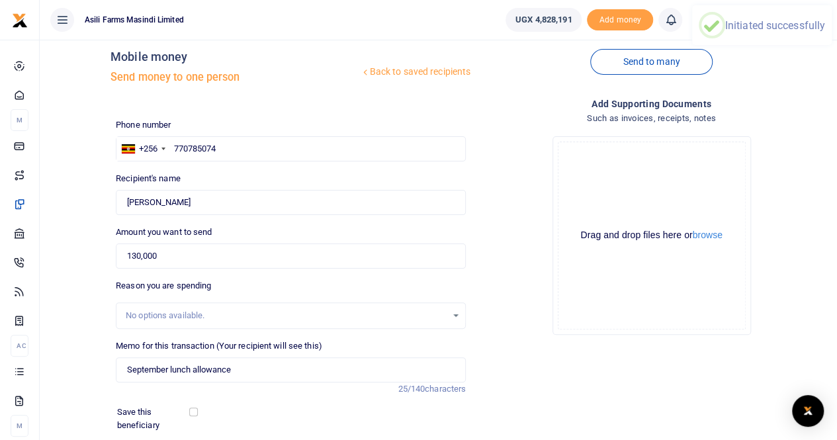
scroll to position [0, 0]
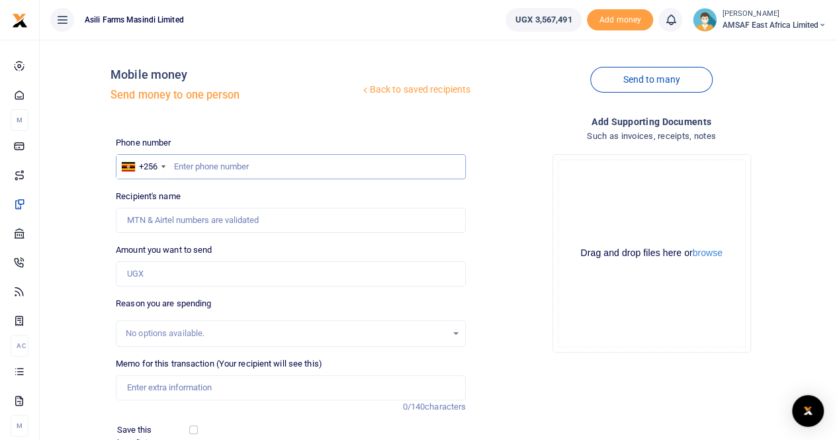
click at [306, 160] on input "text" at bounding box center [291, 166] width 350 height 25
type input "772233209"
type input "Bagaya Joseph"
type input "772233209"
click at [208, 282] on input "Amount you want to send" at bounding box center [291, 273] width 350 height 25
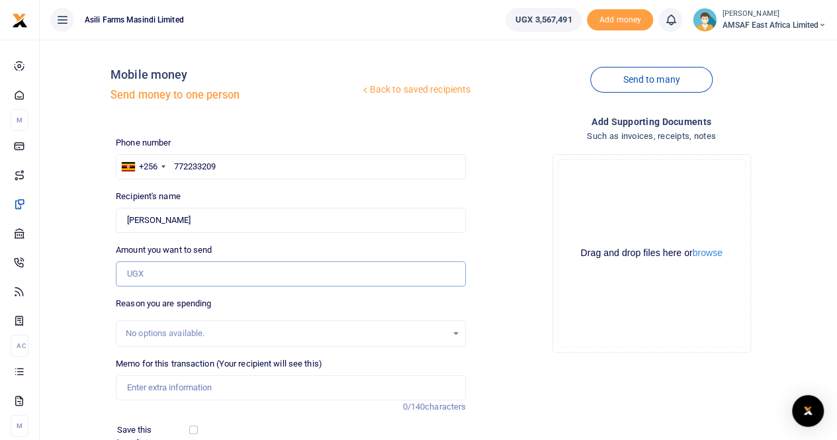
type input "130,000"
click at [195, 385] on input "Memo for this transaction (Your recipient will see this)" at bounding box center [291, 387] width 350 height 25
type input "September lunch allowance"
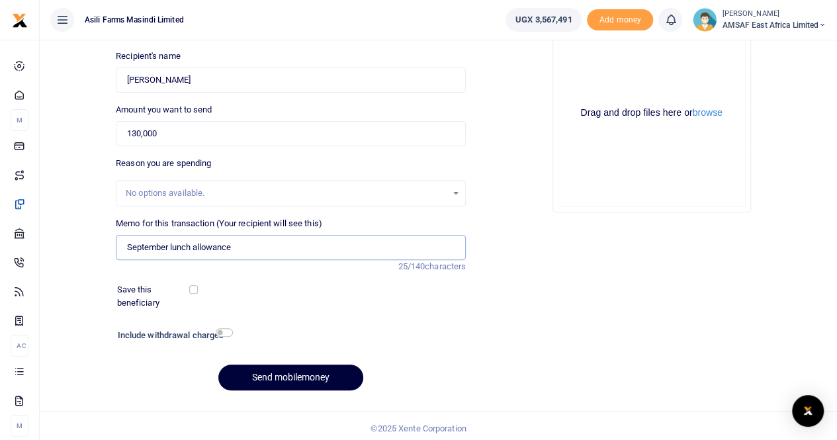
scroll to position [144, 0]
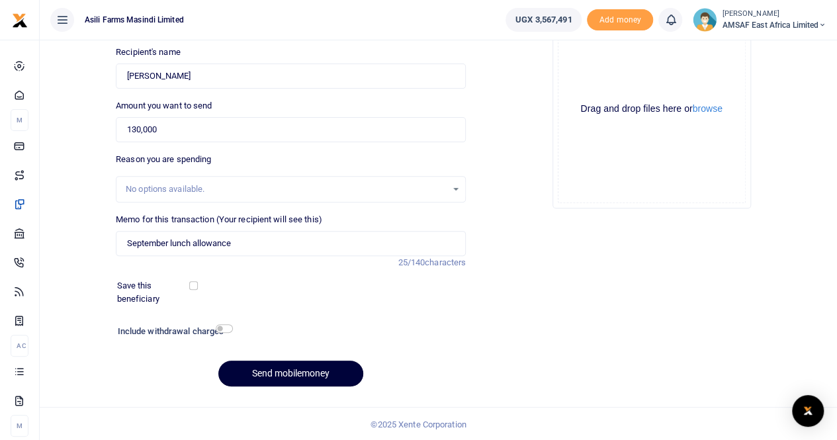
click at [308, 376] on button "Send mobilemoney" at bounding box center [290, 374] width 145 height 26
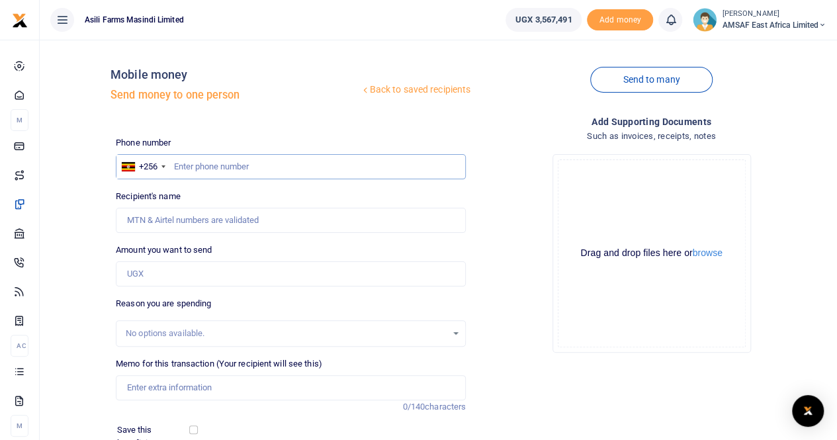
click at [226, 170] on input "text" at bounding box center [291, 166] width 350 height 25
type input "787968276"
type input "Tiondi Tobiolo Andruga"
type input "787968276"
click at [189, 283] on input "Amount you want to send" at bounding box center [291, 273] width 350 height 25
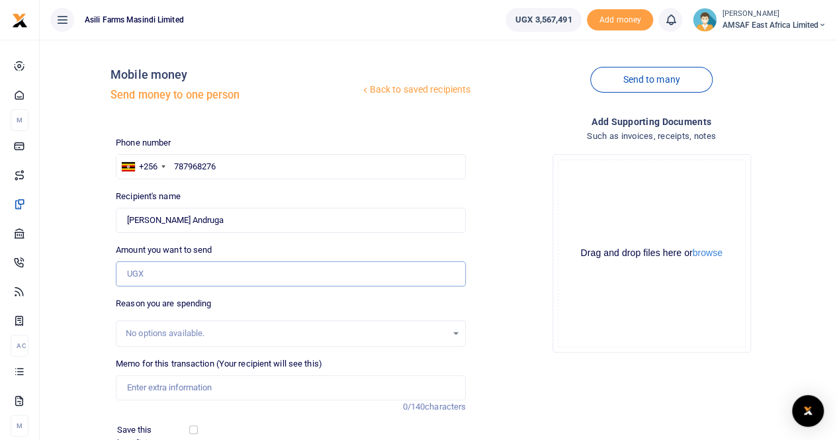
type input "130,000"
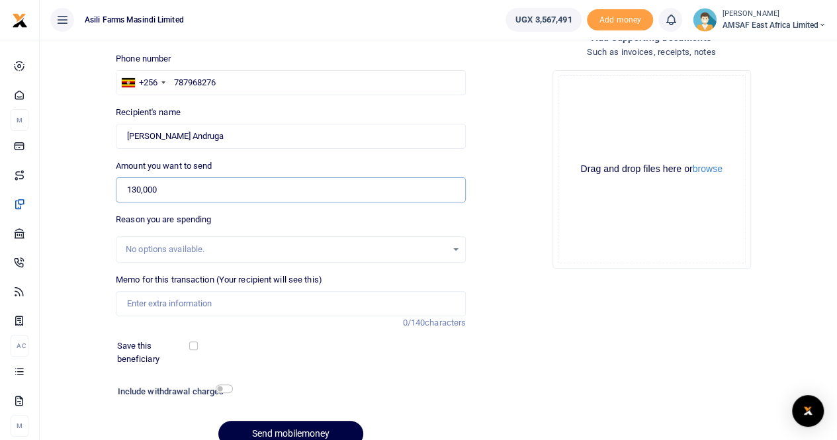
scroll to position [144, 0]
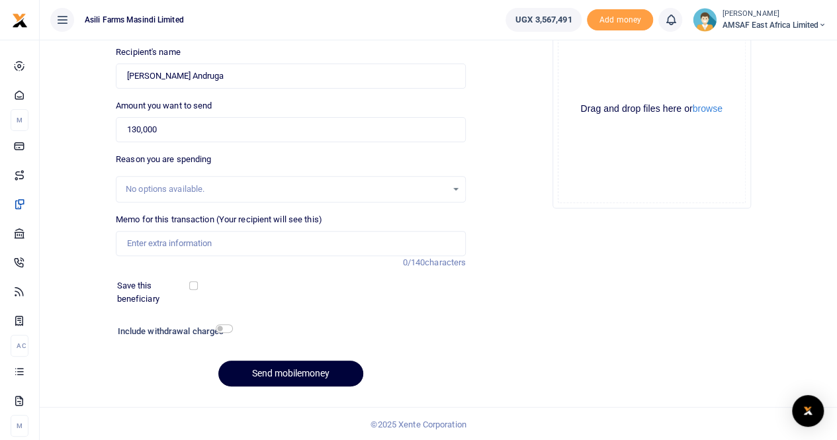
click at [250, 364] on button "Send mobilemoney" at bounding box center [290, 374] width 145 height 26
click at [173, 252] on input "Memo for this transaction (Your recipient will see this)" at bounding box center [291, 243] width 350 height 25
type input "September lunch allowance"
click at [273, 371] on button "Send mobilemoney" at bounding box center [290, 374] width 145 height 26
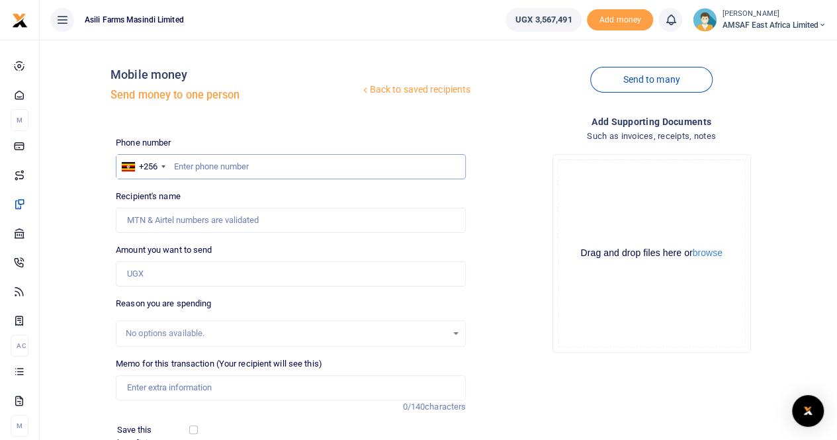
click at [261, 170] on input "text" at bounding box center [291, 166] width 350 height 25
type input "703233991"
click at [177, 281] on input "Amount you want to send" at bounding box center [291, 273] width 350 height 25
type input "[PERSON_NAME]"
type input "130,000"
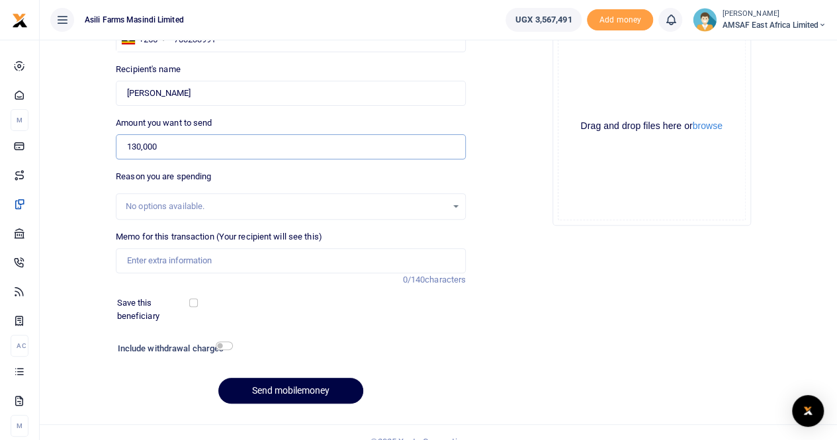
scroll to position [132, 0]
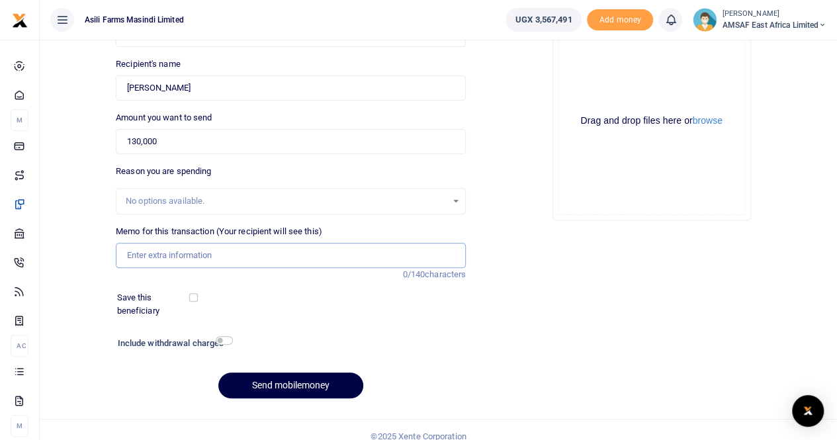
click at [211, 259] on input "Memo for this transaction (Your recipient will see this)" at bounding box center [291, 255] width 350 height 25
type input "September lunch allowance"
click at [284, 382] on button "Send mobilemoney" at bounding box center [290, 386] width 145 height 26
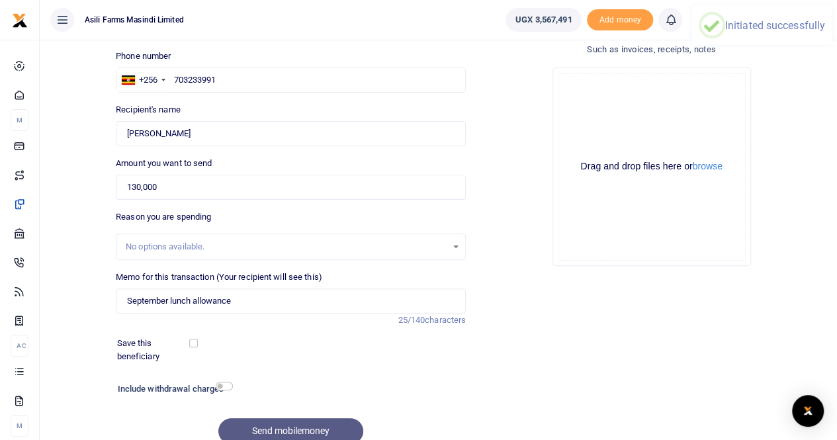
scroll to position [0, 0]
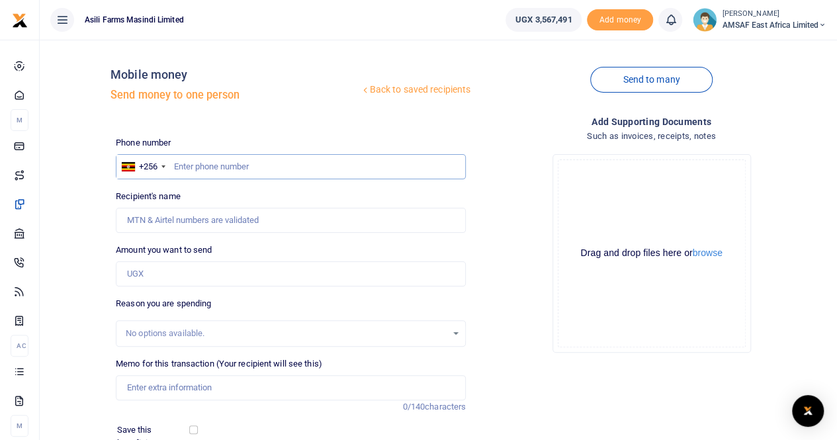
click at [239, 168] on input "text" at bounding box center [291, 166] width 350 height 25
type input "780255512"
type input "[PERSON_NAME]"
type input "780255512"
click at [210, 273] on input "Amount you want to send" at bounding box center [291, 273] width 350 height 25
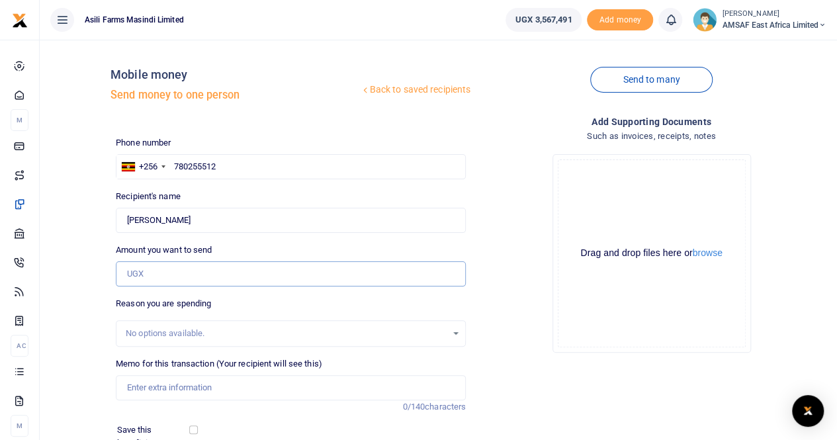
type input "130,000"
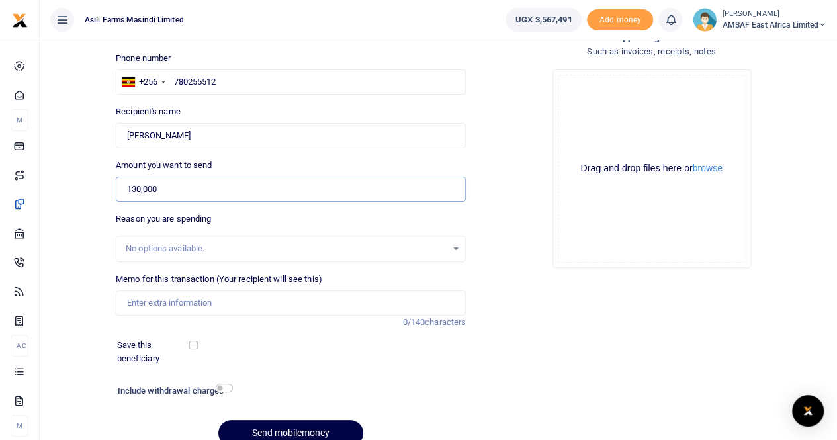
scroll to position [132, 0]
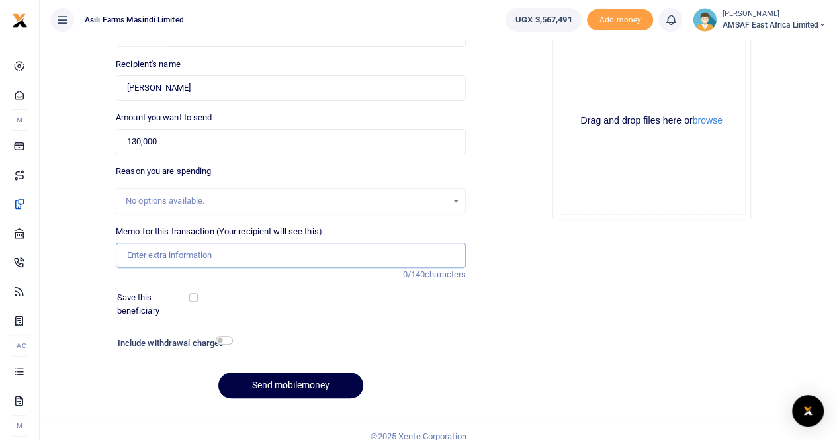
click at [212, 255] on input "Memo for this transaction (Your recipient will see this)" at bounding box center [291, 255] width 350 height 25
type input "September lunch allowance"
click at [234, 380] on button "Send mobilemoney" at bounding box center [290, 386] width 145 height 26
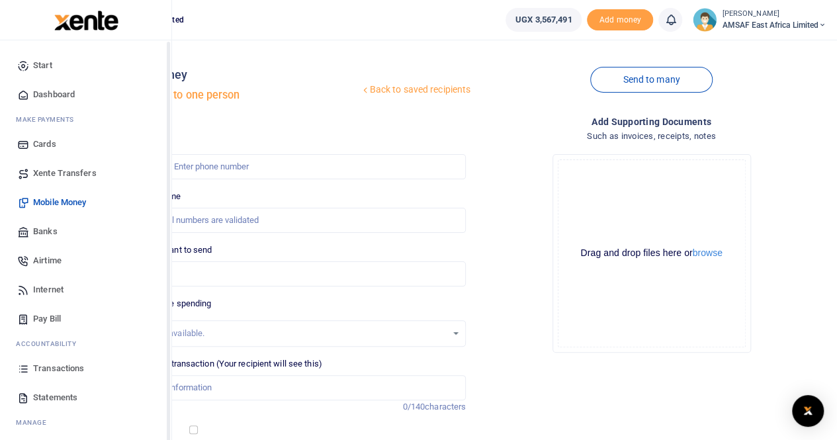
scroll to position [32, 0]
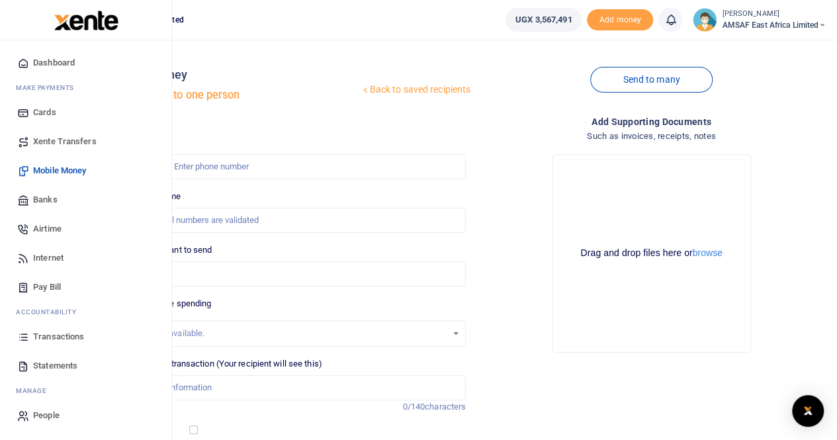
click at [77, 334] on span "Transactions" at bounding box center [58, 336] width 51 height 13
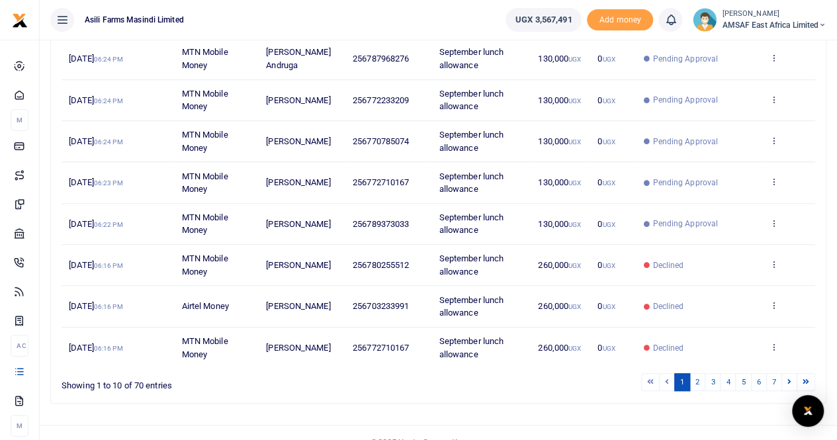
scroll to position [306, 0]
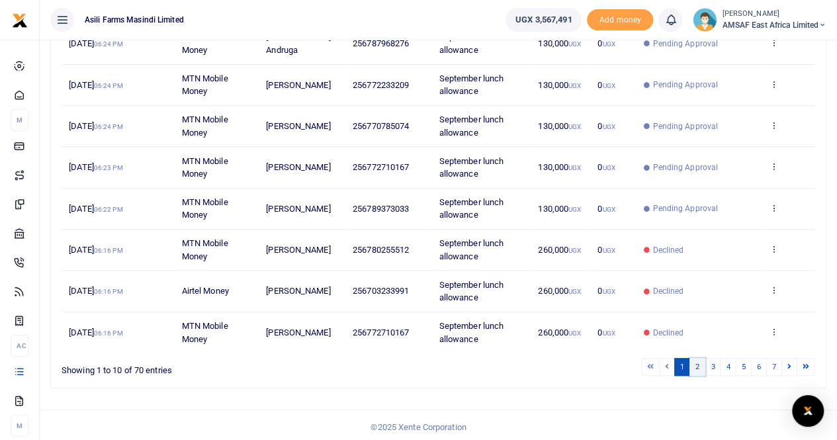
click at [700, 359] on link "2" at bounding box center [698, 367] width 16 height 18
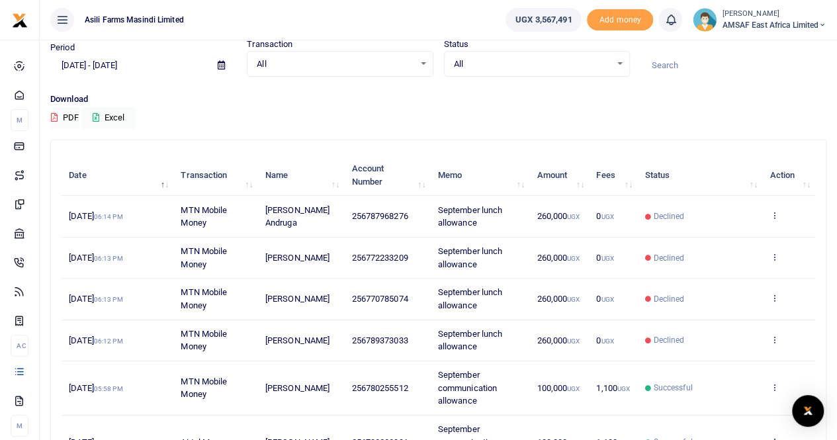
scroll to position [384, 0]
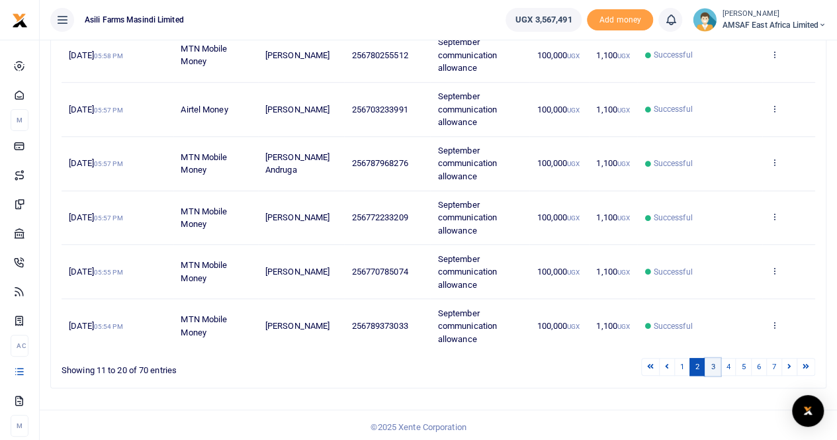
click at [718, 367] on link "3" at bounding box center [713, 367] width 16 height 18
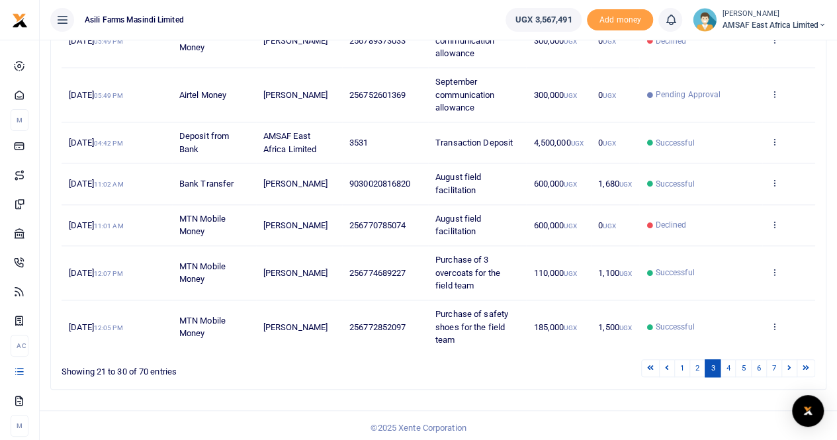
scroll to position [397, 0]
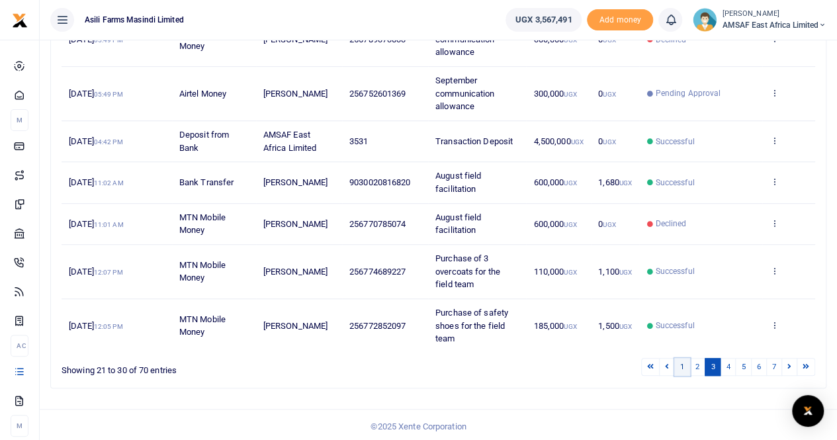
click at [683, 365] on link "1" at bounding box center [683, 367] width 16 height 18
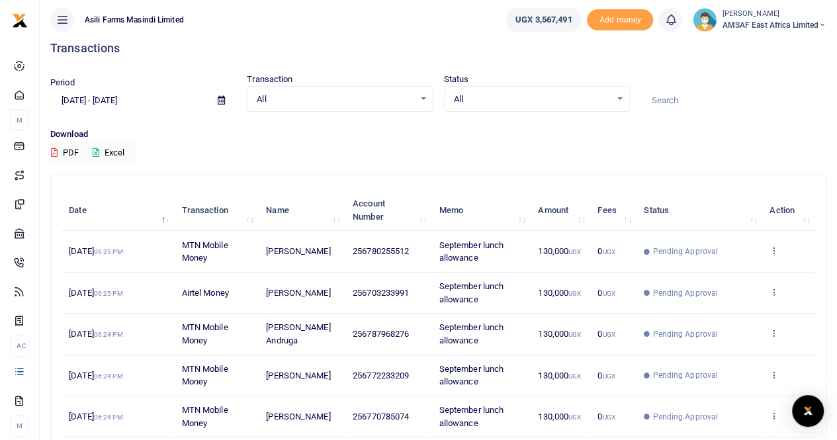
scroll to position [0, 0]
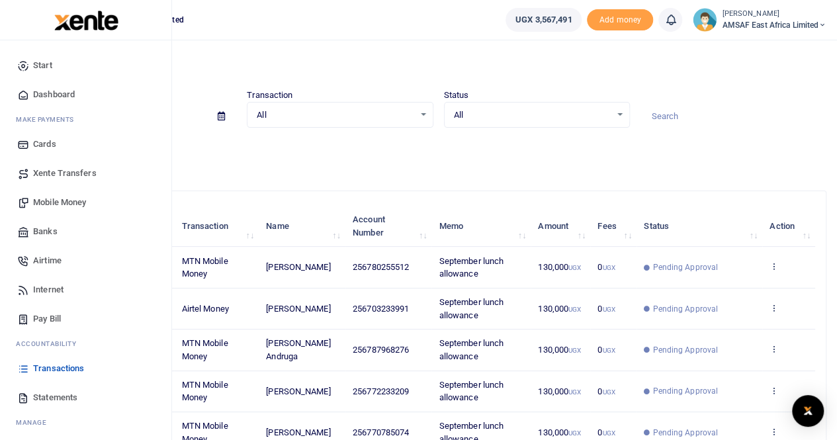
click at [83, 201] on span "Mobile Money" at bounding box center [59, 202] width 53 height 13
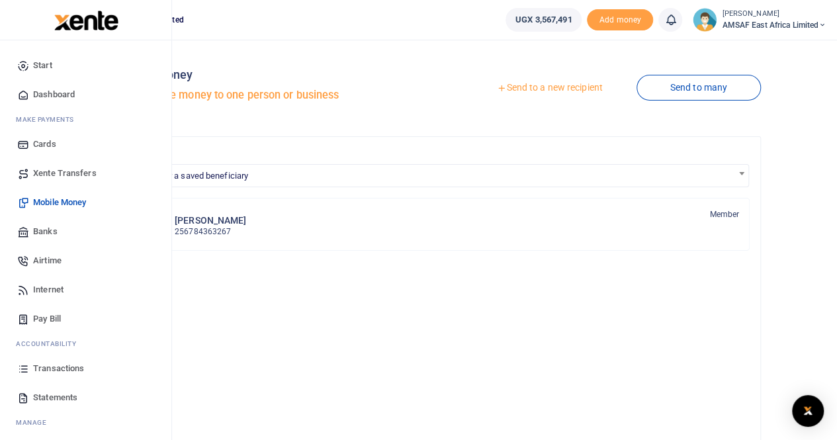
click at [64, 366] on span "Transactions" at bounding box center [58, 368] width 51 height 13
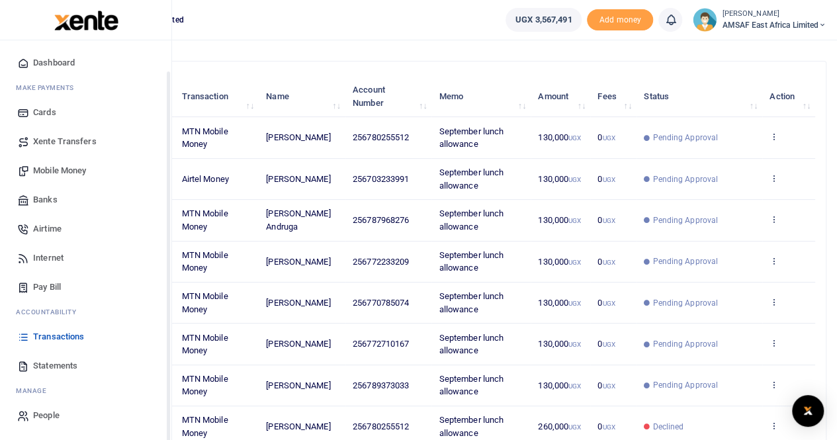
scroll to position [132, 0]
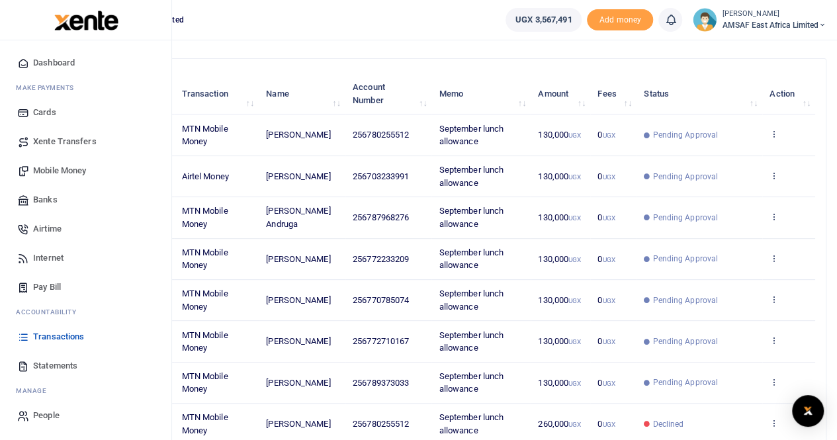
click at [85, 167] on span "Mobile Money" at bounding box center [59, 170] width 53 height 13
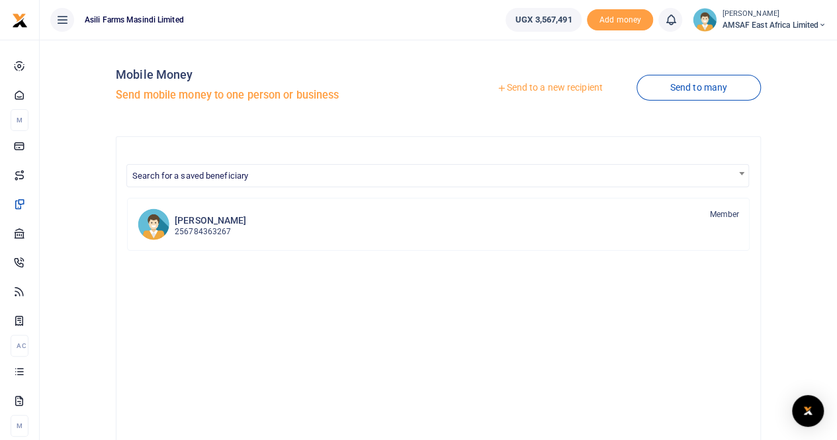
click at [511, 88] on link "Send to a new recipient" at bounding box center [549, 88] width 173 height 24
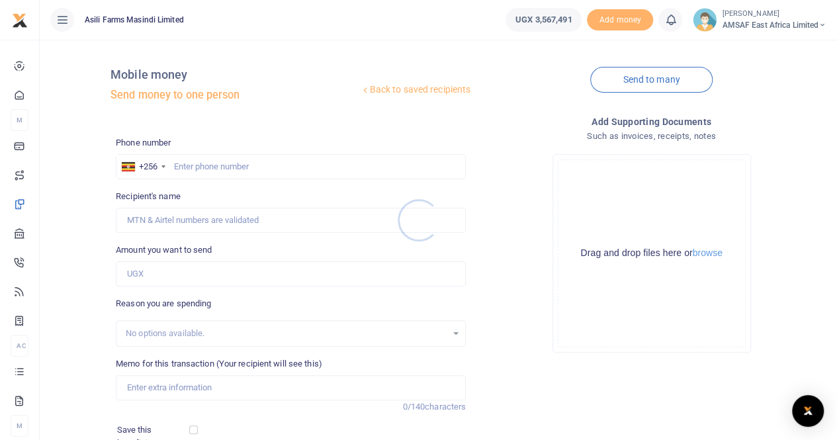
click at [221, 171] on div at bounding box center [418, 220] width 837 height 440
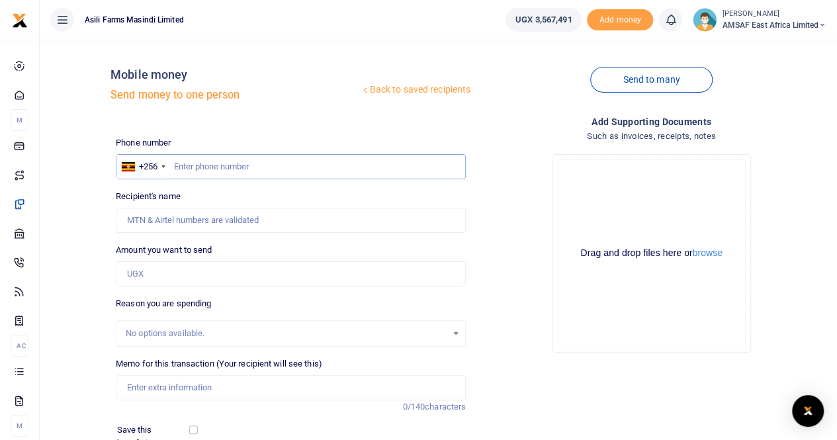
click at [222, 161] on input "text" at bounding box center [291, 166] width 350 height 25
type input "787968276"
type input "[PERSON_NAME] Andruga"
type input "787968276"
click at [168, 269] on input "Amount you want to send" at bounding box center [291, 273] width 350 height 25
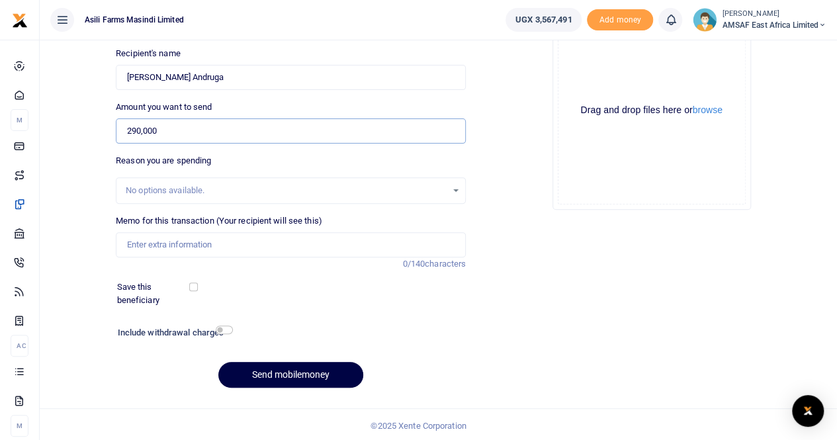
scroll to position [144, 0]
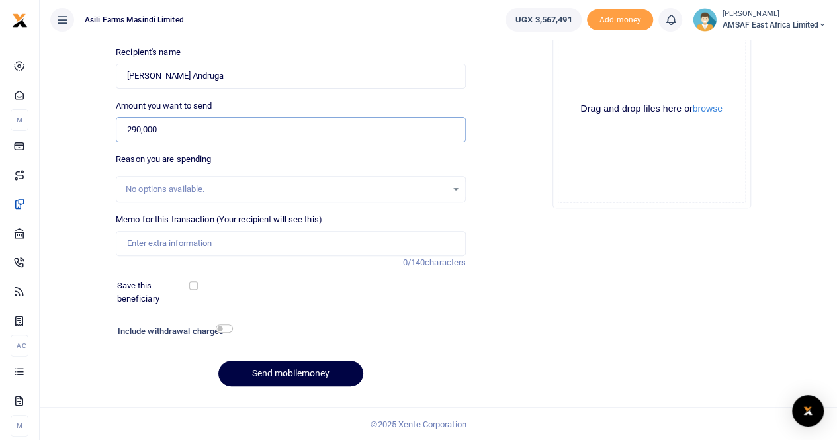
type input "290,000"
click at [201, 244] on input "Memo for this transaction (Your recipient will see this)" at bounding box center [291, 243] width 350 height 25
type input "September fuel plus service"
click at [287, 370] on button "Send mobilemoney" at bounding box center [290, 374] width 145 height 26
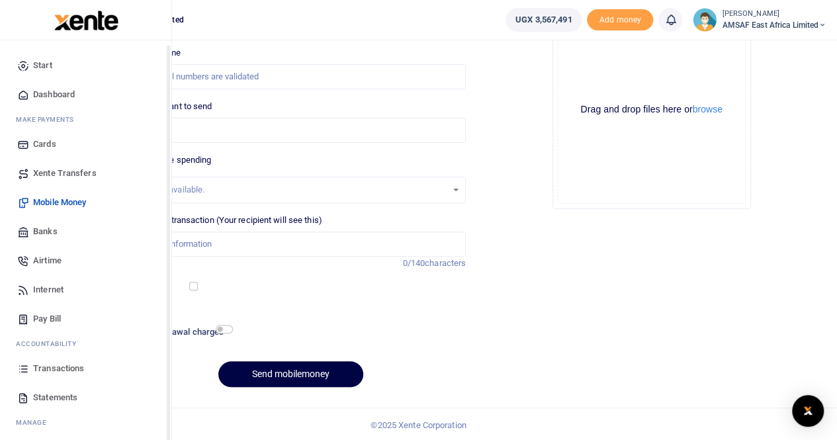
scroll to position [32, 0]
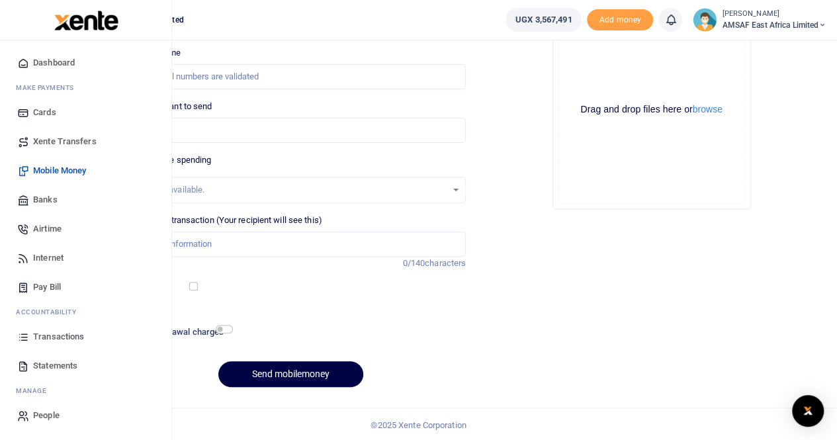
click at [47, 338] on span "Transactions" at bounding box center [58, 336] width 51 height 13
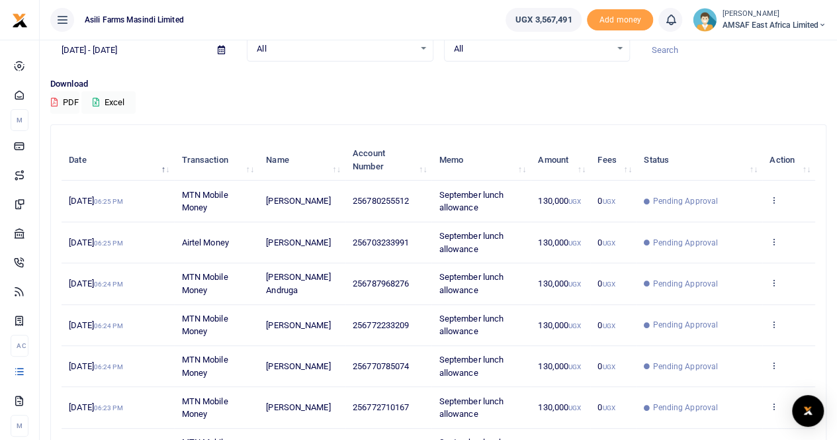
scroll to position [132, 0]
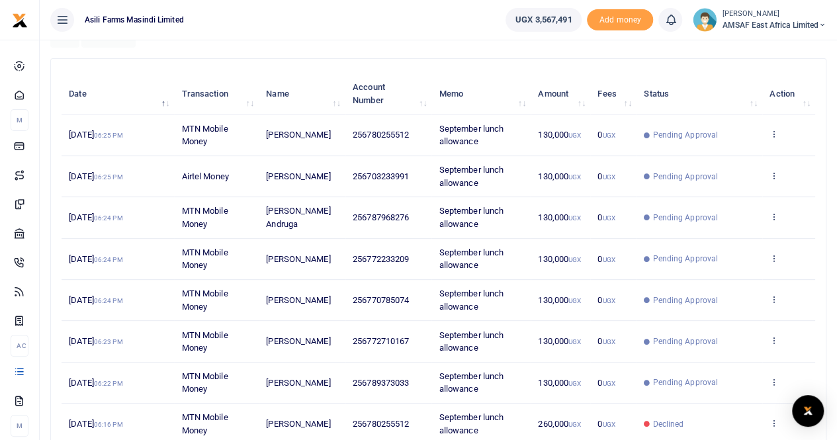
click at [389, 257] on span "256772233209" at bounding box center [381, 259] width 56 height 10
copy span "256772233209"
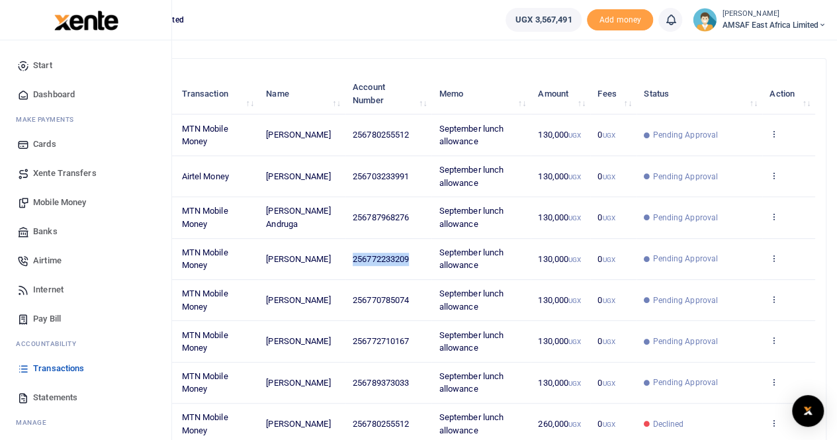
click at [67, 205] on span "Mobile Money" at bounding box center [59, 202] width 53 height 13
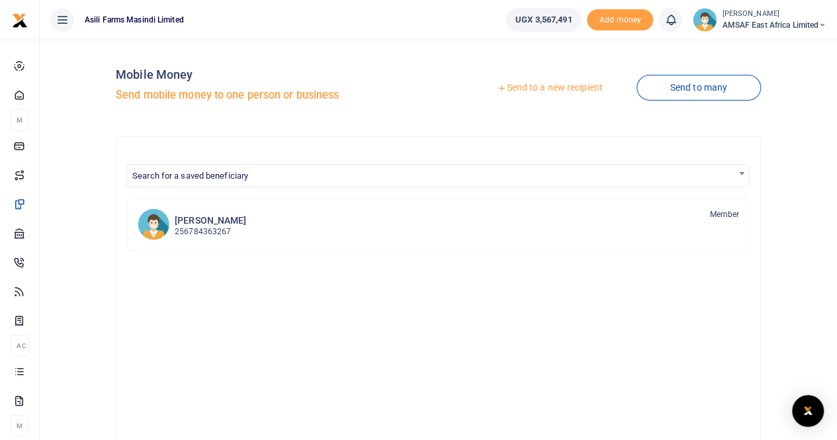
click at [536, 92] on link "Send to a new recipient" at bounding box center [549, 88] width 173 height 24
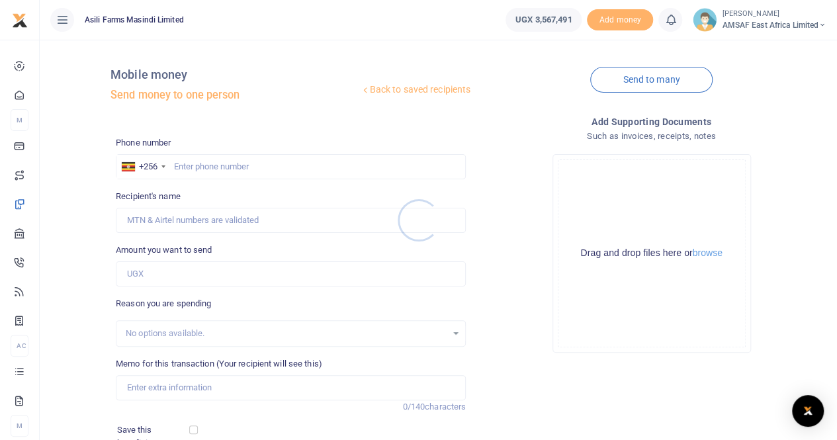
click at [245, 169] on div at bounding box center [418, 220] width 837 height 440
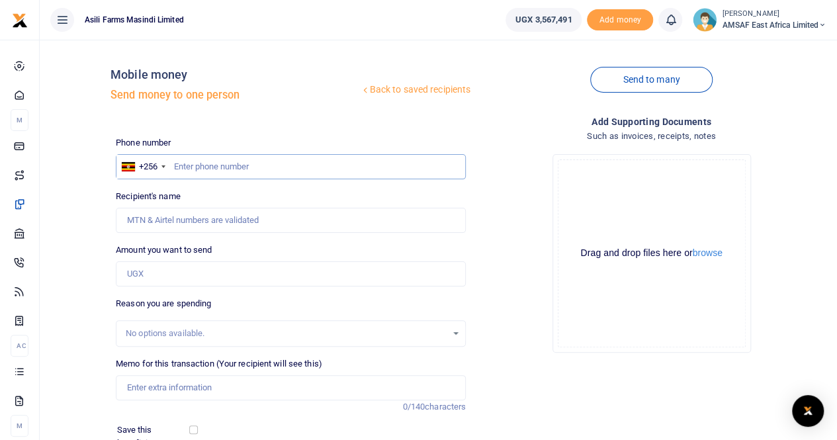
click at [242, 167] on input "text" at bounding box center [291, 166] width 350 height 25
paste input "256772233209"
type input "256772233209"
click at [189, 168] on input "256772233209" at bounding box center [291, 166] width 350 height 25
type input "[PERSON_NAME]"
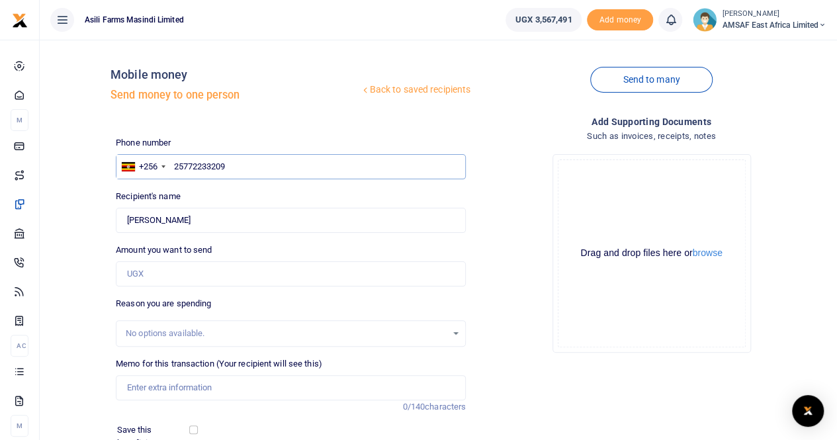
type input "2772233209"
click at [163, 278] on input "Amount you want to send" at bounding box center [291, 273] width 350 height 25
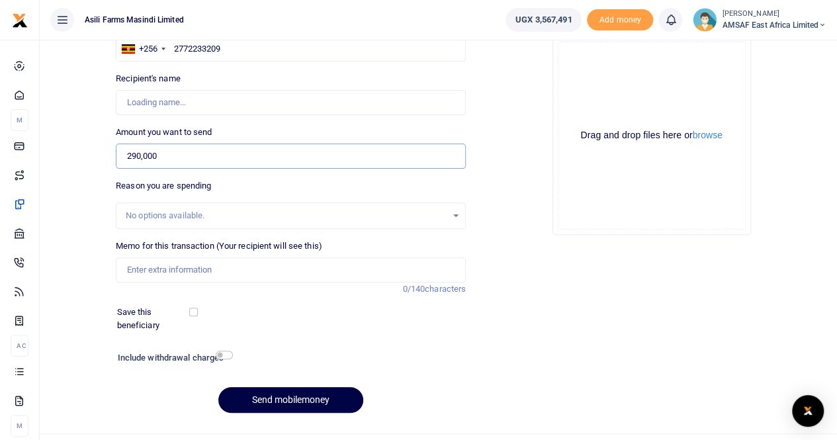
scroll to position [144, 0]
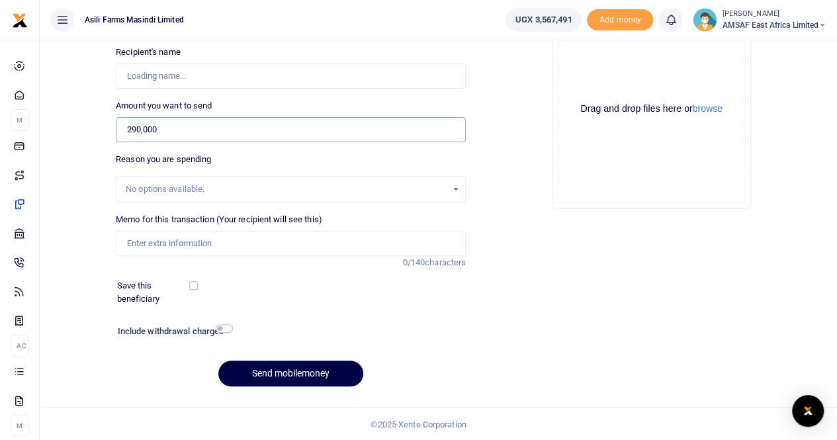
type input "290,000"
click at [208, 251] on input "Memo for this transaction (Your recipient will see this)" at bounding box center [291, 243] width 350 height 25
type input "September fuel plus service"
click at [291, 369] on button "Send mobilemoney" at bounding box center [290, 374] width 145 height 26
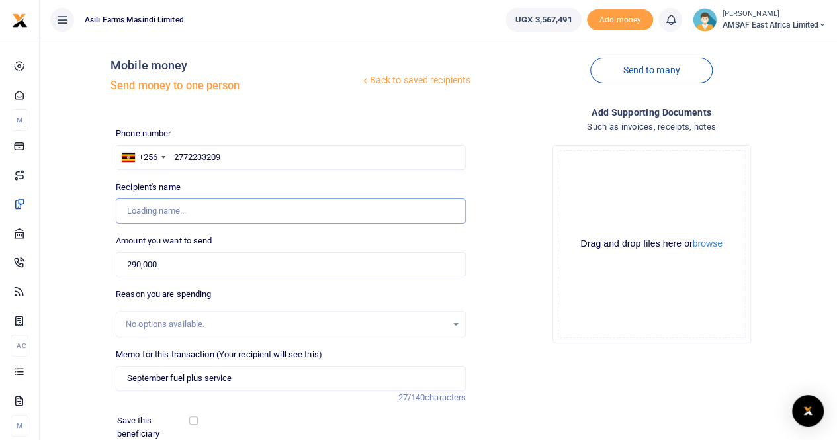
scroll to position [0, 0]
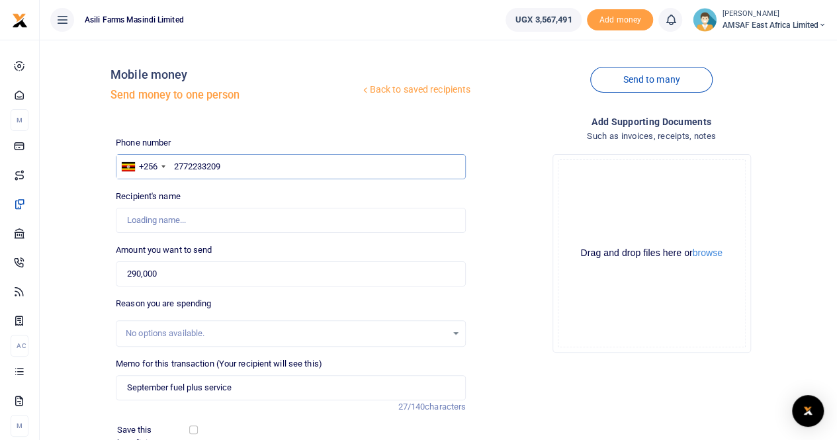
click at [182, 168] on input "2772233209" at bounding box center [291, 166] width 350 height 25
click at [181, 169] on input "2772233209" at bounding box center [291, 166] width 350 height 25
click at [179, 171] on input "2772233209" at bounding box center [291, 166] width 350 height 25
type input "772233209"
type input "[PERSON_NAME]"
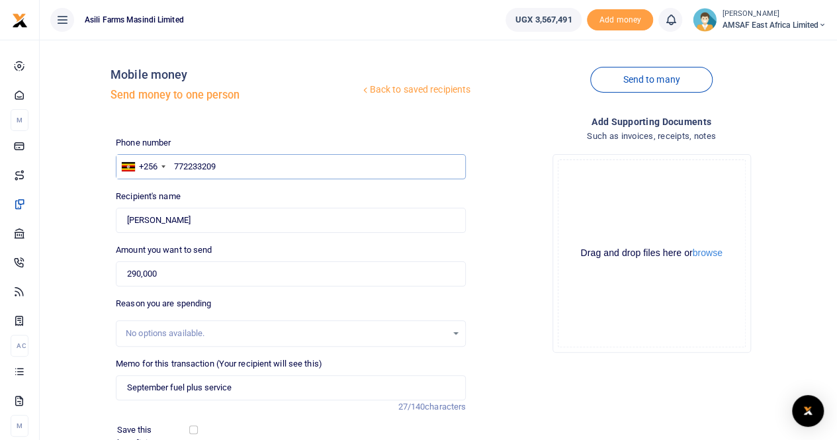
type input "772233209"
click at [315, 288] on div "Phone number +256 Uganda +256 772233209 Phone is required. Recipient's name Fou…" at bounding box center [291, 338] width 361 height 405
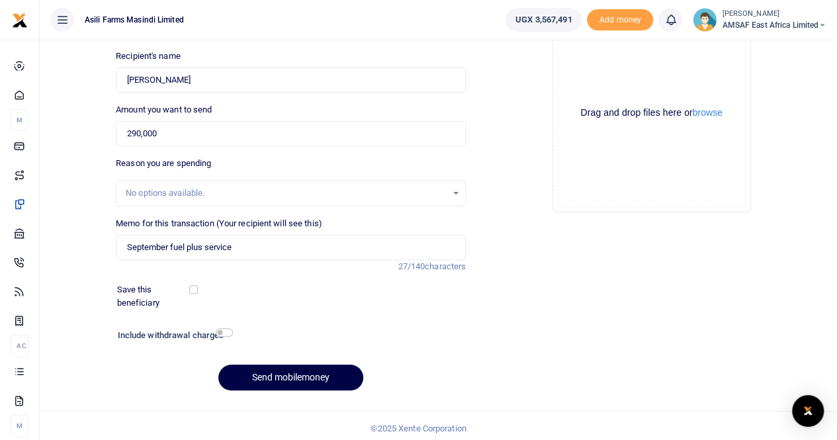
scroll to position [144, 0]
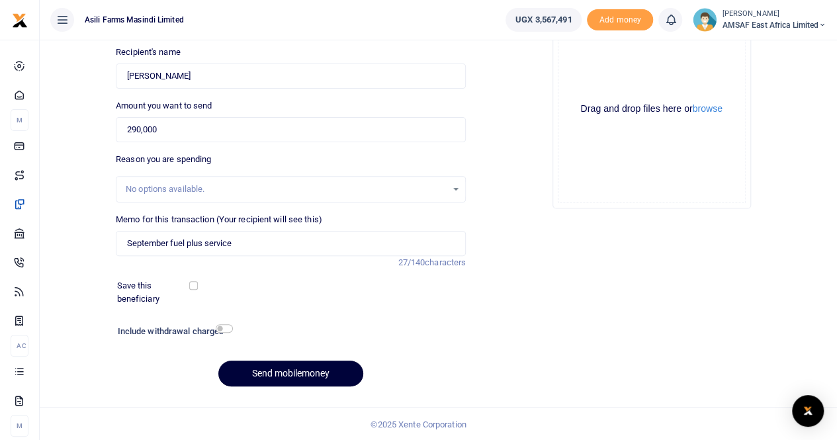
click at [266, 373] on button "Send mobilemoney" at bounding box center [290, 374] width 145 height 26
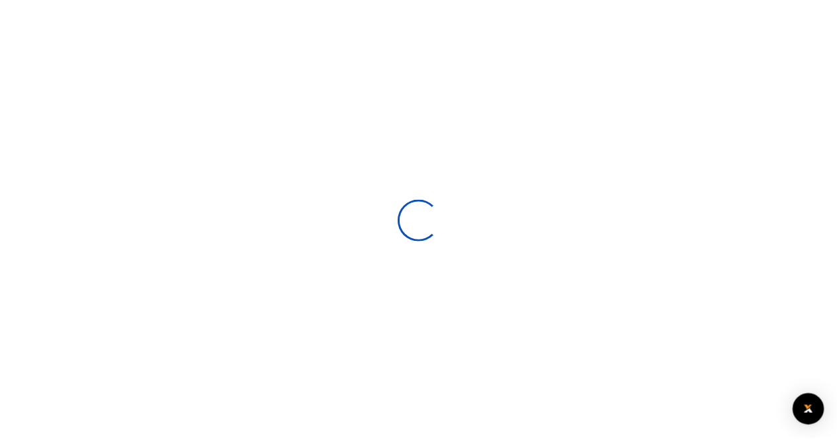
scroll to position [144, 0]
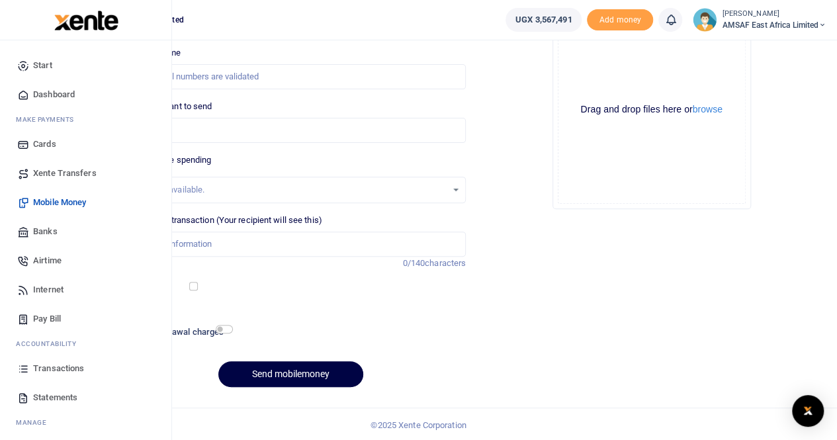
click at [37, 58] on link "Start" at bounding box center [86, 65] width 150 height 29
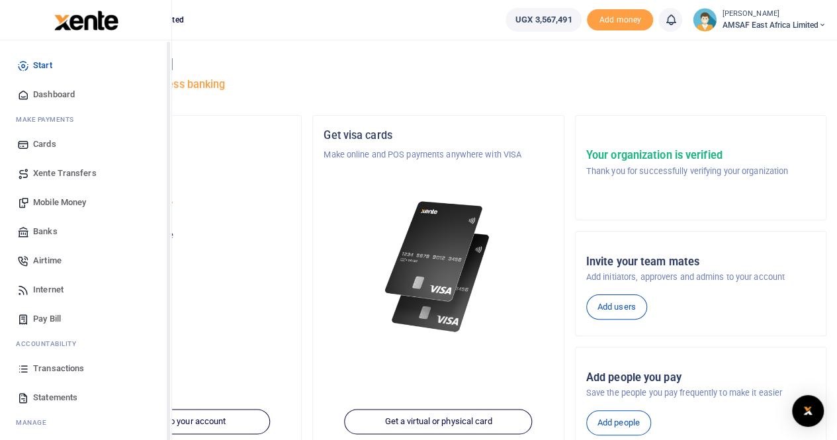
click at [31, 66] on link "Start" at bounding box center [86, 65] width 150 height 29
click at [35, 65] on span "Start" at bounding box center [42, 65] width 19 height 13
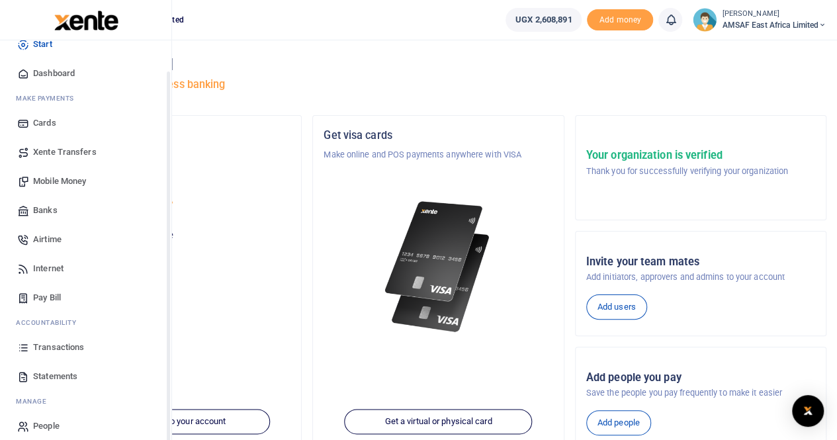
scroll to position [32, 0]
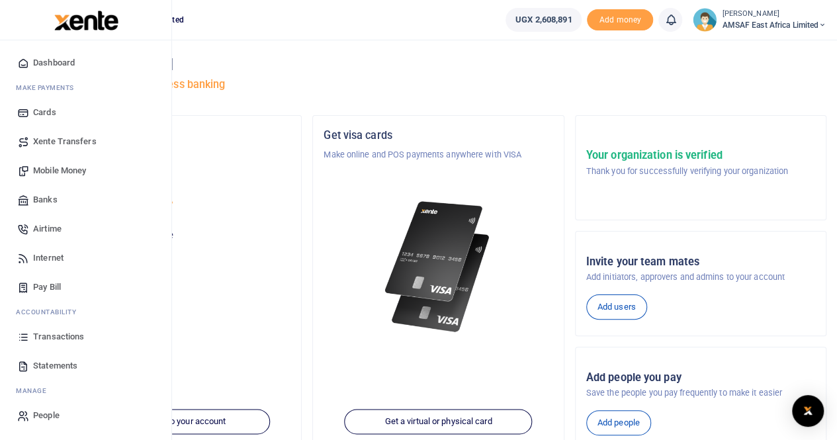
click at [74, 333] on span "Transactions" at bounding box center [58, 336] width 51 height 13
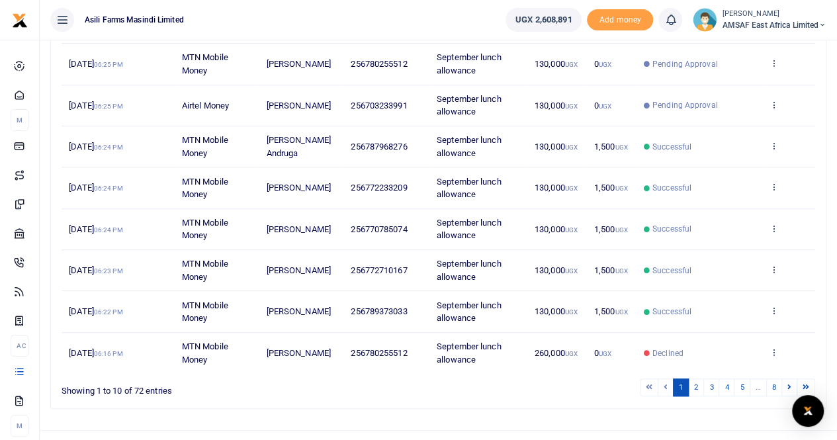
scroll to position [306, 0]
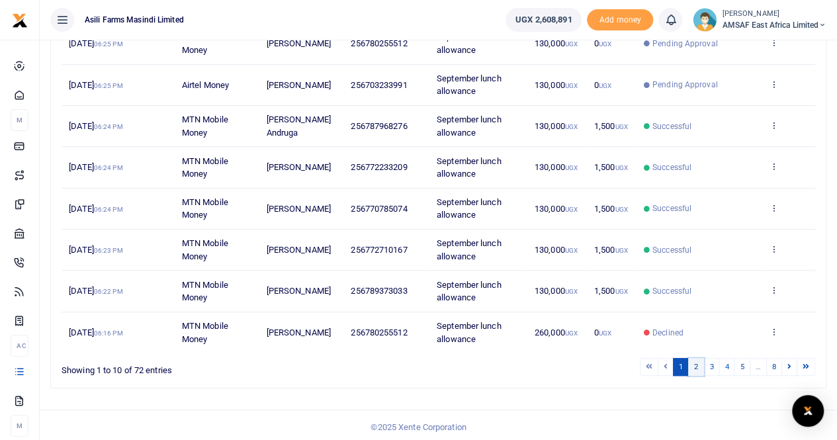
click at [697, 361] on link "2" at bounding box center [696, 367] width 16 height 18
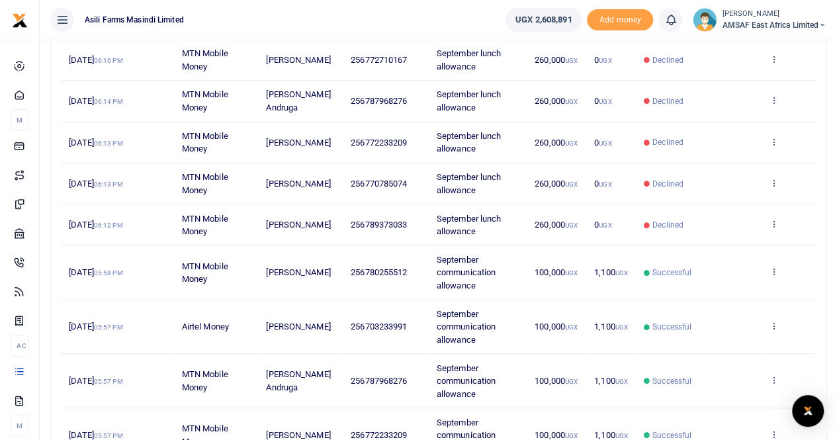
scroll to position [358, 0]
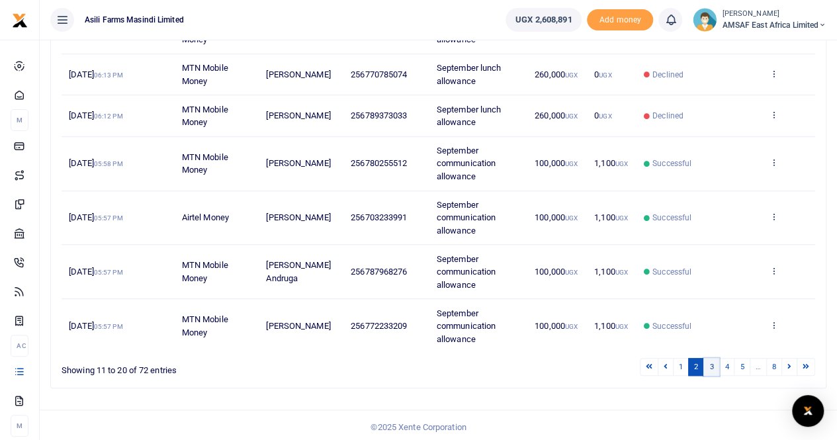
click at [714, 367] on link "3" at bounding box center [712, 367] width 16 height 18
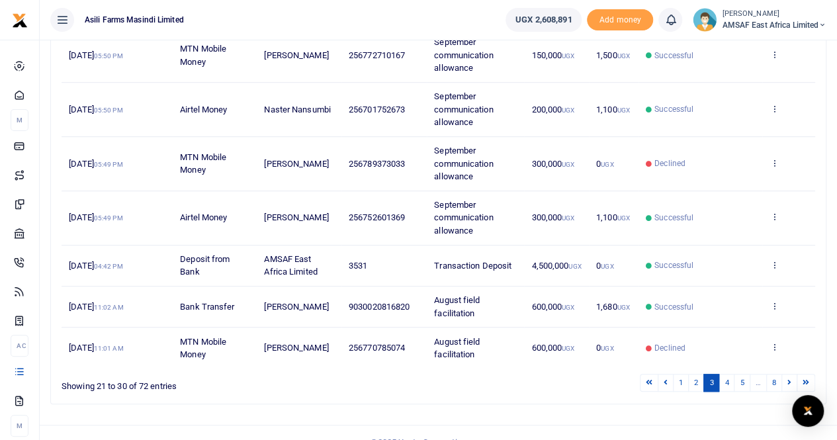
scroll to position [397, 0]
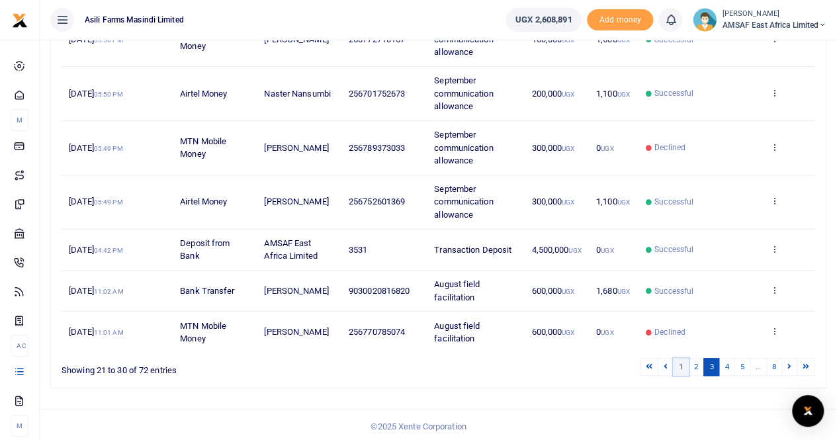
click at [684, 367] on link "1" at bounding box center [681, 367] width 16 height 18
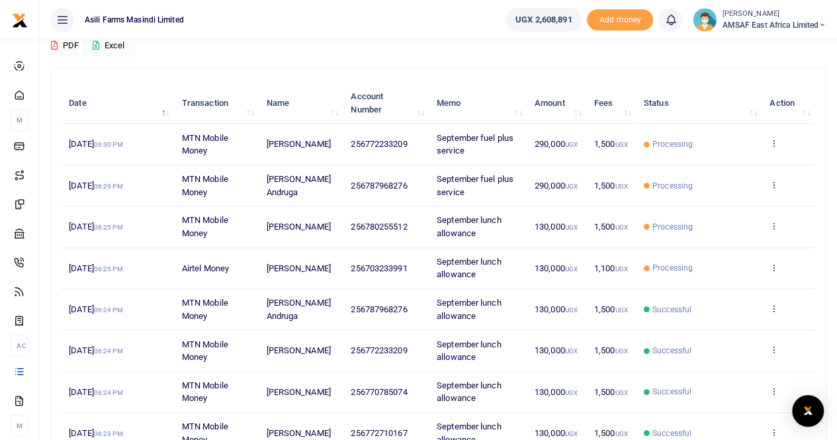
scroll to position [108, 0]
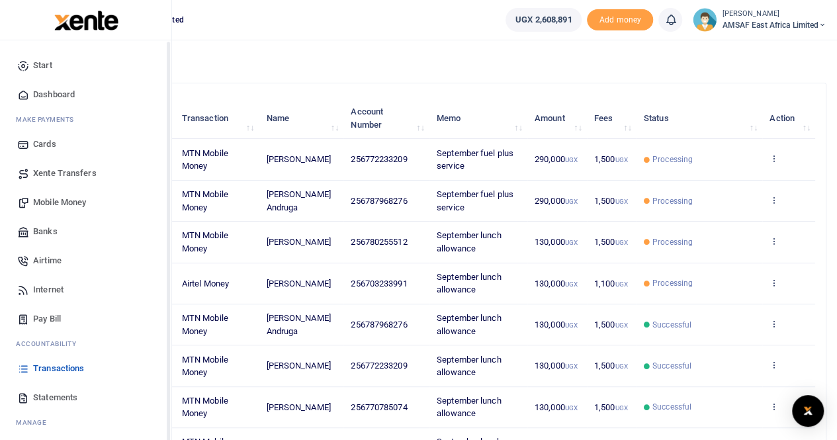
click at [37, 68] on span "Start" at bounding box center [42, 65] width 19 height 13
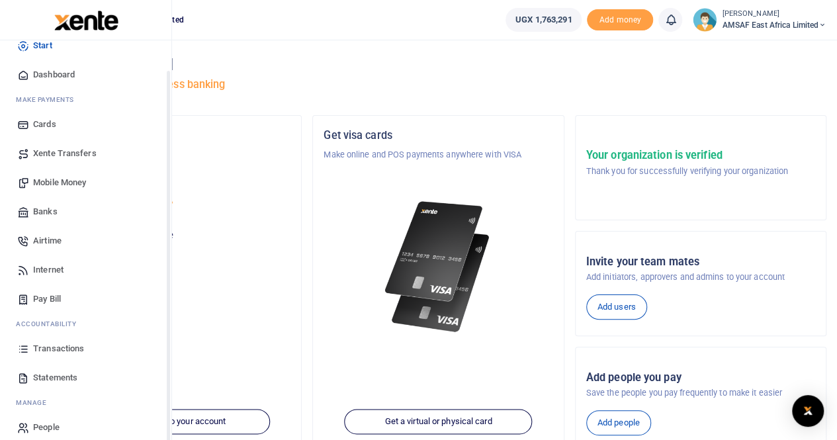
scroll to position [32, 0]
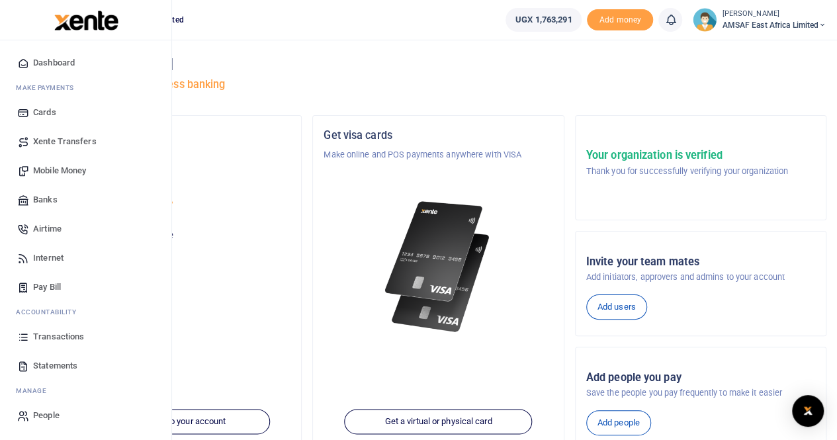
click at [62, 337] on span "Transactions" at bounding box center [58, 336] width 51 height 13
